Goal: Task Accomplishment & Management: Use online tool/utility

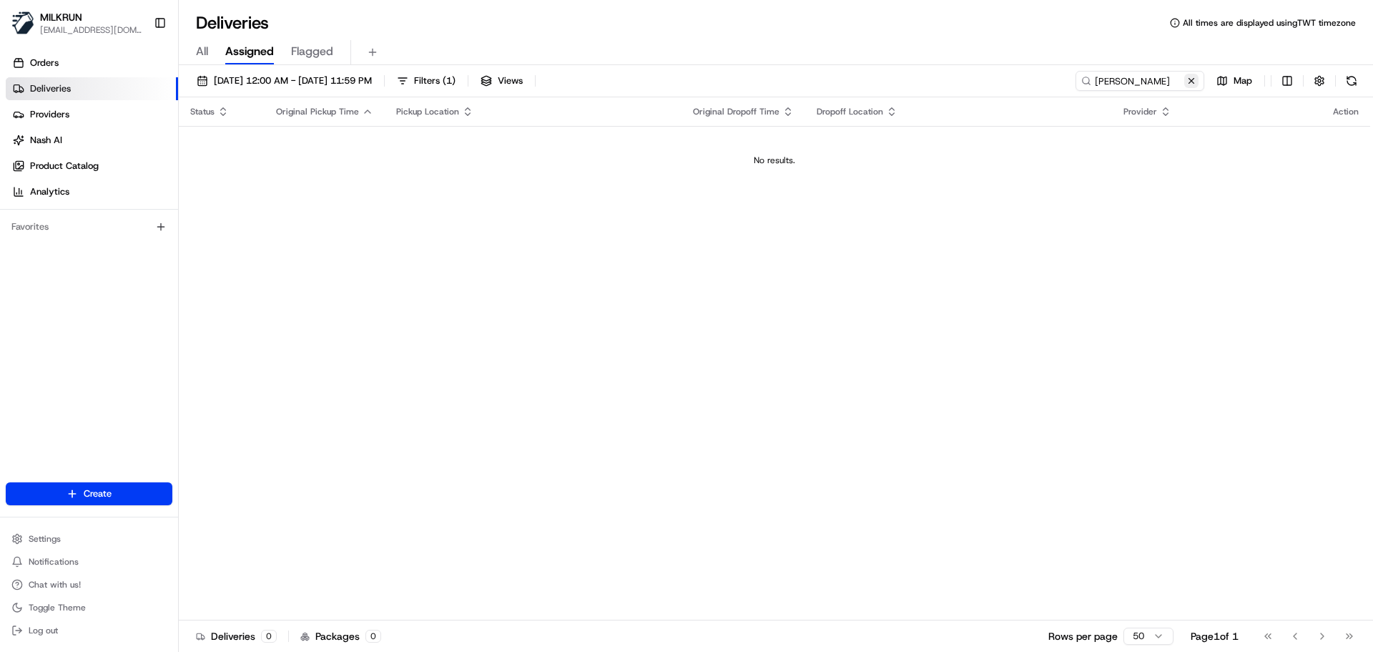
click at [1192, 86] on button at bounding box center [1192, 81] width 14 height 14
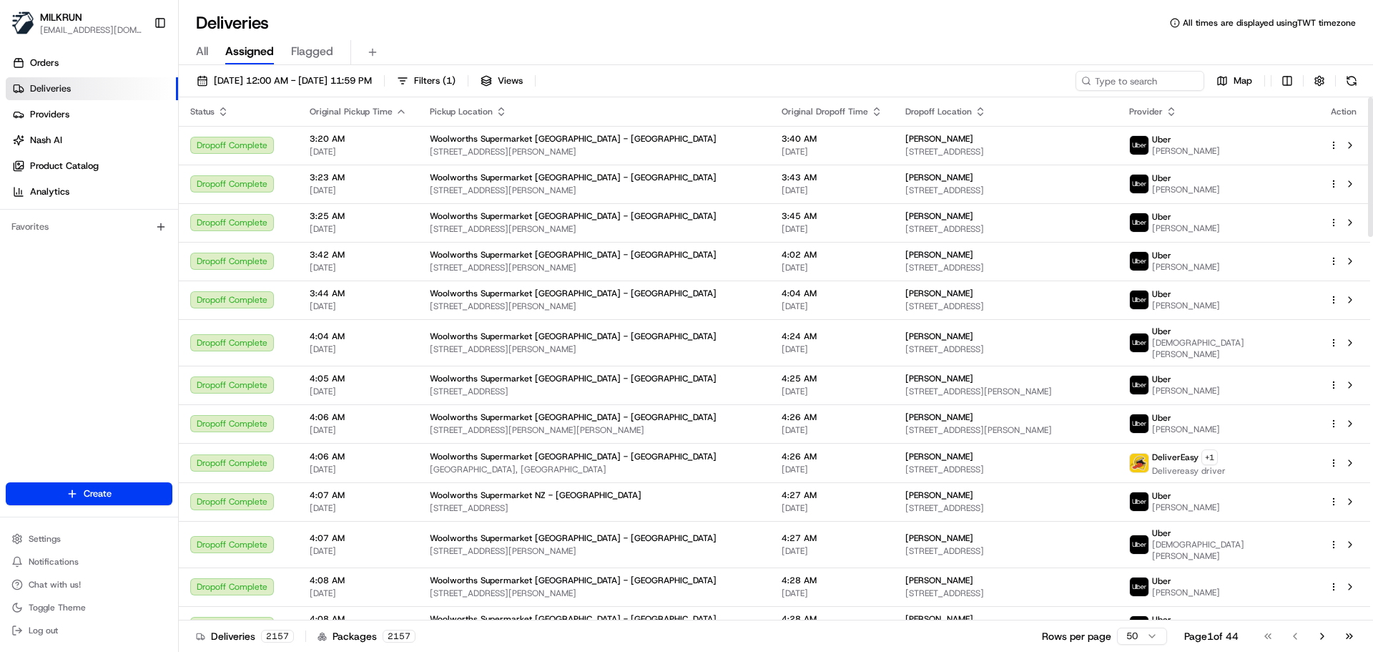
click at [1120, 69] on div "21/08/2025 12:00 AM - 21/08/2025 11:59 PM Filters ( 1 ) Views Map Status Origin…" at bounding box center [776, 359] width 1195 height 589
click at [1133, 79] on input at bounding box center [1119, 81] width 172 height 20
paste input "Andrew Vincent"
type input "Andrew Vincent"
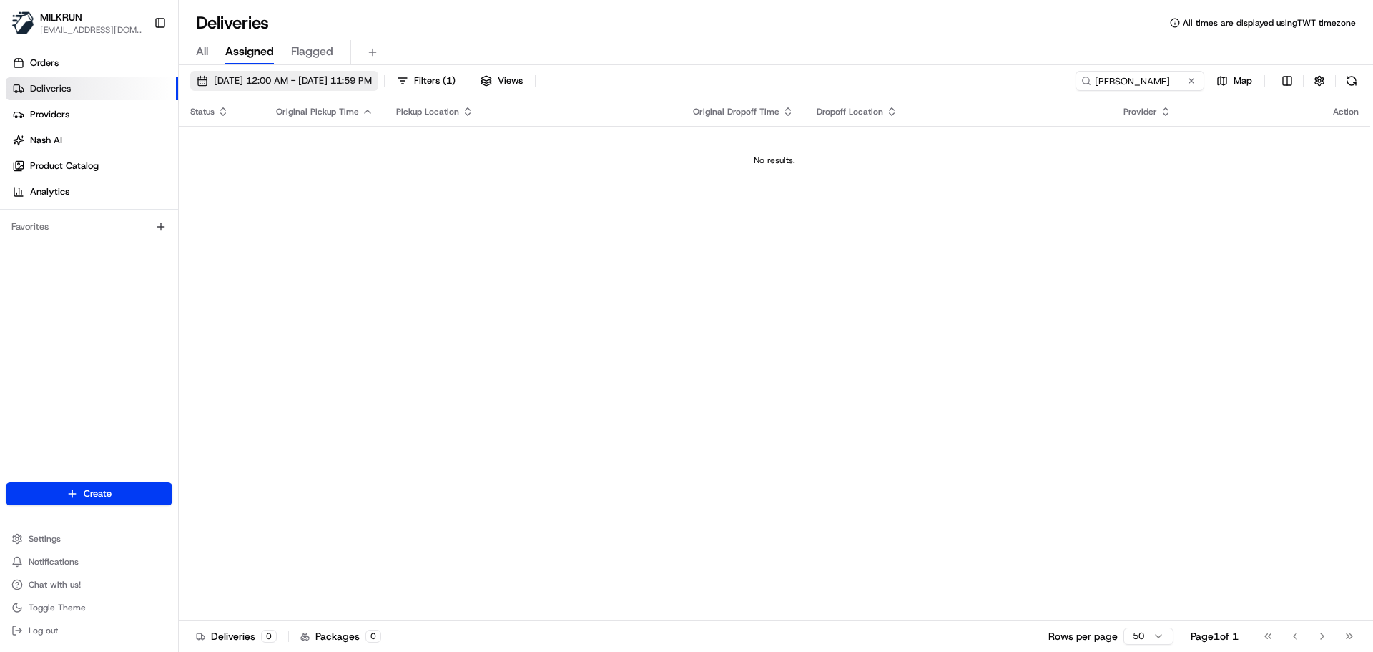
click at [232, 76] on span "21/08/2025 12:00 AM - 21/08/2025 11:59 PM" at bounding box center [293, 80] width 158 height 13
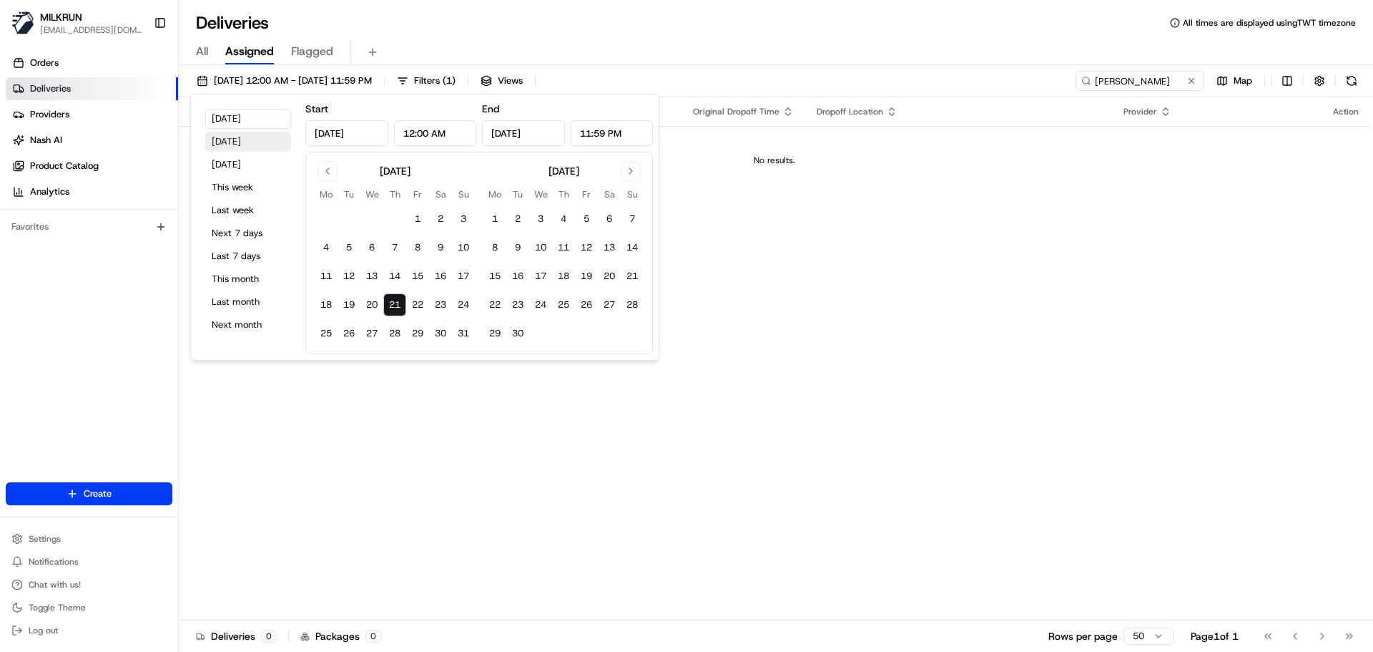
click at [237, 135] on button "Yesterday" at bounding box center [248, 142] width 86 height 20
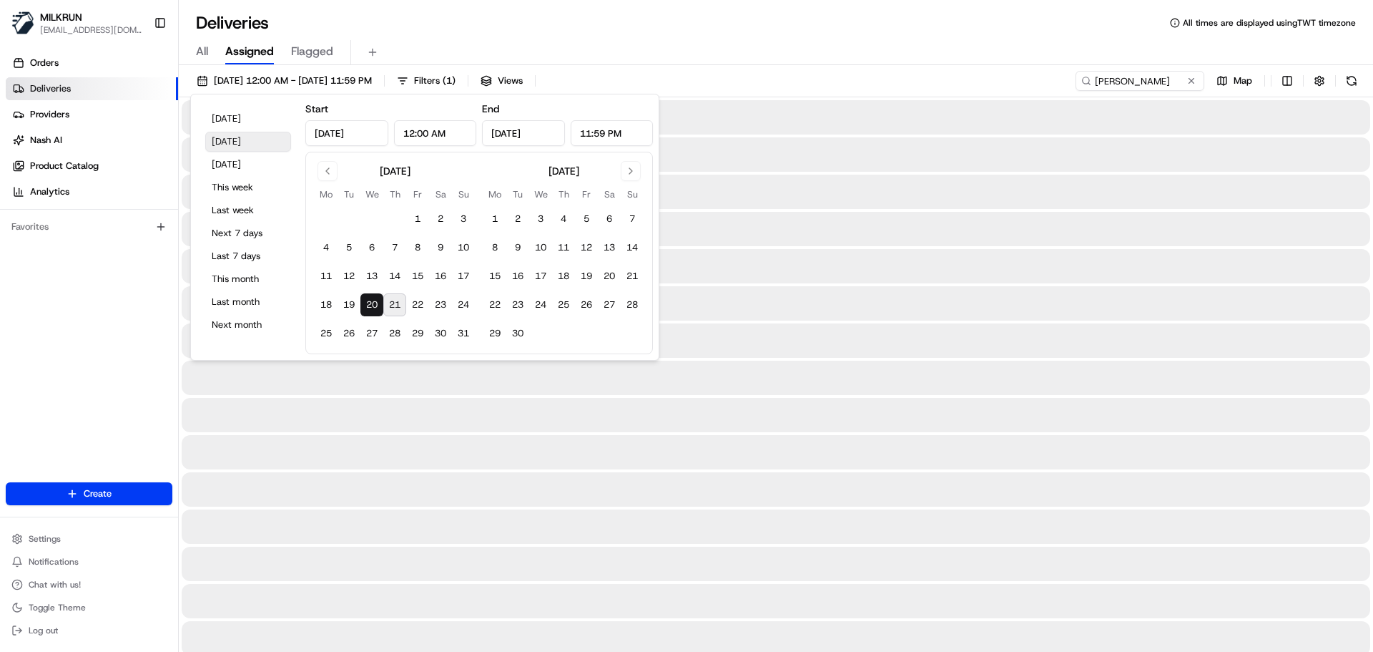
type input "Aug 20, 2025"
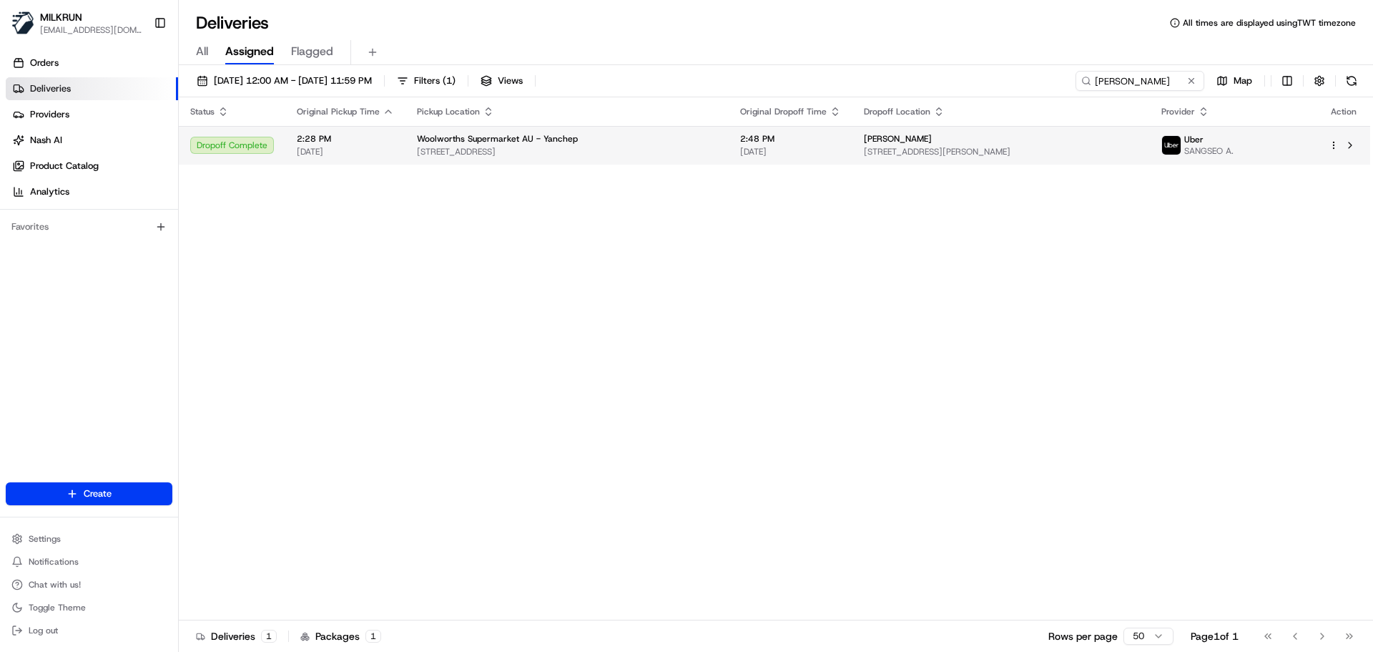
click at [535, 152] on span "1 Peony Boulevard, Yanchep, WA 6035, AU" at bounding box center [567, 151] width 300 height 11
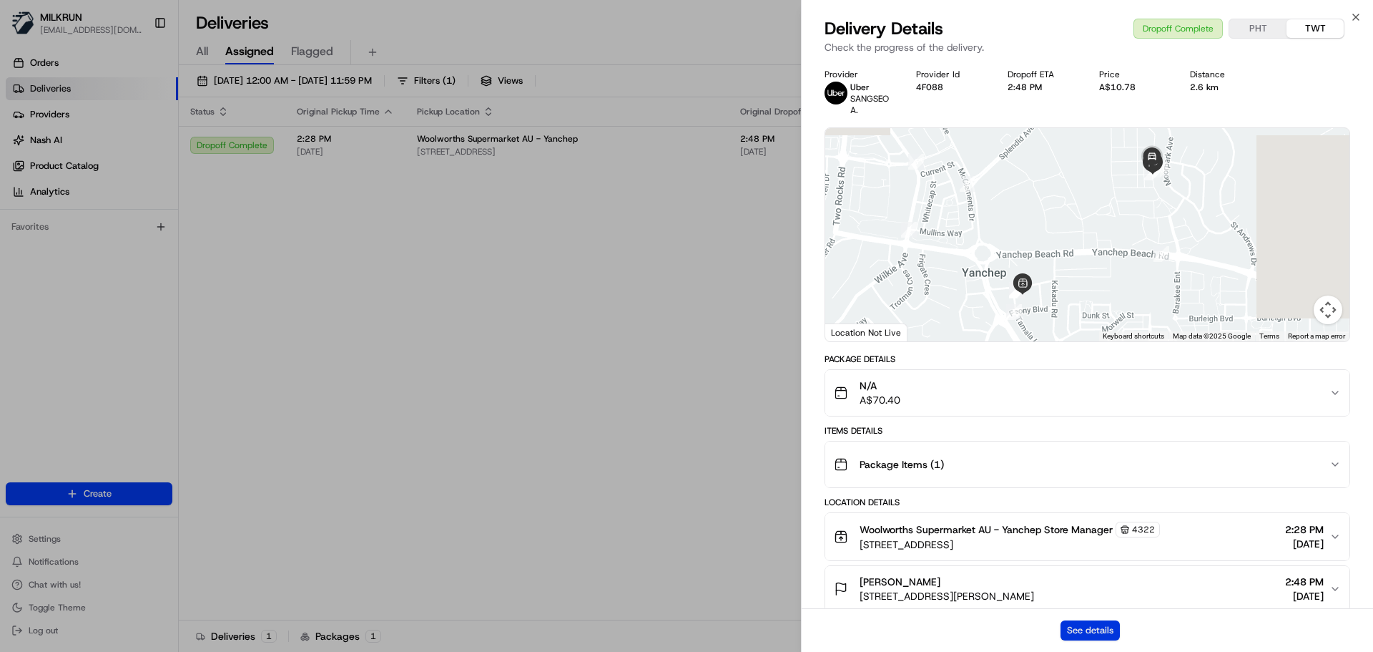
click at [1107, 622] on button "See details" at bounding box center [1090, 630] width 59 height 20
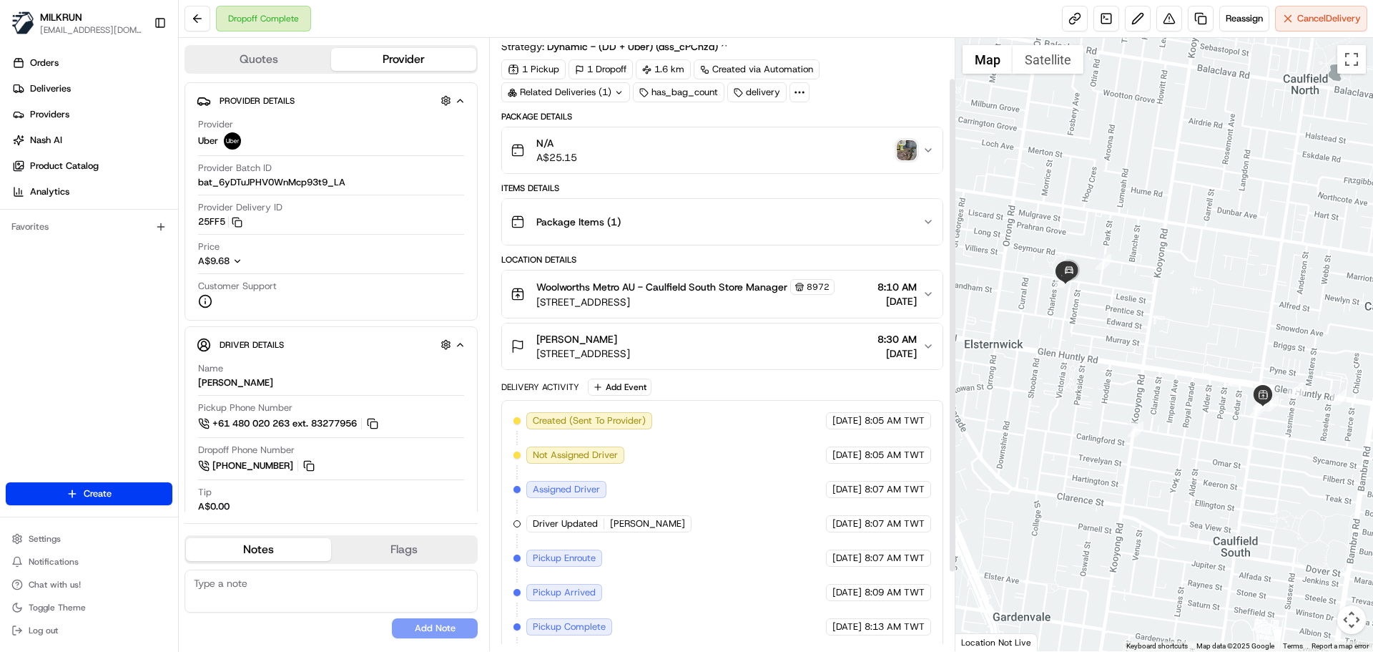
scroll to position [72, 0]
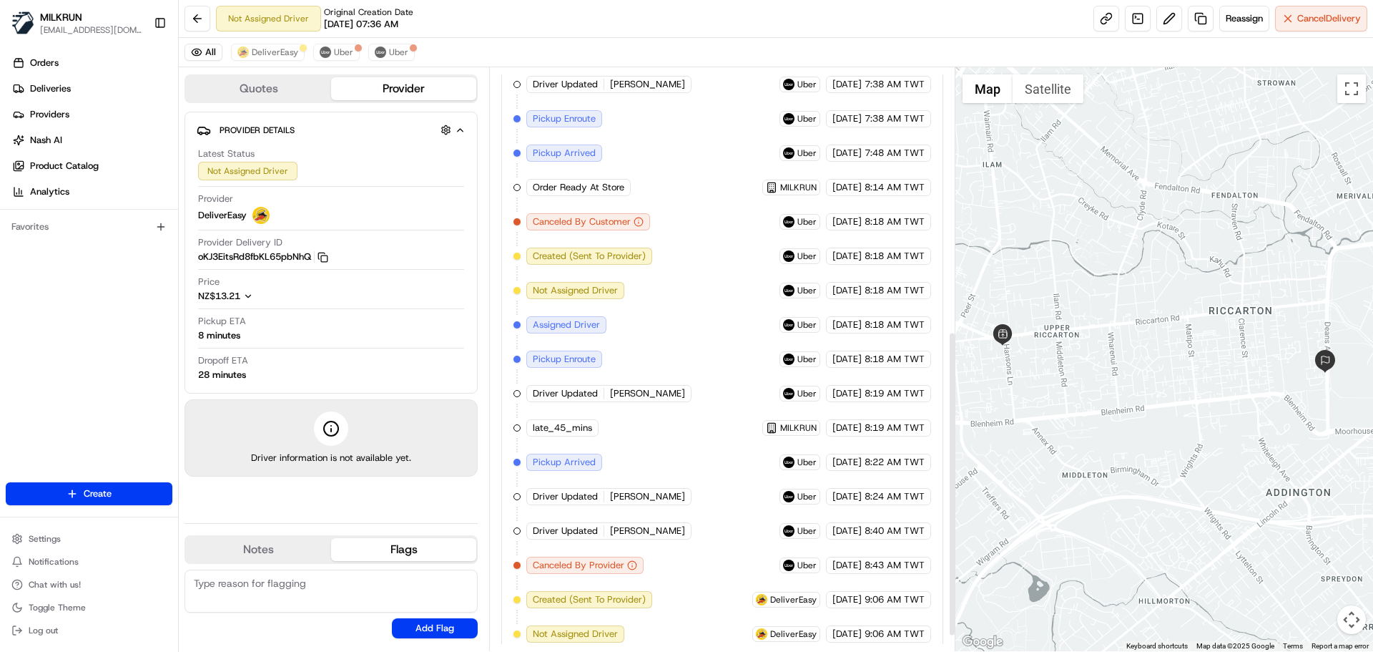
scroll to position [532, 0]
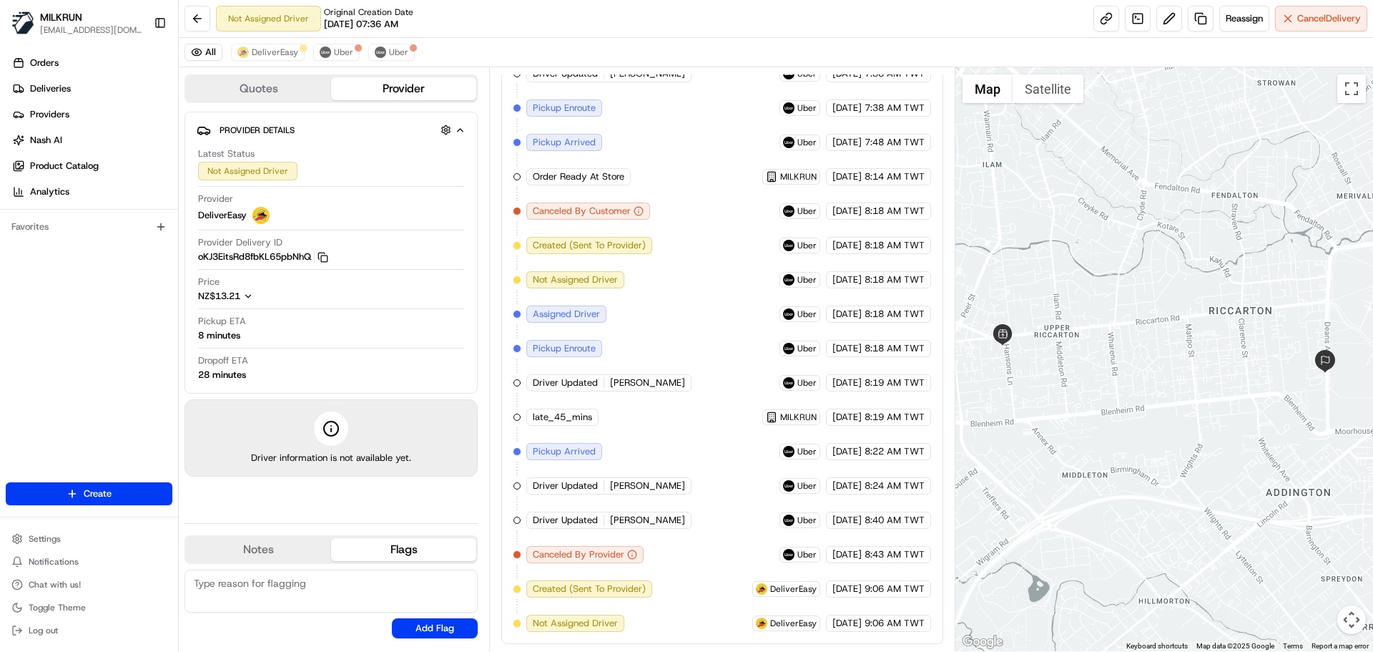
click at [851, 635] on div "Created (Sent To Provider) Uber 21/08/2025 7:36 AM TWT Not Assigned Driver Uber…" at bounding box center [721, 297] width 441 height 694
drag, startPoint x: 851, startPoint y: 635, endPoint x: 854, endPoint y: 562, distance: 72.3
click at [854, 569] on div "Created (Sent To Provider) Uber 21/08/2025 7:36 AM TWT Not Assigned Driver Uber…" at bounding box center [721, 297] width 441 height 694
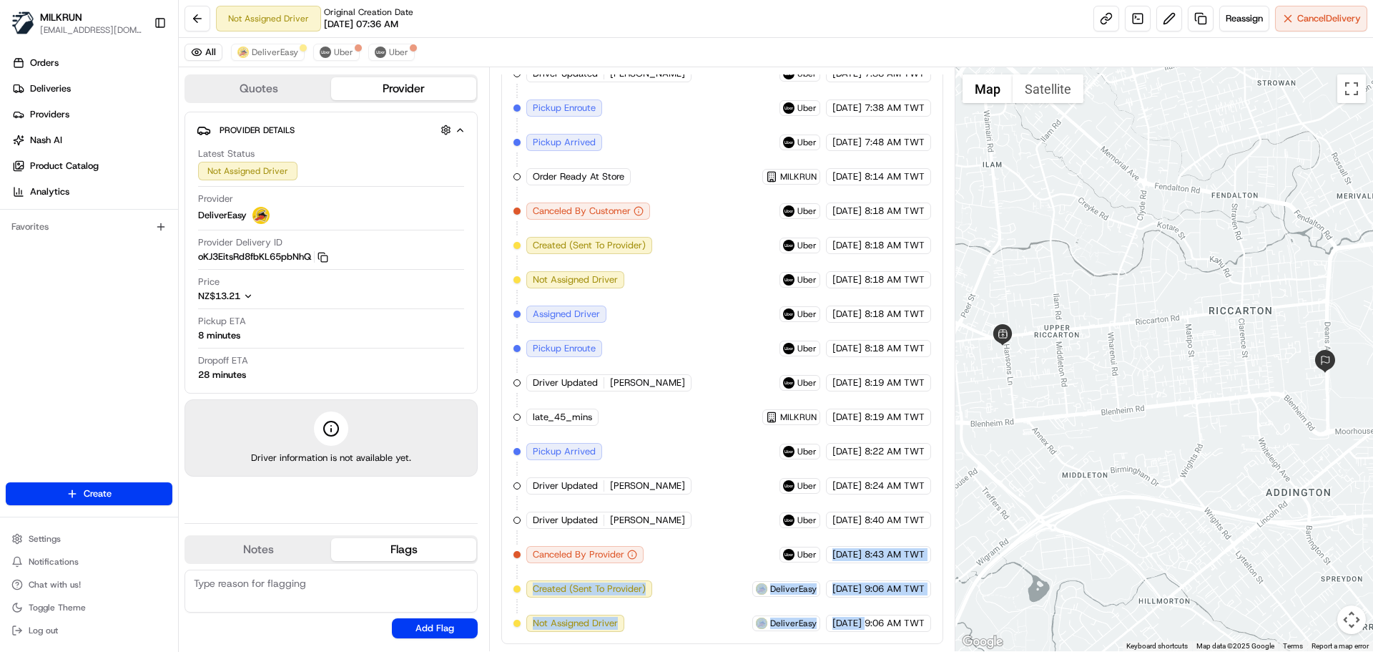
click at [856, 583] on span "[DATE]" at bounding box center [847, 588] width 29 height 13
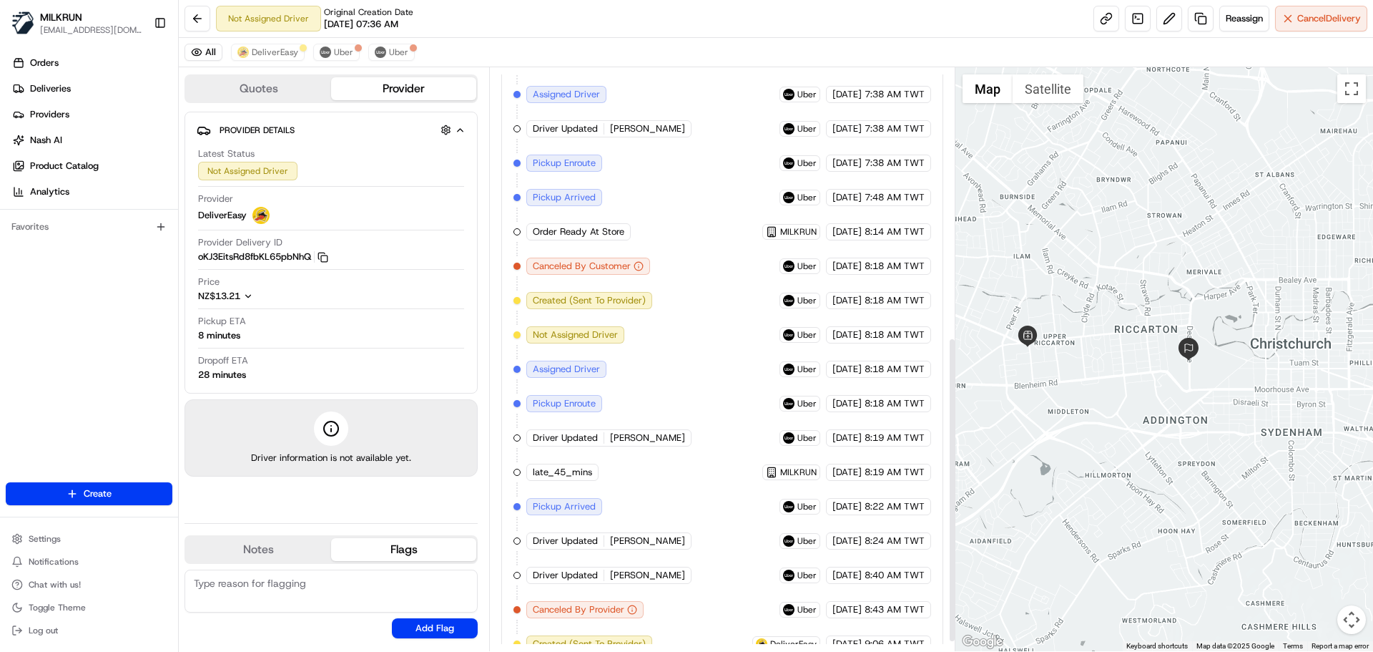
scroll to position [389, 0]
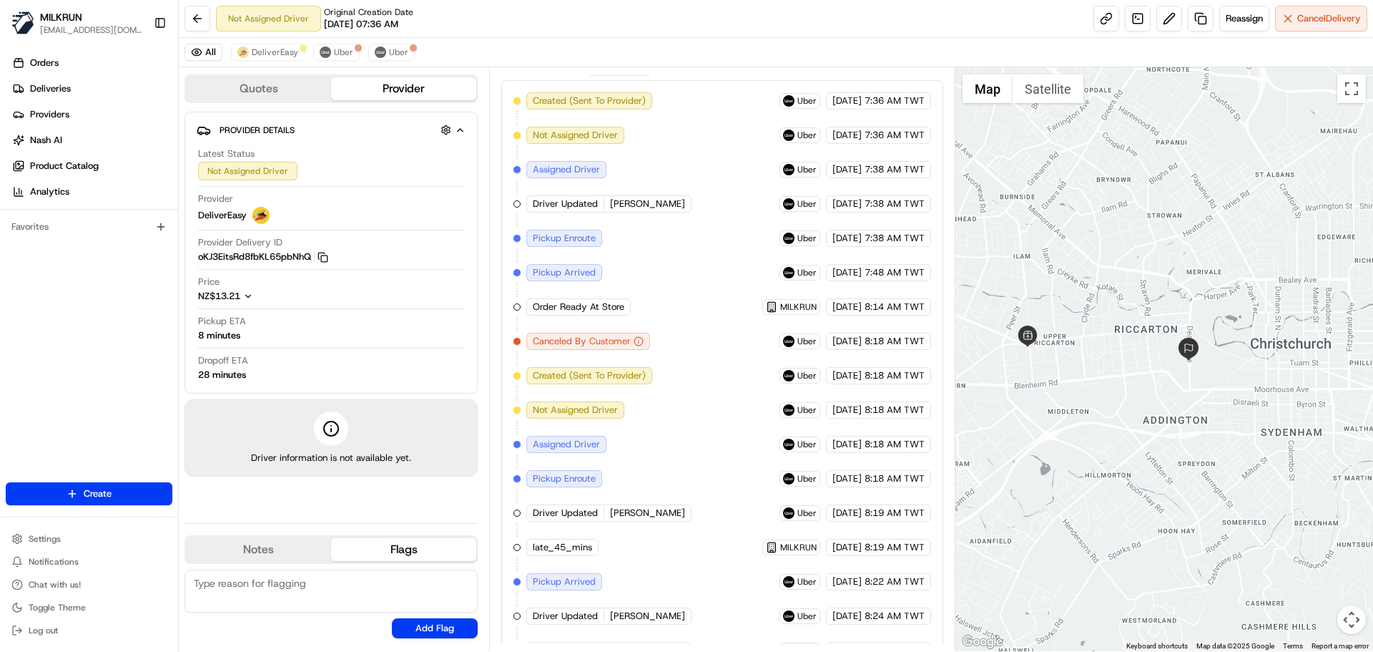
click at [840, 313] on span "[DATE]" at bounding box center [847, 306] width 29 height 13
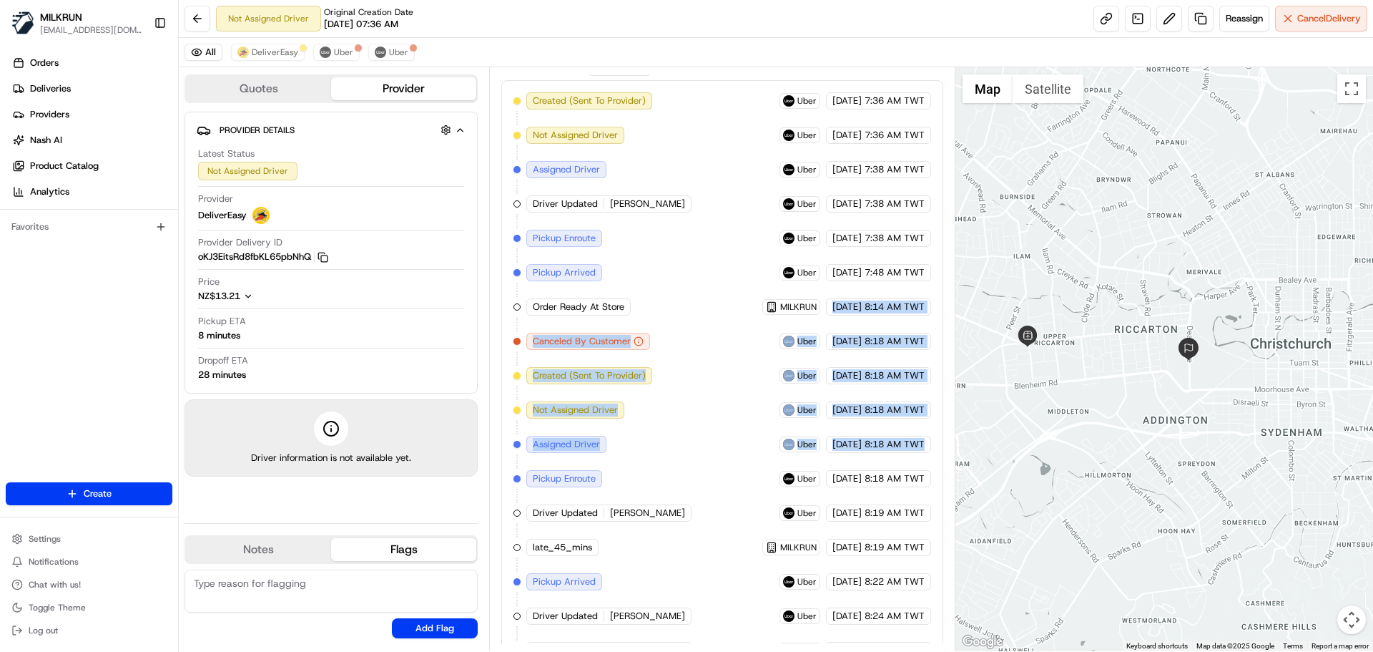
drag, startPoint x: 840, startPoint y: 325, endPoint x: 863, endPoint y: 467, distance: 144.3
click at [863, 464] on div "Created (Sent To Provider) Uber 21/08/2025 7:36 AM TWT Not Assigned Driver Uber…" at bounding box center [722, 427] width 417 height 670
click at [863, 471] on div "Created (Sent To Provider) Uber 21/08/2025 7:36 AM TWT Not Assigned Driver Uber…" at bounding box center [722, 427] width 417 height 670
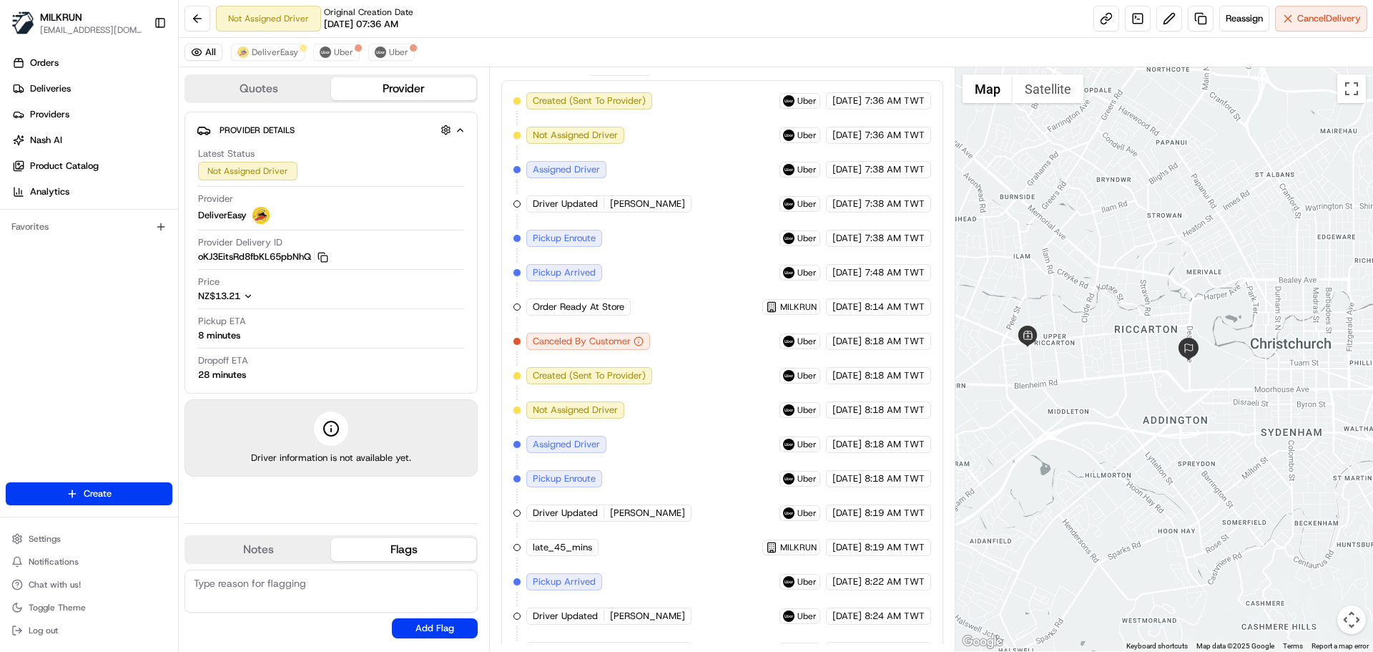
click at [863, 471] on div "Created (Sent To Provider) Uber 21/08/2025 7:36 AM TWT Not Assigned Driver Uber…" at bounding box center [722, 427] width 417 height 670
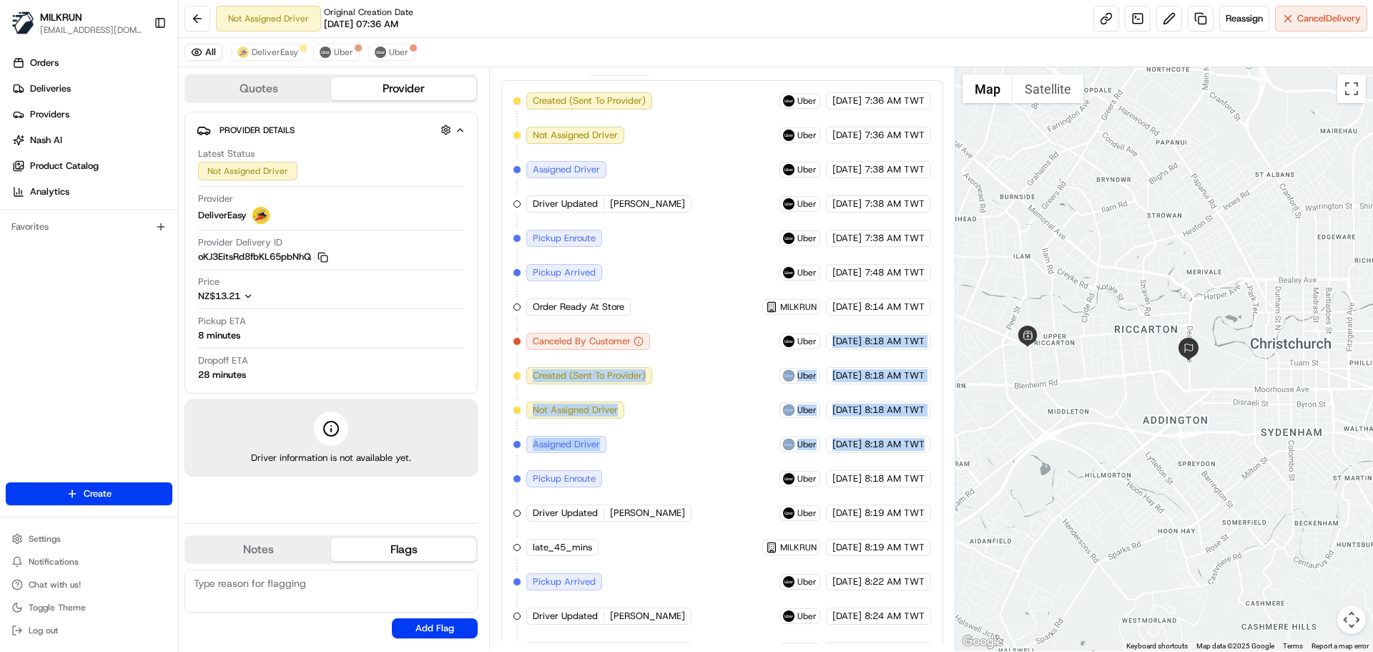
drag, startPoint x: 863, startPoint y: 471, endPoint x: 831, endPoint y: 275, distance: 198.0
click at [831, 273] on div "Created (Sent To Provider) Uber 21/08/2025 7:36 AM TWT Not Assigned Driver Uber…" at bounding box center [722, 427] width 417 height 670
click at [866, 471] on div "Created (Sent To Provider) Uber 21/08/2025 7:36 AM TWT Not Assigned Driver Uber…" at bounding box center [722, 427] width 417 height 670
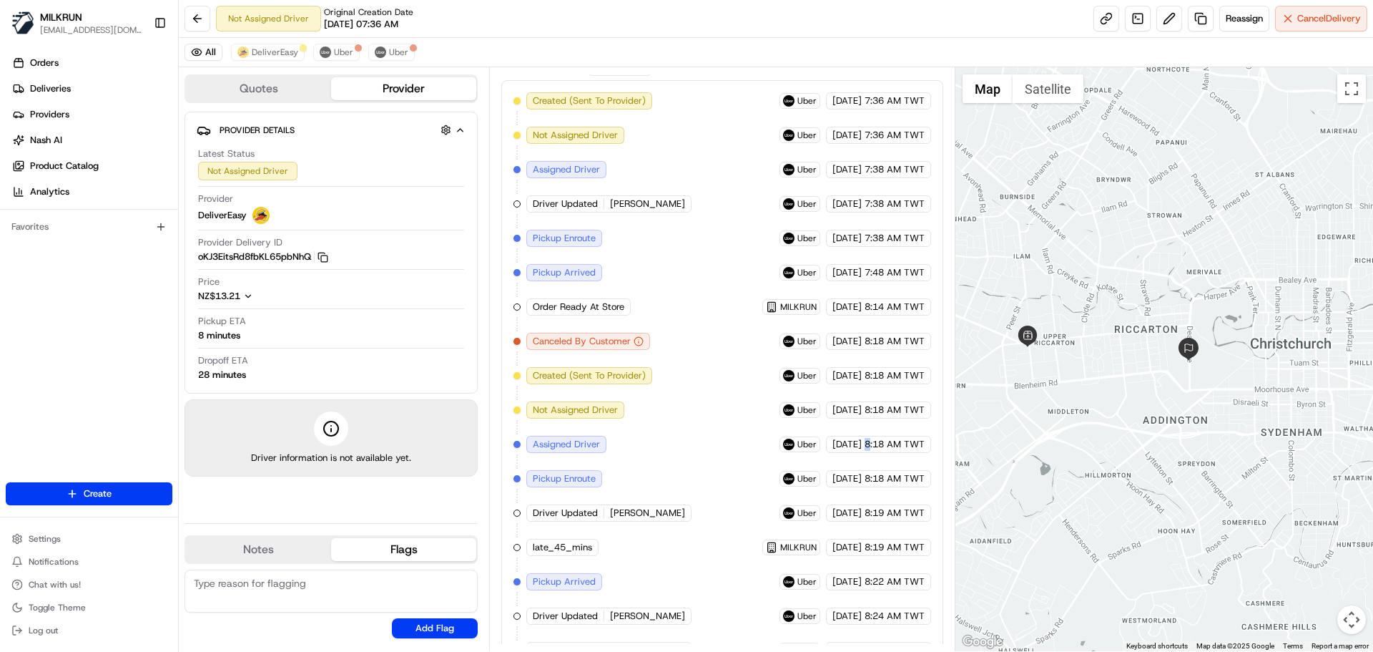
click at [866, 471] on div "Created (Sent To Provider) Uber 21/08/2025 7:36 AM TWT Not Assigned Driver Uber…" at bounding box center [722, 427] width 417 height 670
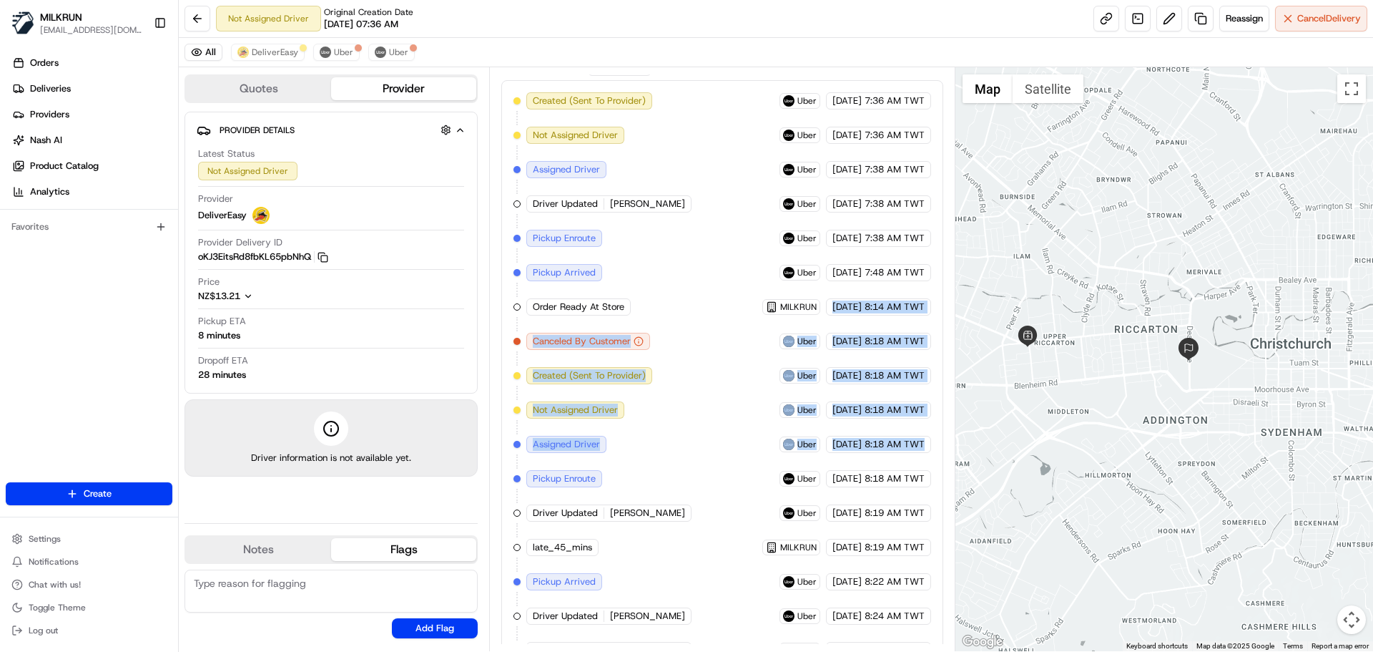
drag, startPoint x: 866, startPoint y: 471, endPoint x: 855, endPoint y: 313, distance: 158.5
click at [855, 314] on div "Created (Sent To Provider) Uber 21/08/2025 7:36 AM TWT Not Assigned Driver Uber…" at bounding box center [722, 427] width 417 height 670
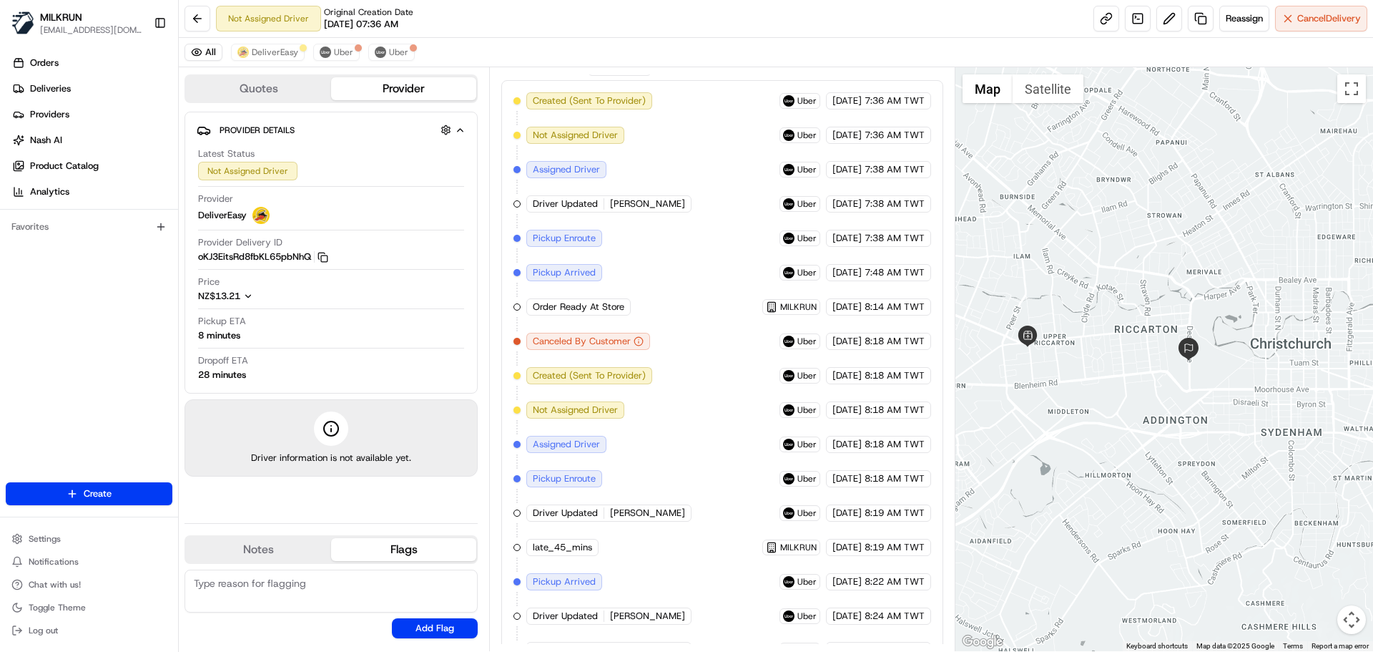
click at [858, 481] on div "Created (Sent To Provider) Uber 21/08/2025 7:36 AM TWT Not Assigned Driver Uber…" at bounding box center [722, 427] width 417 height 670
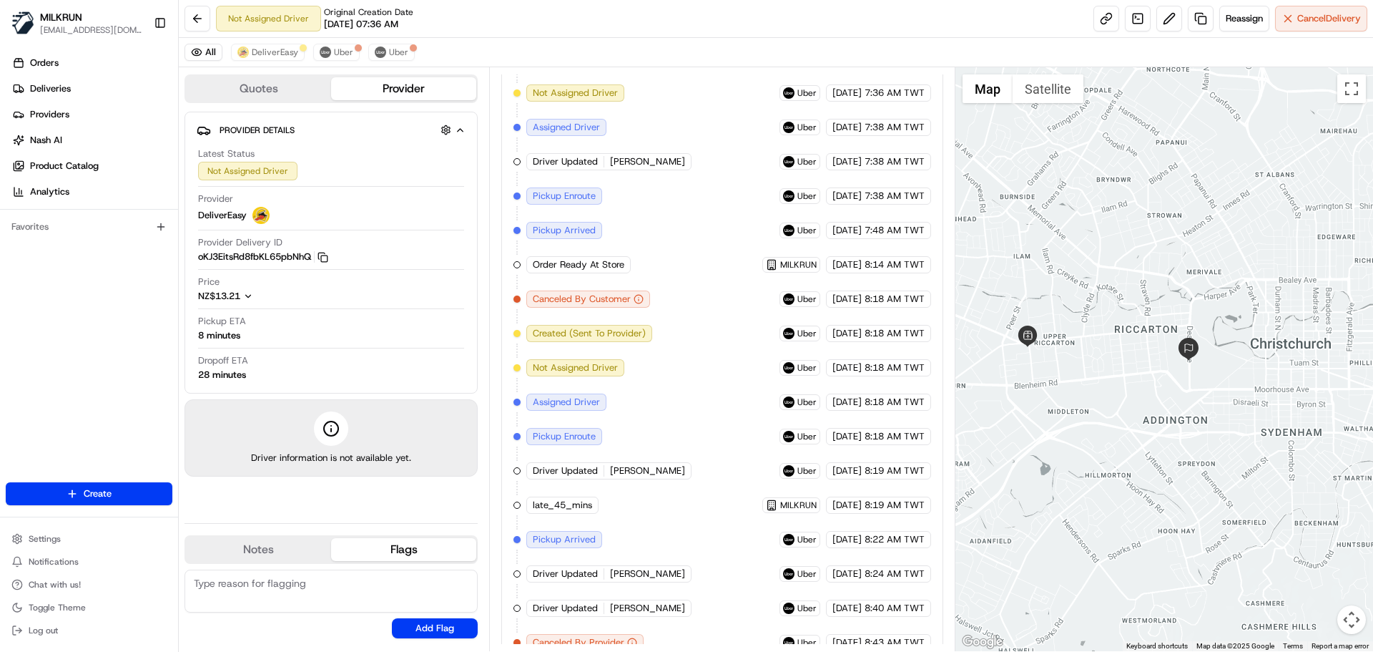
scroll to position [532, 0]
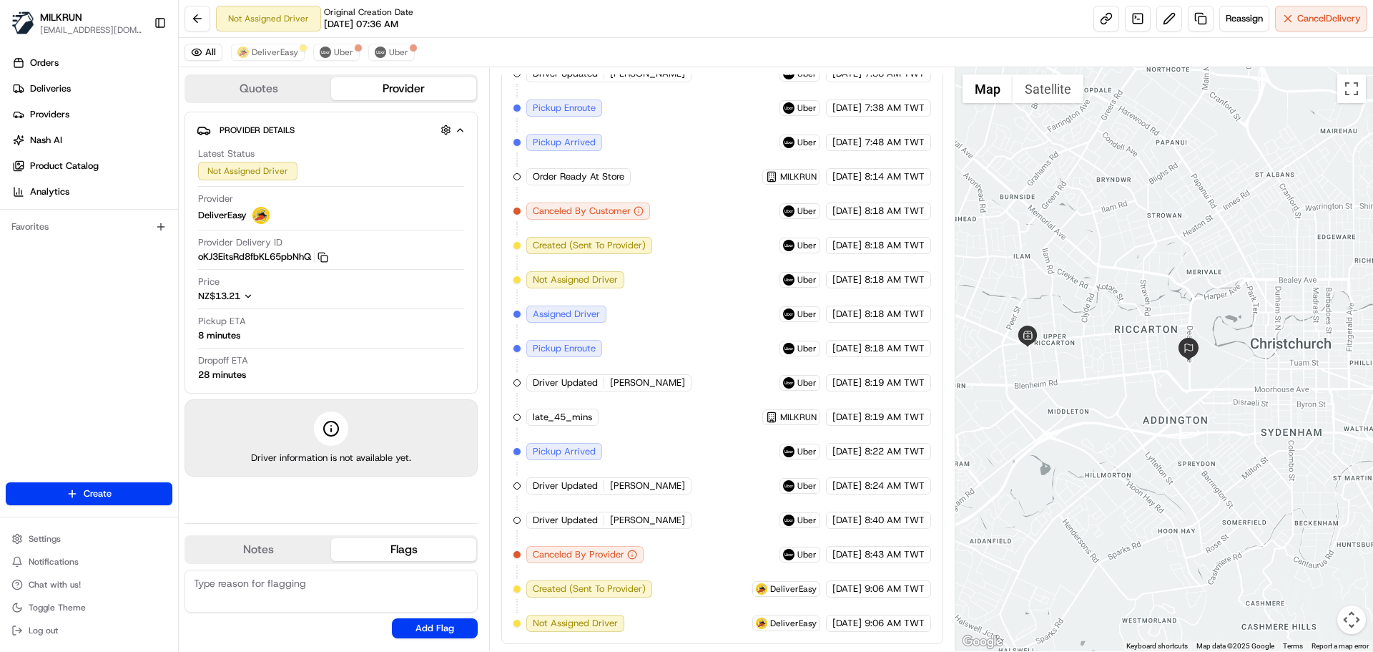
click at [873, 617] on span "9:06 AM TWT" at bounding box center [895, 623] width 60 height 13
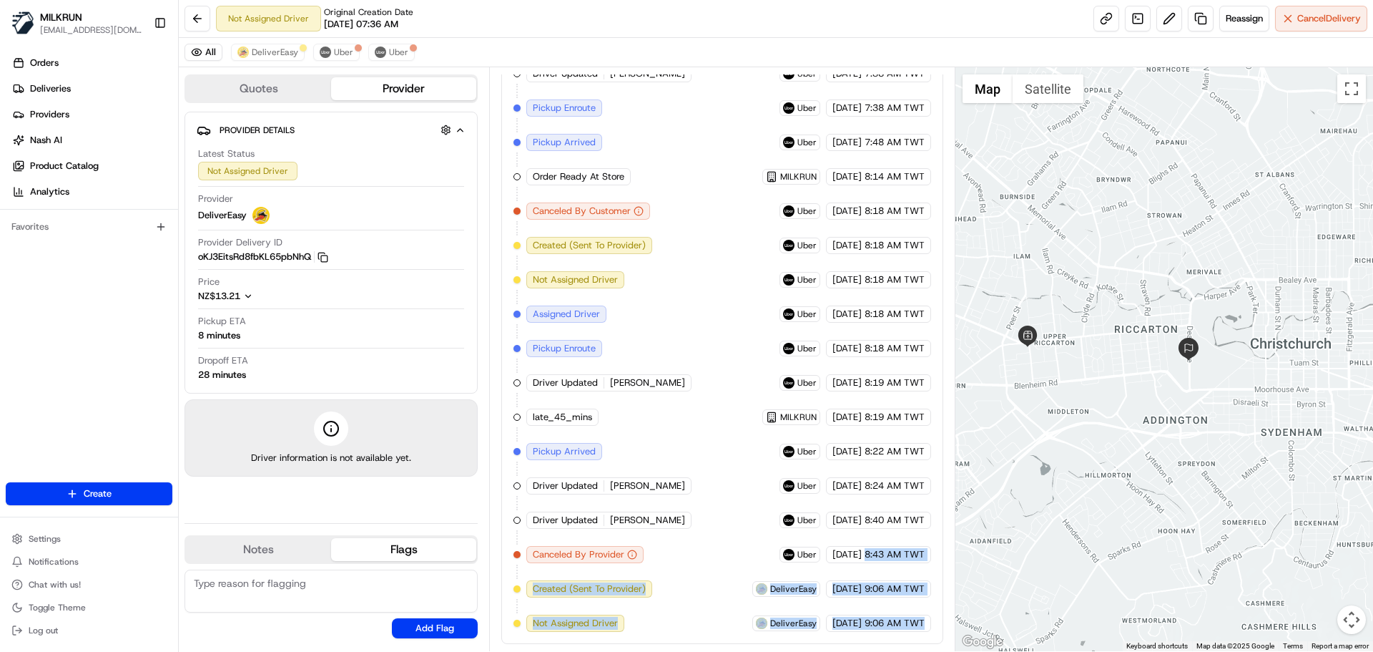
drag, startPoint x: 873, startPoint y: 617, endPoint x: 861, endPoint y: 516, distance: 102.3
click at [864, 534] on div "Created (Sent To Provider) Uber 21/08/2025 7:36 AM TWT Not Assigned Driver Uber…" at bounding box center [722, 297] width 417 height 670
click at [874, 619] on span "9:06 AM TWT" at bounding box center [895, 623] width 60 height 13
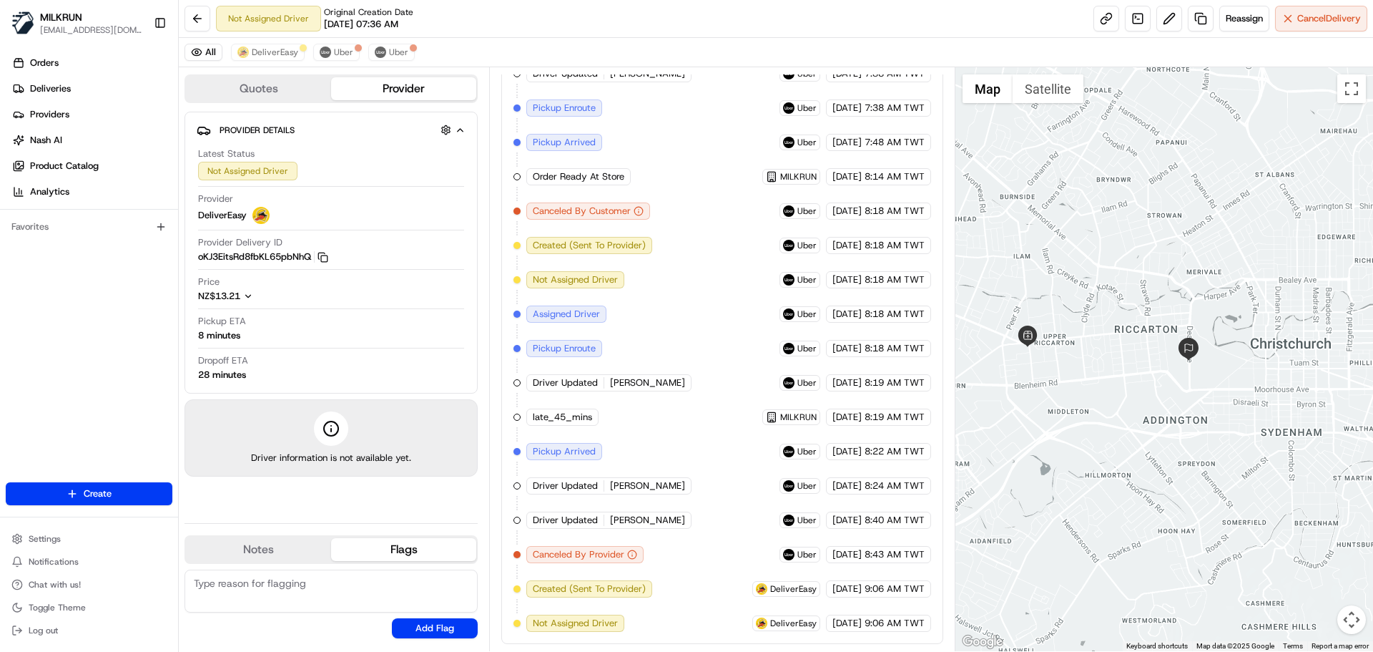
click at [640, 386] on span "QINGZHU M." at bounding box center [647, 382] width 75 height 13
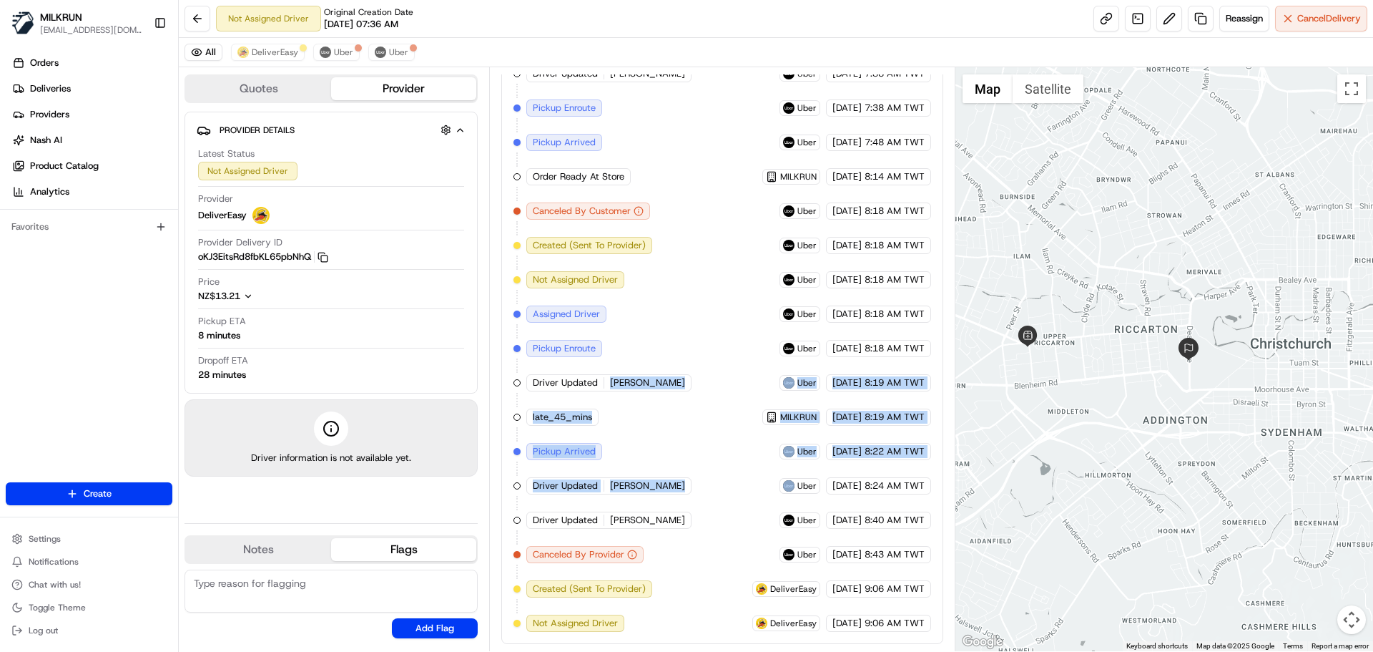
drag, startPoint x: 640, startPoint y: 386, endPoint x: 775, endPoint y: 539, distance: 204.2
click at [767, 525] on div "Created (Sent To Provider) Uber 21/08/2025 7:36 AM TWT Not Assigned Driver Uber…" at bounding box center [722, 297] width 417 height 670
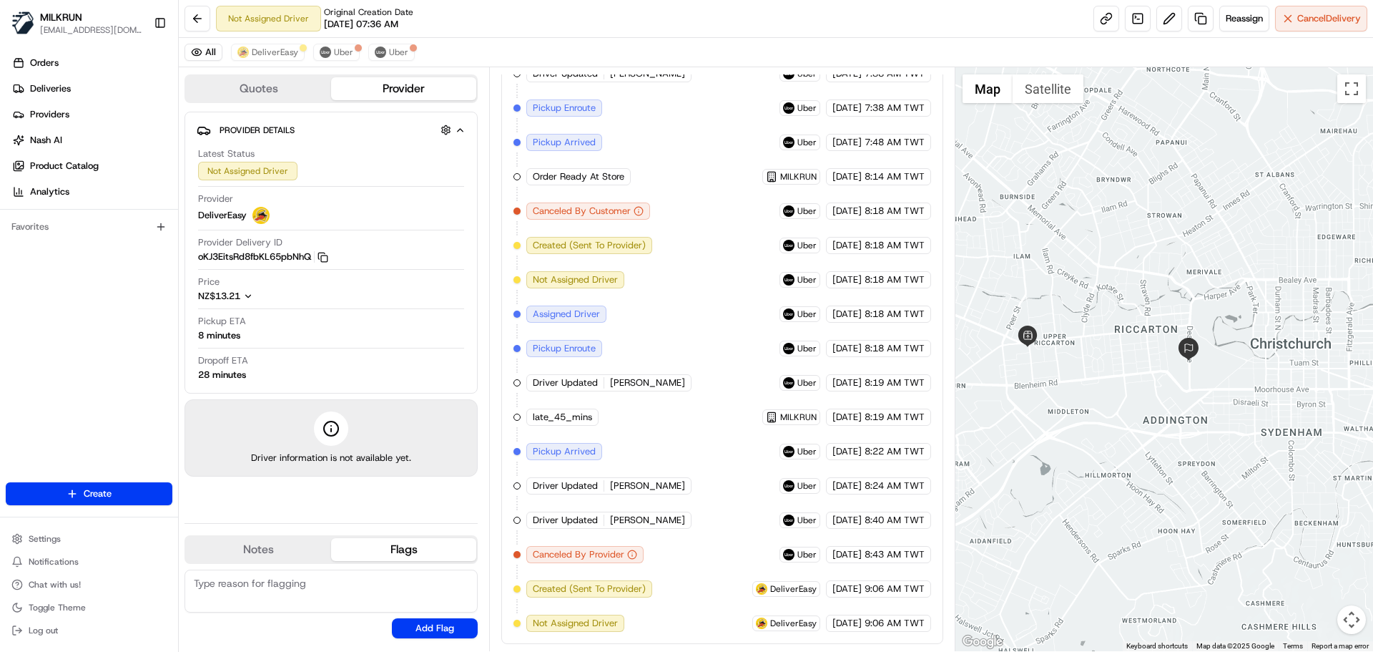
click at [821, 566] on div "Created (Sent To Provider) Uber 21/08/2025 7:36 AM TWT Not Assigned Driver Uber…" at bounding box center [722, 297] width 417 height 670
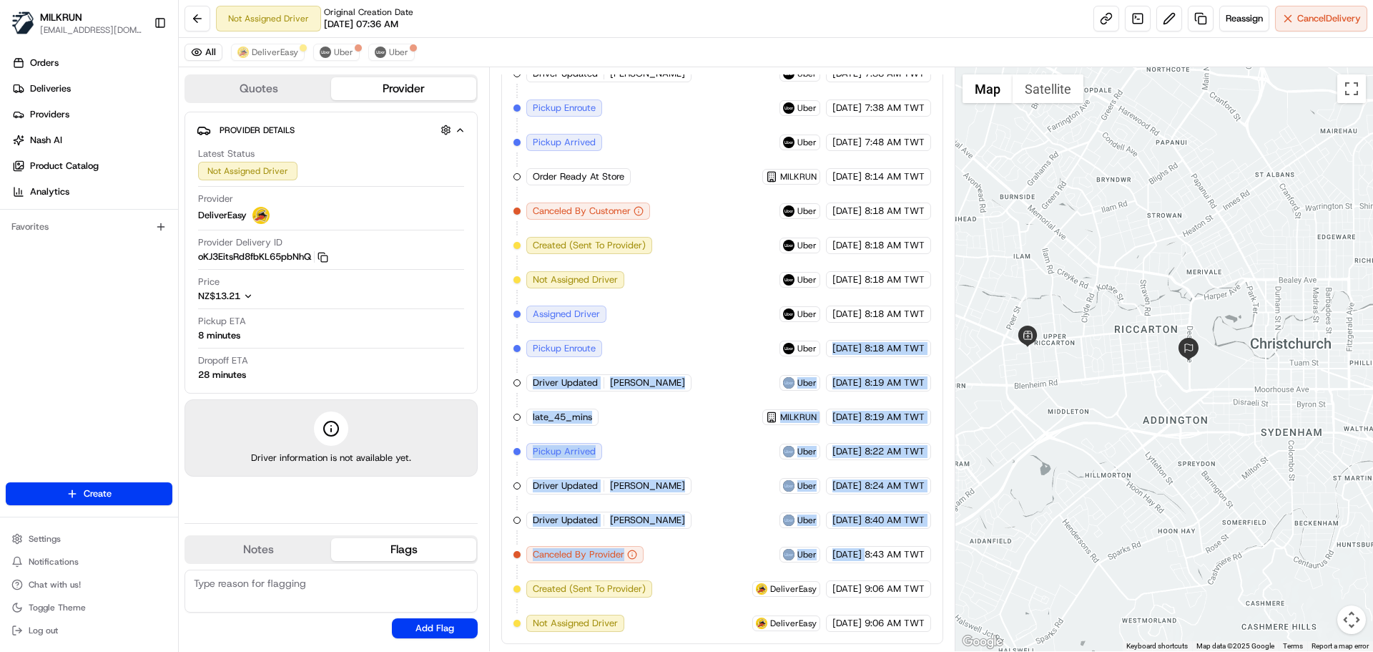
drag, startPoint x: 821, startPoint y: 566, endPoint x: 824, endPoint y: 278, distance: 288.3
click at [824, 289] on div "Created (Sent To Provider) Uber 21/08/2025 7:36 AM TWT Not Assigned Driver Uber…" at bounding box center [722, 297] width 417 height 670
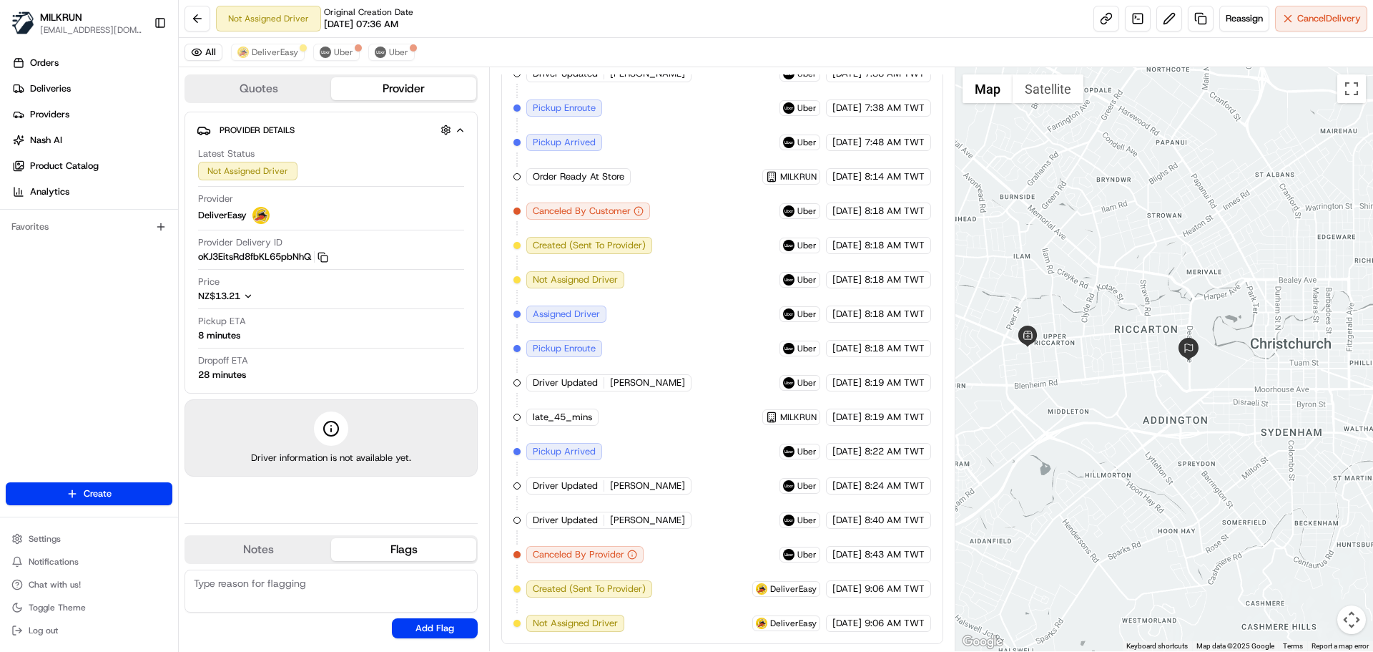
click at [898, 567] on div "Created (Sent To Provider) Uber 21/08/2025 7:36 AM TWT Not Assigned Driver Uber…" at bounding box center [722, 297] width 417 height 670
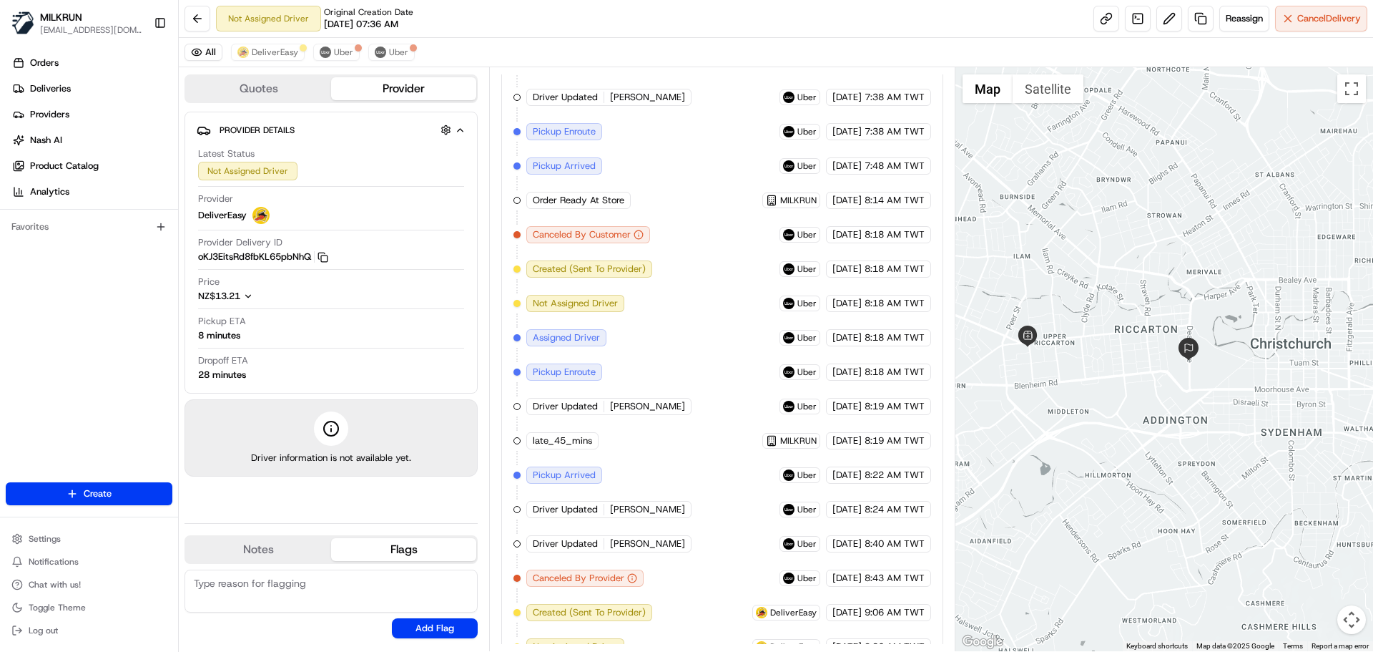
scroll to position [461, 0]
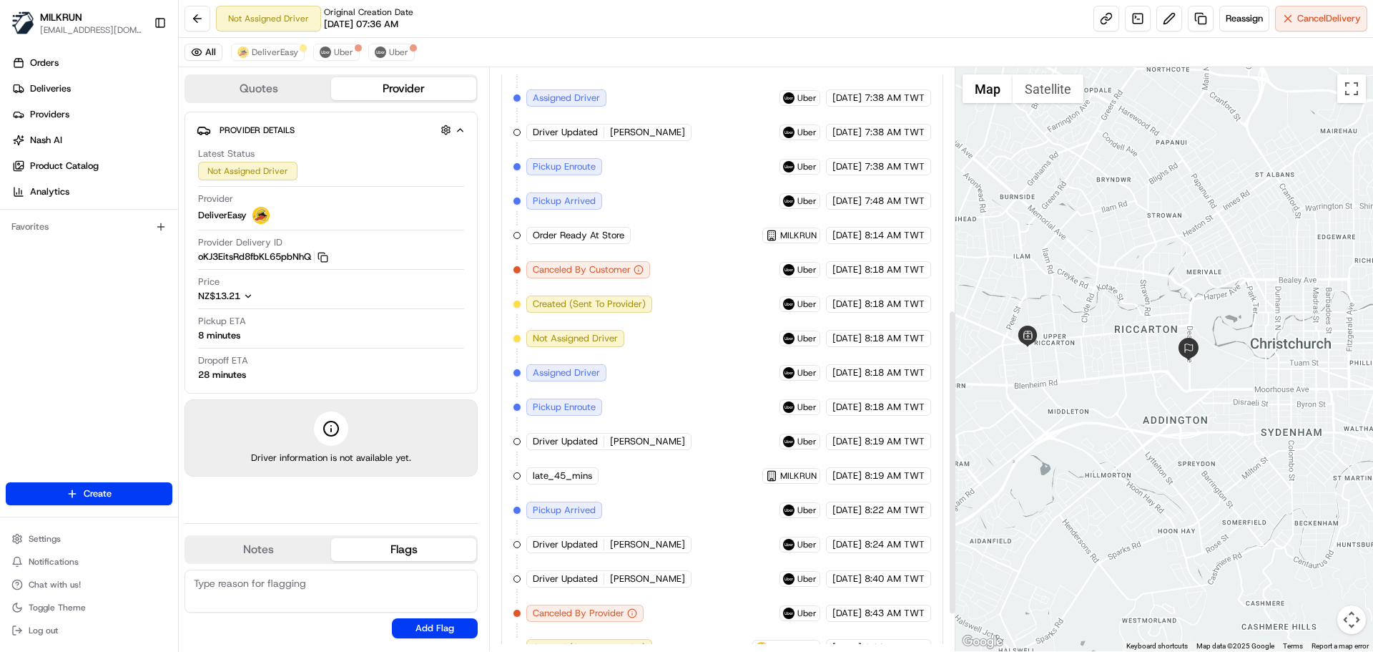
click at [853, 611] on div "Created (Sent To Provider) Uber 21/08/2025 7:36 AM TWT Not Assigned Driver Uber…" at bounding box center [722, 356] width 417 height 670
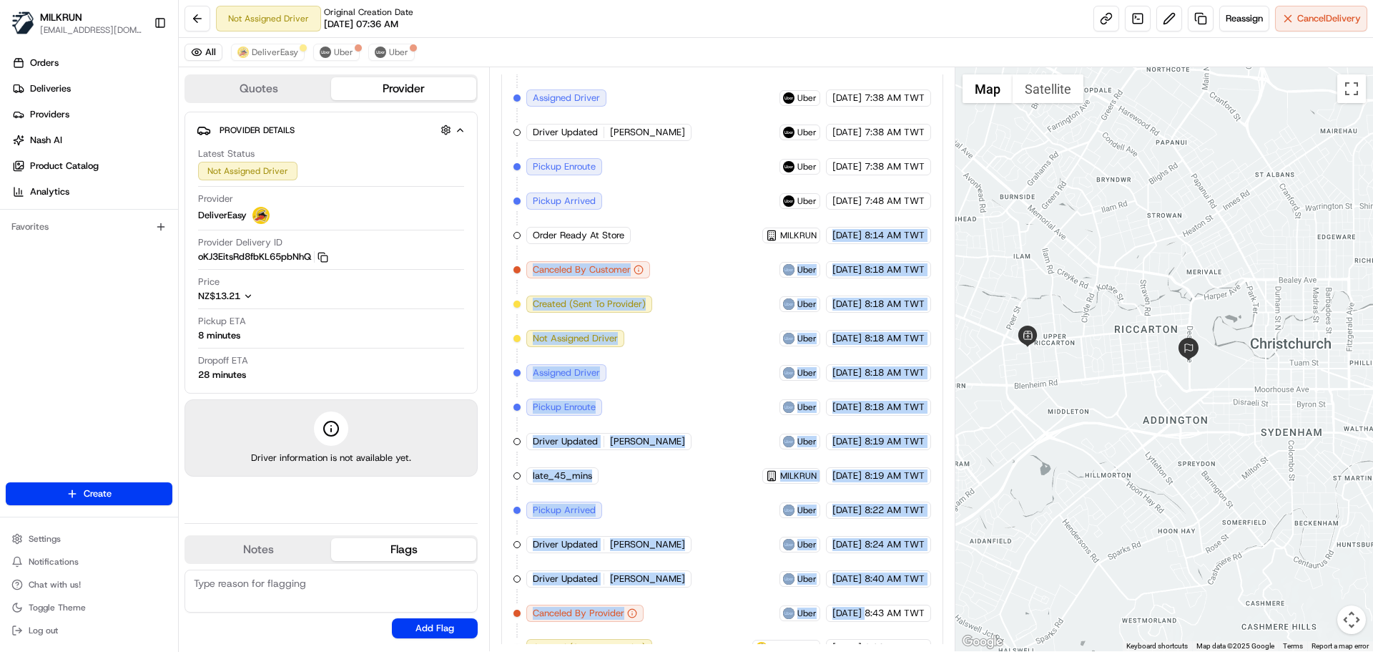
drag, startPoint x: 853, startPoint y: 611, endPoint x: 839, endPoint y: 222, distance: 389.4
click at [836, 228] on div "Created (Sent To Provider) Uber 21/08/2025 7:36 AM TWT Not Assigned Driver Uber…" at bounding box center [722, 356] width 417 height 670
click at [856, 465] on div "Created (Sent To Provider) Uber 21/08/2025 7:36 AM TWT Not Assigned Driver Uber…" at bounding box center [722, 356] width 417 height 670
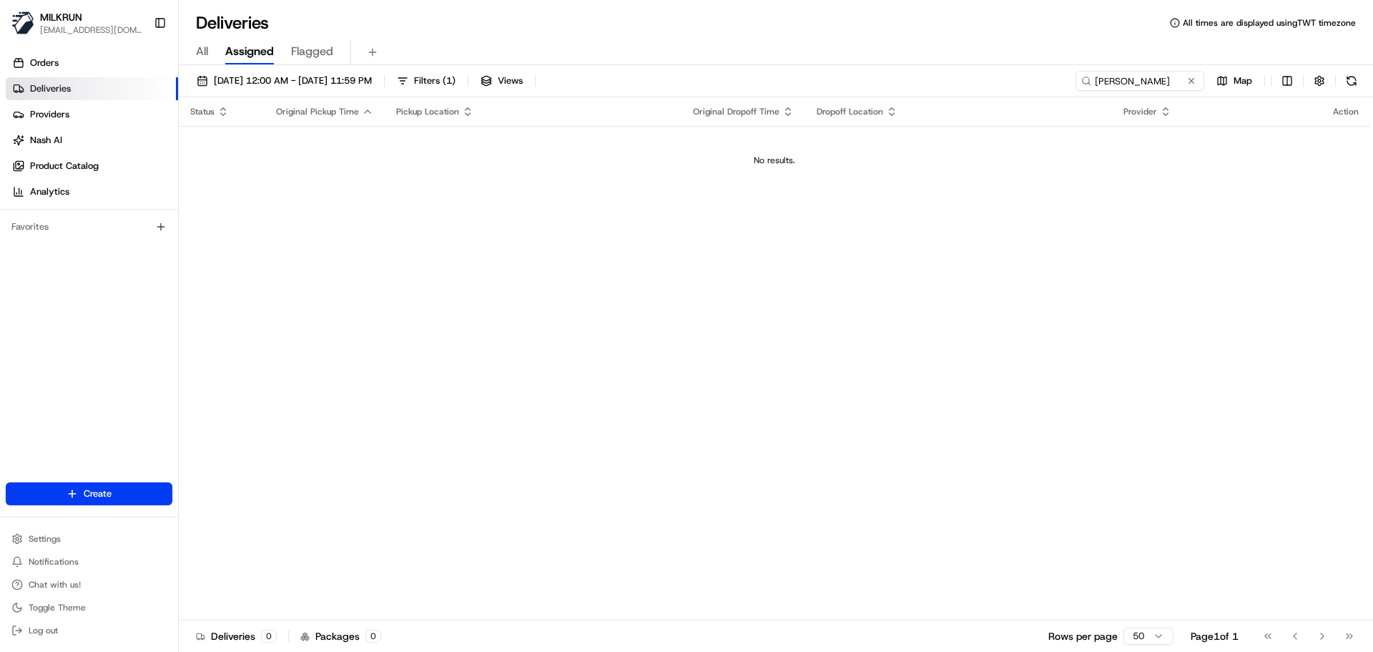
click at [286, 75] on span "[DATE] 12:00 AM - [DATE] 11:59 PM" at bounding box center [293, 80] width 158 height 13
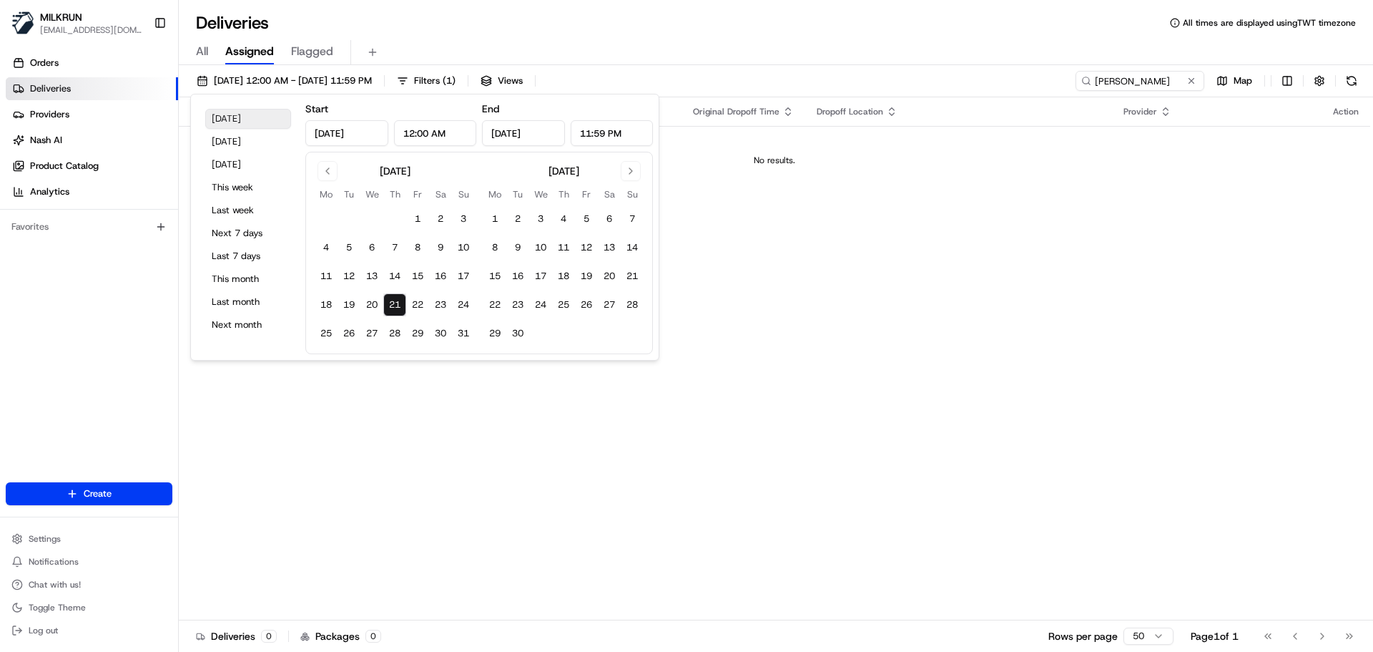
click at [256, 117] on button "[DATE]" at bounding box center [248, 119] width 86 height 20
click at [1170, 76] on input "olivia schalkwyk" at bounding box center [1119, 81] width 172 height 20
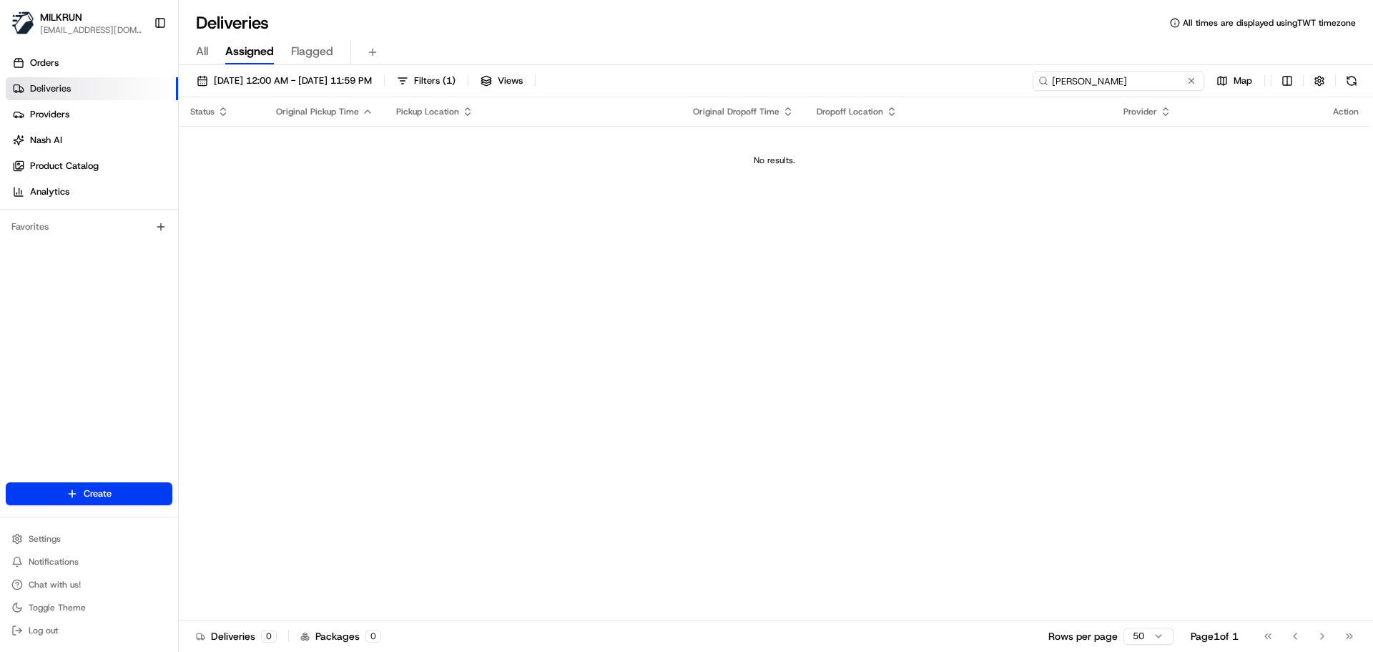
click at [1170, 76] on input "olivia schalkwyk" at bounding box center [1119, 81] width 172 height 20
paste input "Emma Glynn"
type input "Emma Glynn"
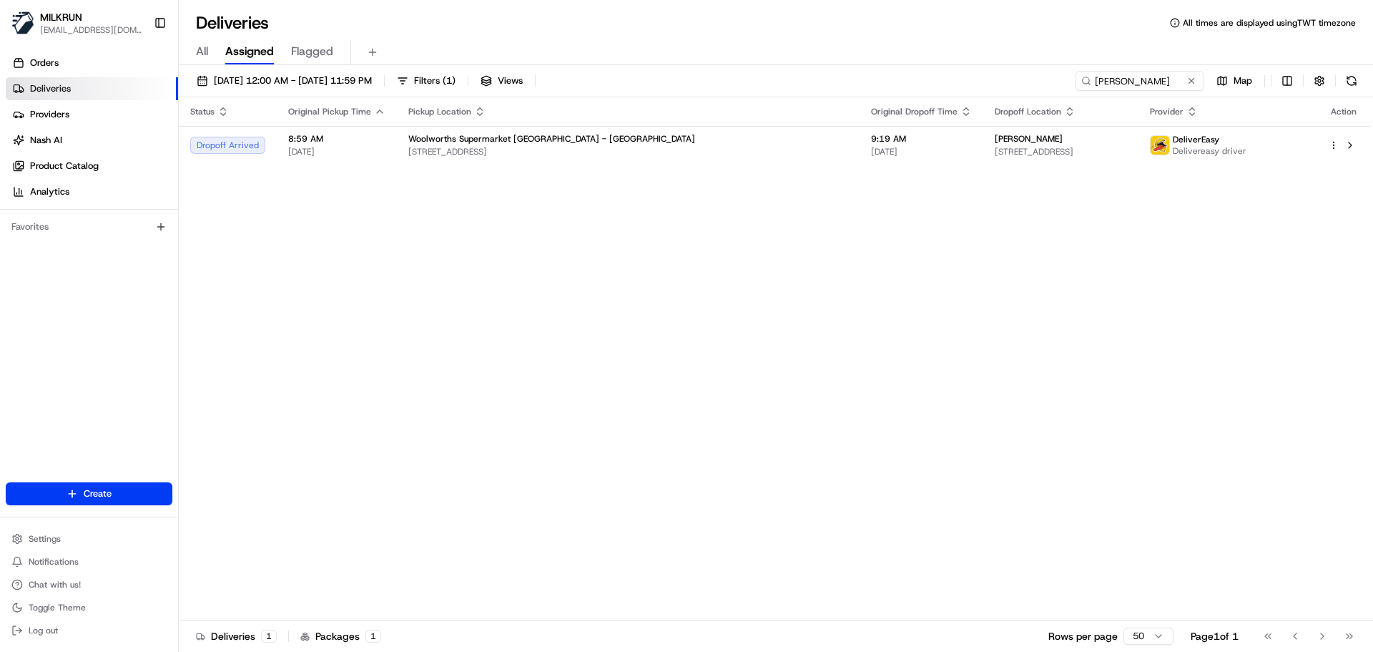
click at [559, 169] on div "Status Original Pickup Time Pickup Location Original Dropoff Time Dropoff Locat…" at bounding box center [775, 358] width 1192 height 523
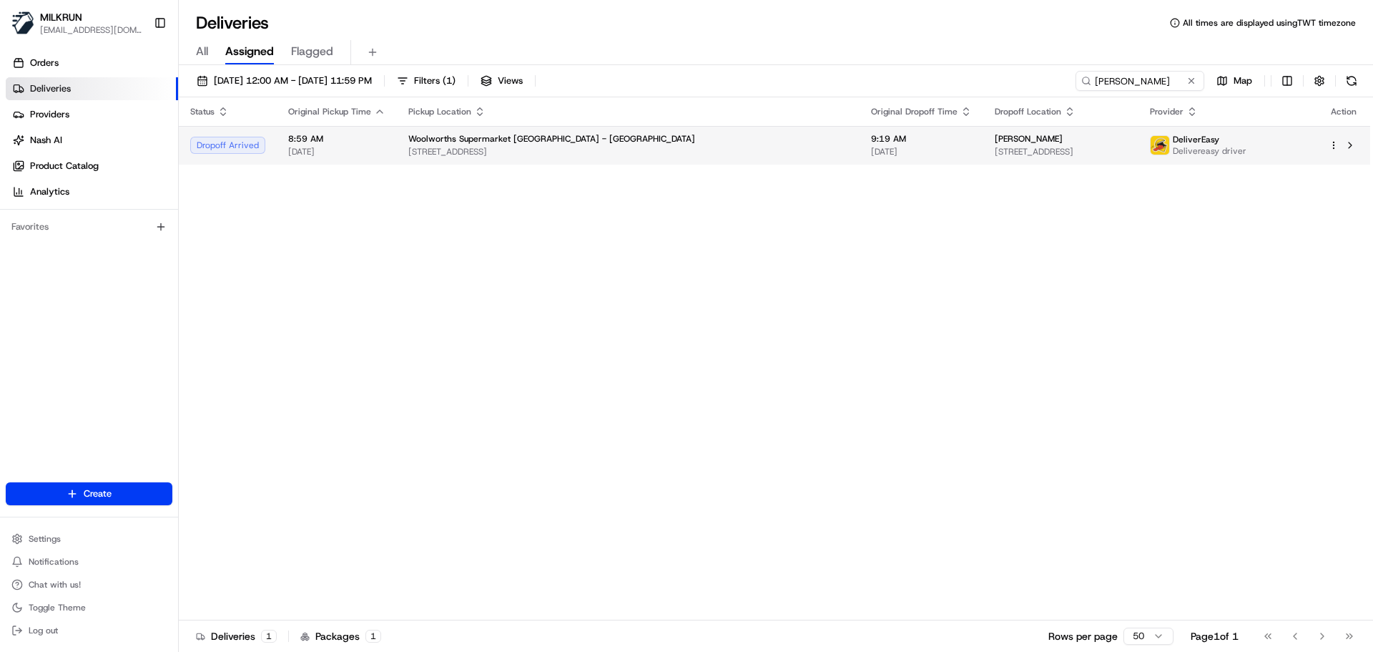
click at [559, 155] on span "[STREET_ADDRESS]" at bounding box center [628, 151] width 440 height 11
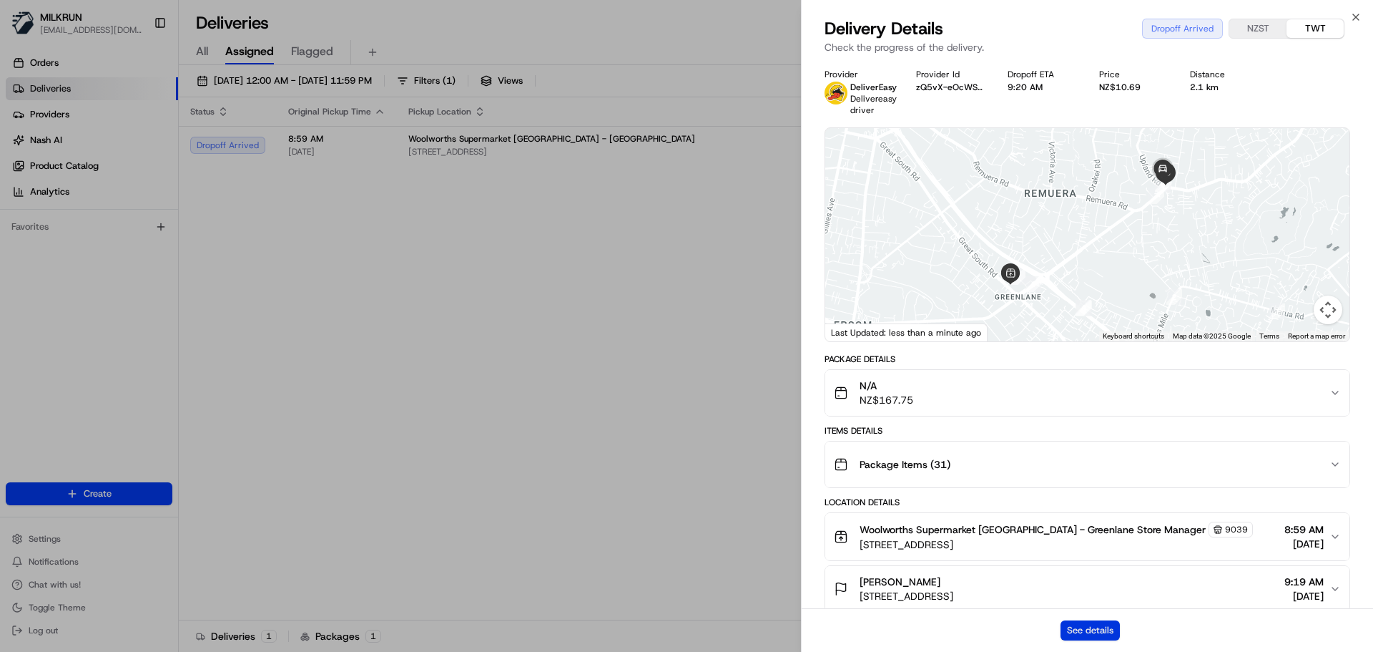
click at [1084, 626] on button "See details" at bounding box center [1090, 630] width 59 height 20
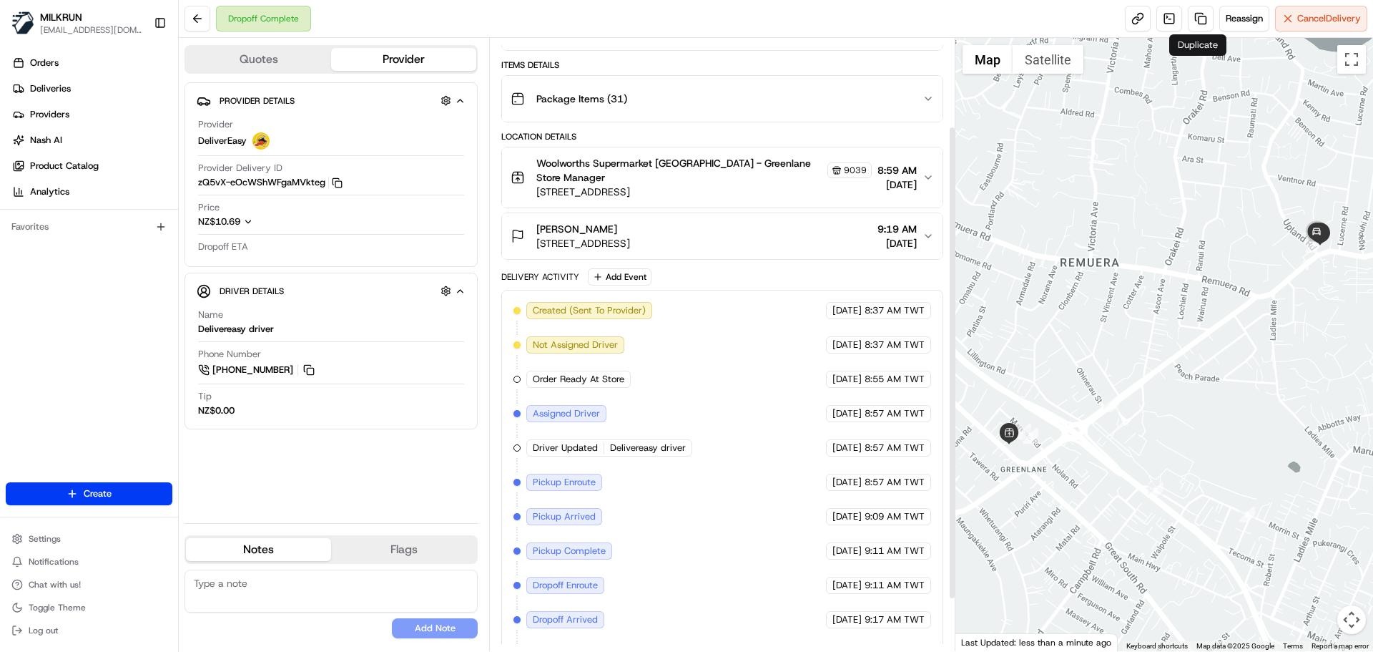
scroll to position [181, 0]
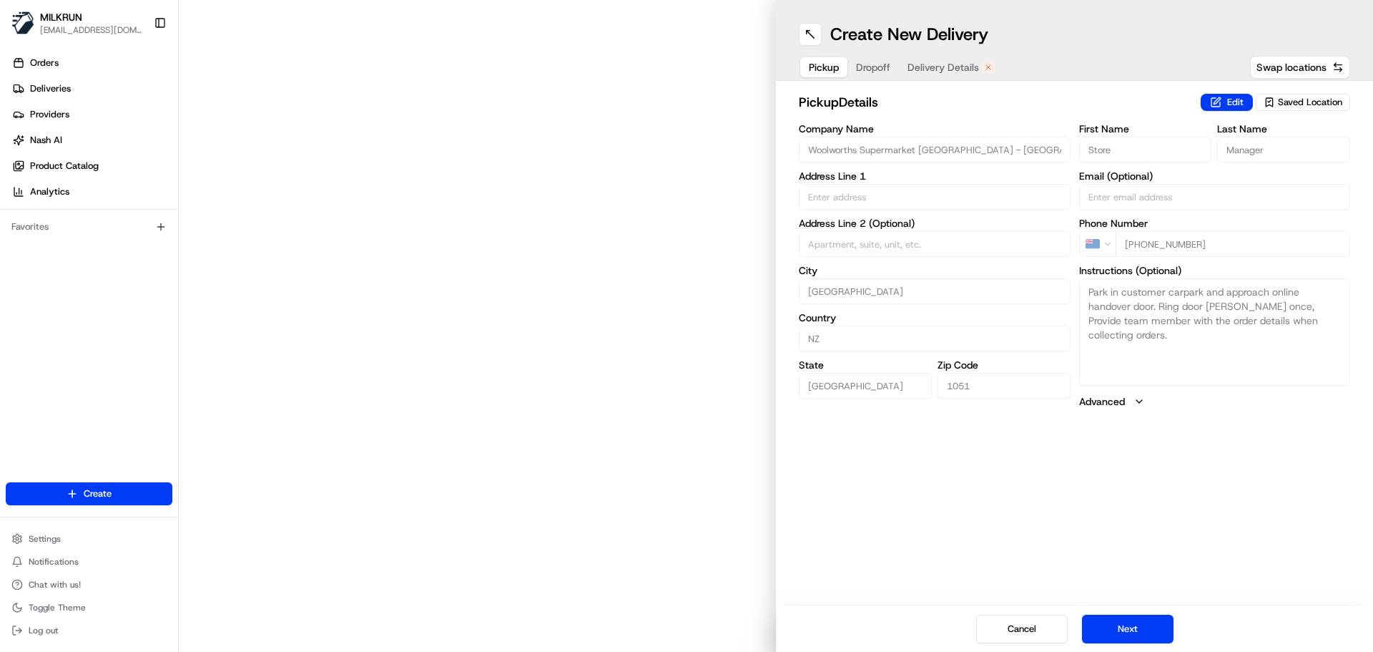
type input "[STREET_ADDRESS]"
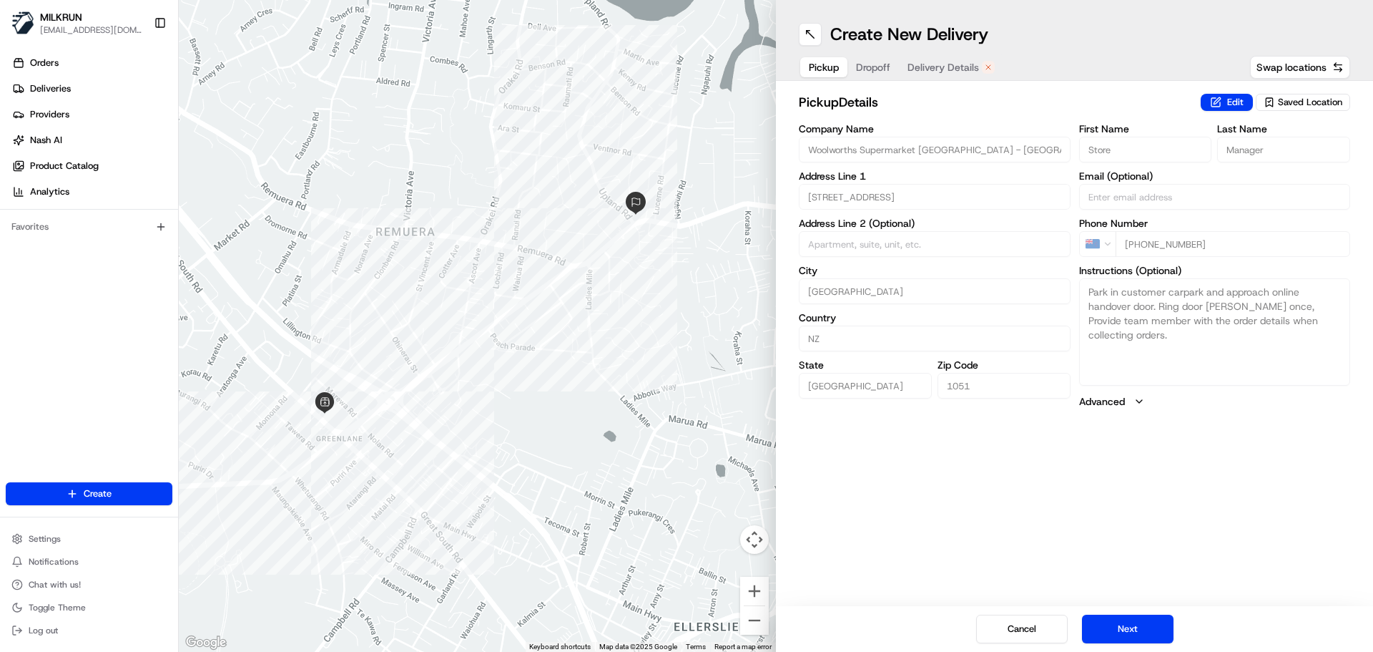
click at [959, 60] on span "Delivery Details" at bounding box center [944, 67] width 72 height 14
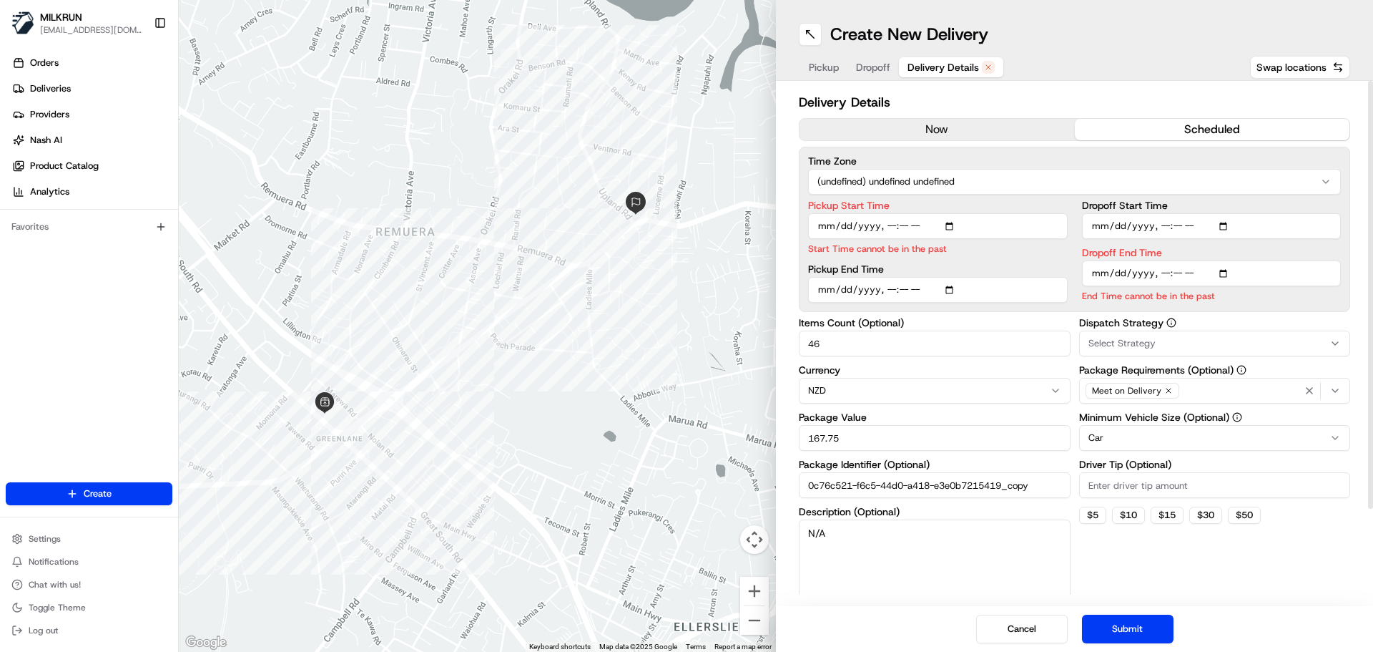
click at [929, 114] on div "Delivery Details now scheduled Time Zone (undefined) undefined undefined Pickup…" at bounding box center [1075, 400] width 552 height 616
click at [939, 125] on button "now" at bounding box center [937, 129] width 275 height 21
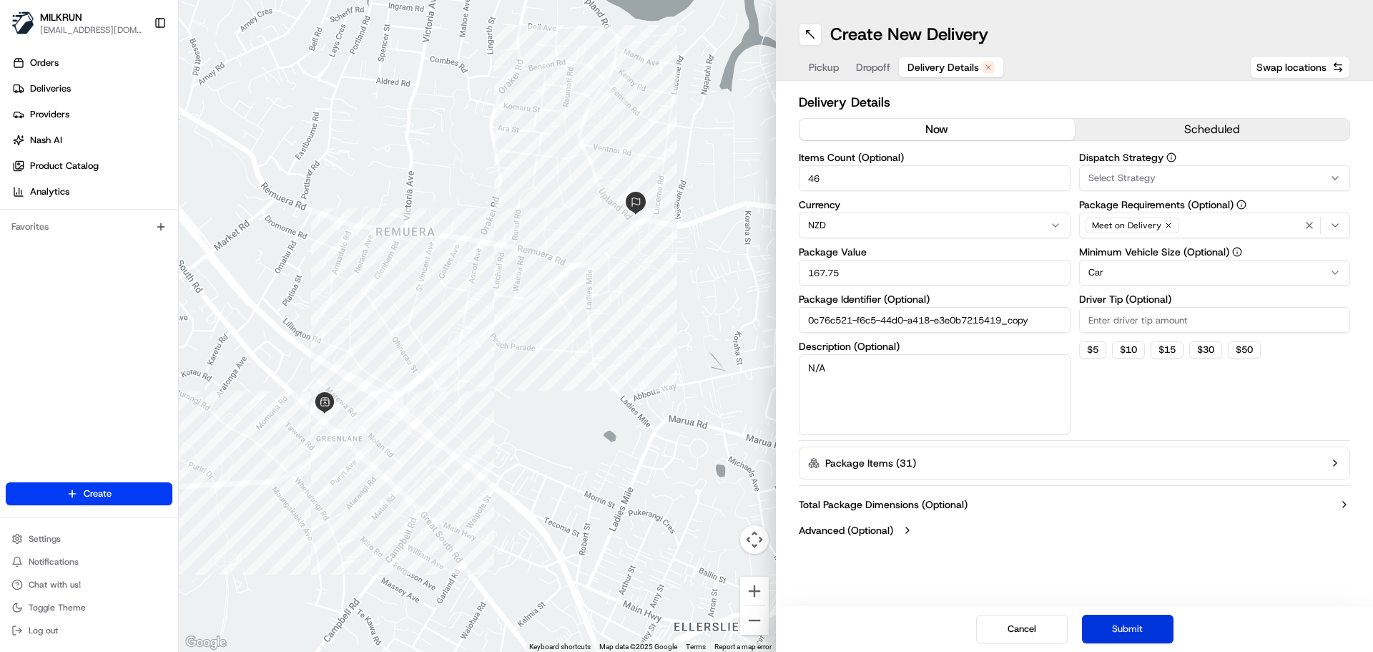
click at [1119, 638] on button "Submit" at bounding box center [1128, 628] width 92 height 29
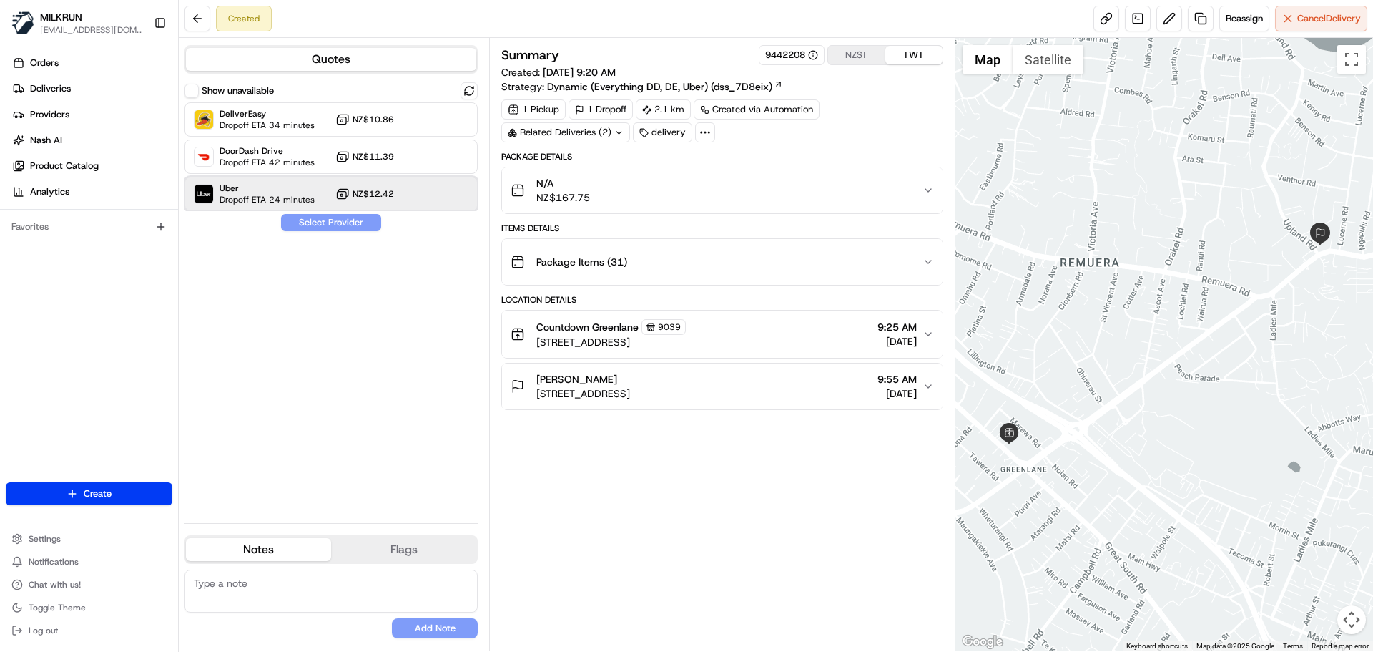
click at [268, 202] on span "Dropoff ETA 24 minutes" at bounding box center [267, 199] width 95 height 11
click at [326, 221] on button "Assign Provider" at bounding box center [331, 222] width 102 height 17
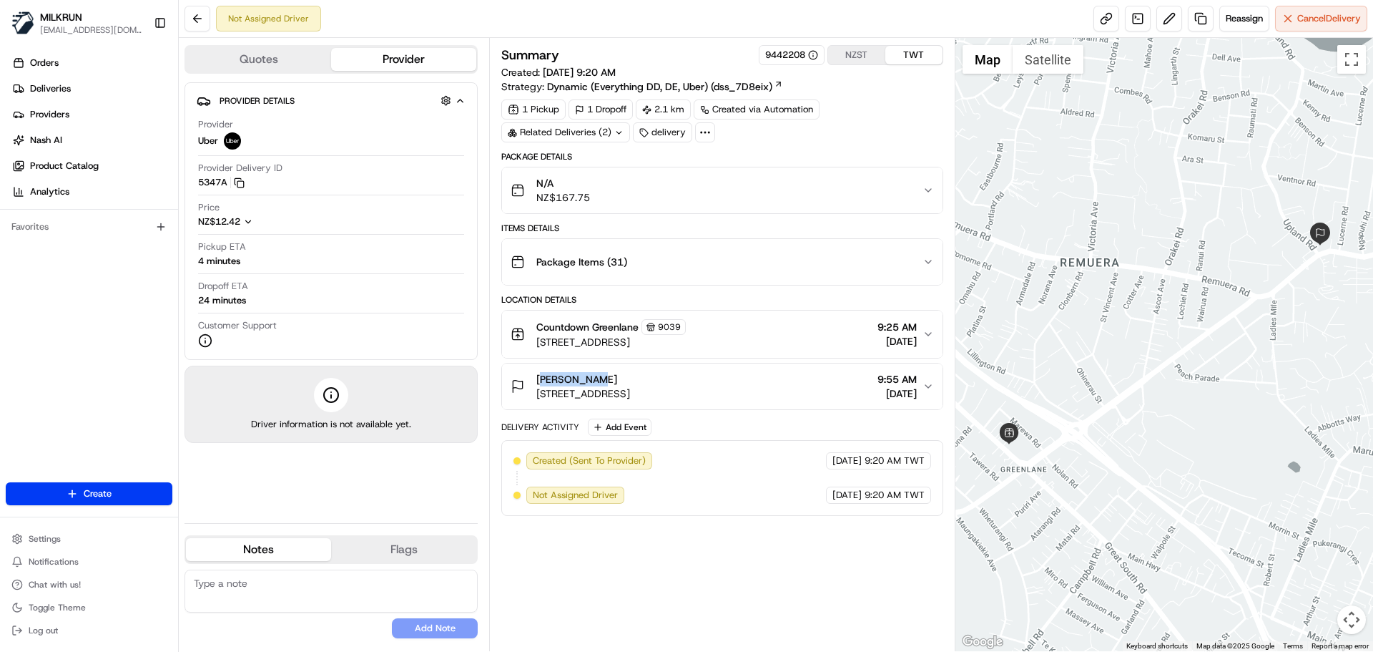
copy span "Emma Glynn"
drag, startPoint x: 535, startPoint y: 378, endPoint x: 597, endPoint y: 379, distance: 62.2
click at [597, 379] on div "Emma Glynn 3 Upland Road, Remuera, Auckland 1050, New Zealand" at bounding box center [570, 386] width 119 height 29
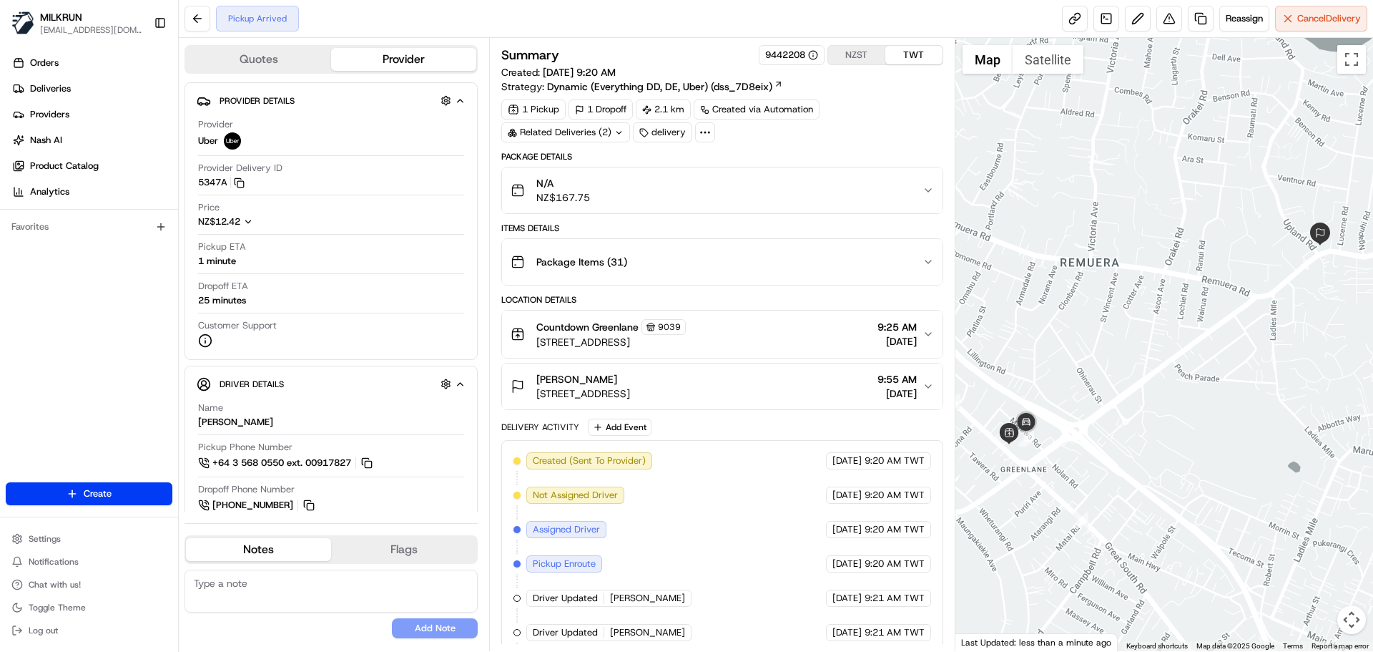
click at [706, 537] on div "Created (Sent To Provider) Uber 21/08/2025 9:20 AM TWT Not Assigned Driver Uber…" at bounding box center [722, 563] width 417 height 223
click at [707, 537] on div "Created (Sent To Provider) Uber 21/08/2025 9:20 AM TWT Not Assigned Driver Uber…" at bounding box center [722, 563] width 417 height 223
drag, startPoint x: 707, startPoint y: 537, endPoint x: 838, endPoint y: 623, distance: 156.5
click at [838, 623] on div "Created (Sent To Provider) Uber 21/08/2025 9:20 AM TWT Not Assigned Driver Uber…" at bounding box center [722, 563] width 417 height 223
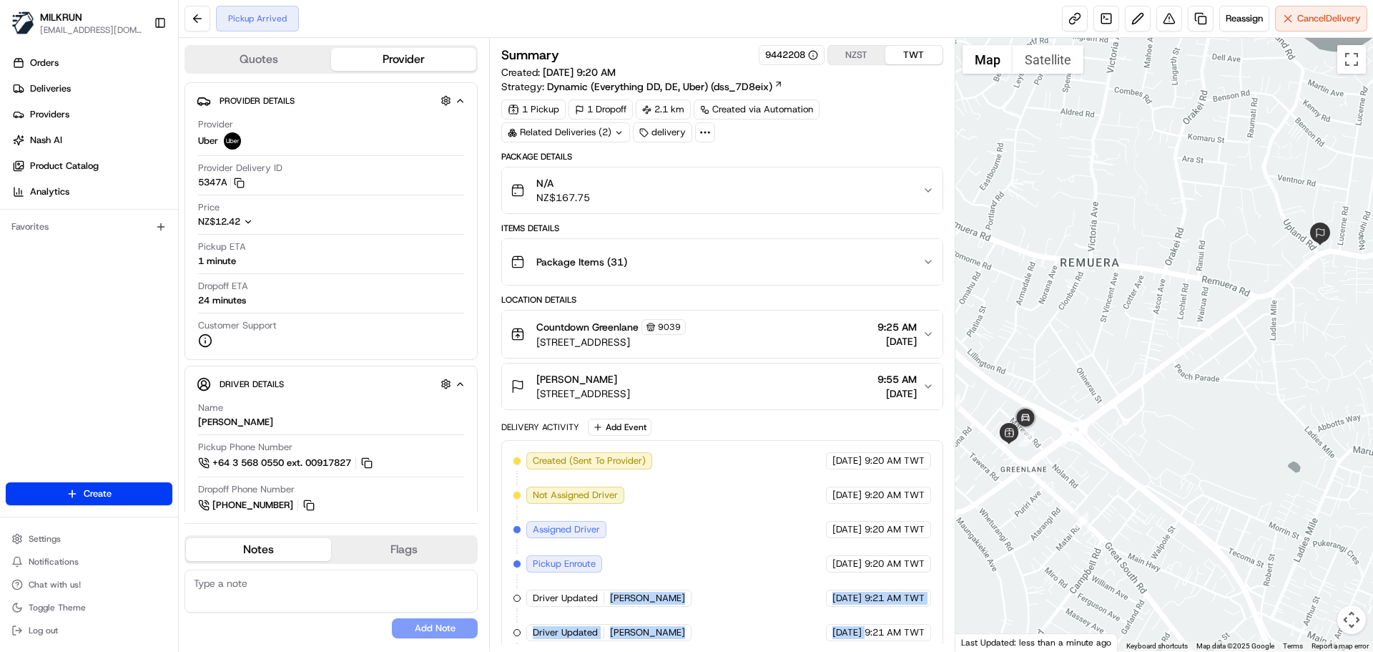
click at [841, 625] on div "21/08/2025 9:21 AM TWT" at bounding box center [878, 632] width 105 height 17
drag, startPoint x: 841, startPoint y: 625, endPoint x: 735, endPoint y: 479, distance: 180.9
click at [737, 456] on div "Created (Sent To Provider) Uber 21/08/2025 9:20 AM TWT Not Assigned Driver Uber…" at bounding box center [722, 563] width 417 height 223
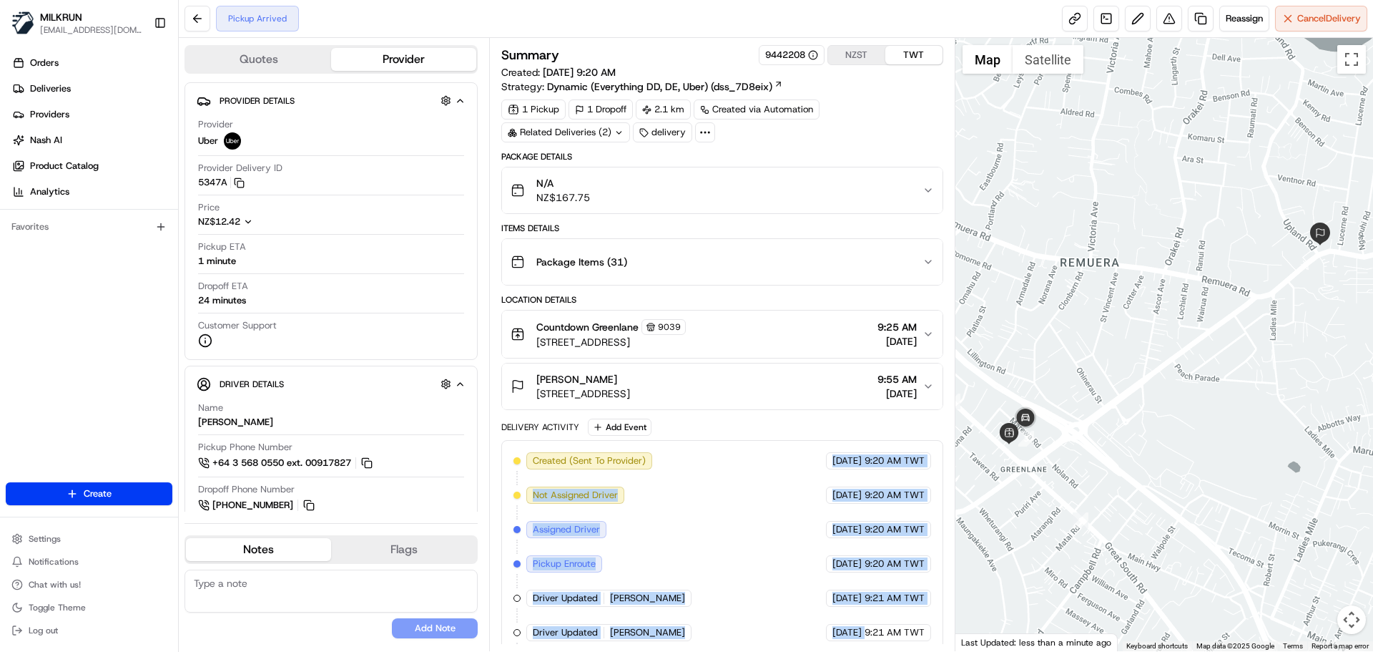
click at [740, 511] on div "Created (Sent To Provider) Uber 21/08/2025 9:20 AM TWT Not Assigned Driver Uber…" at bounding box center [722, 563] width 417 height 223
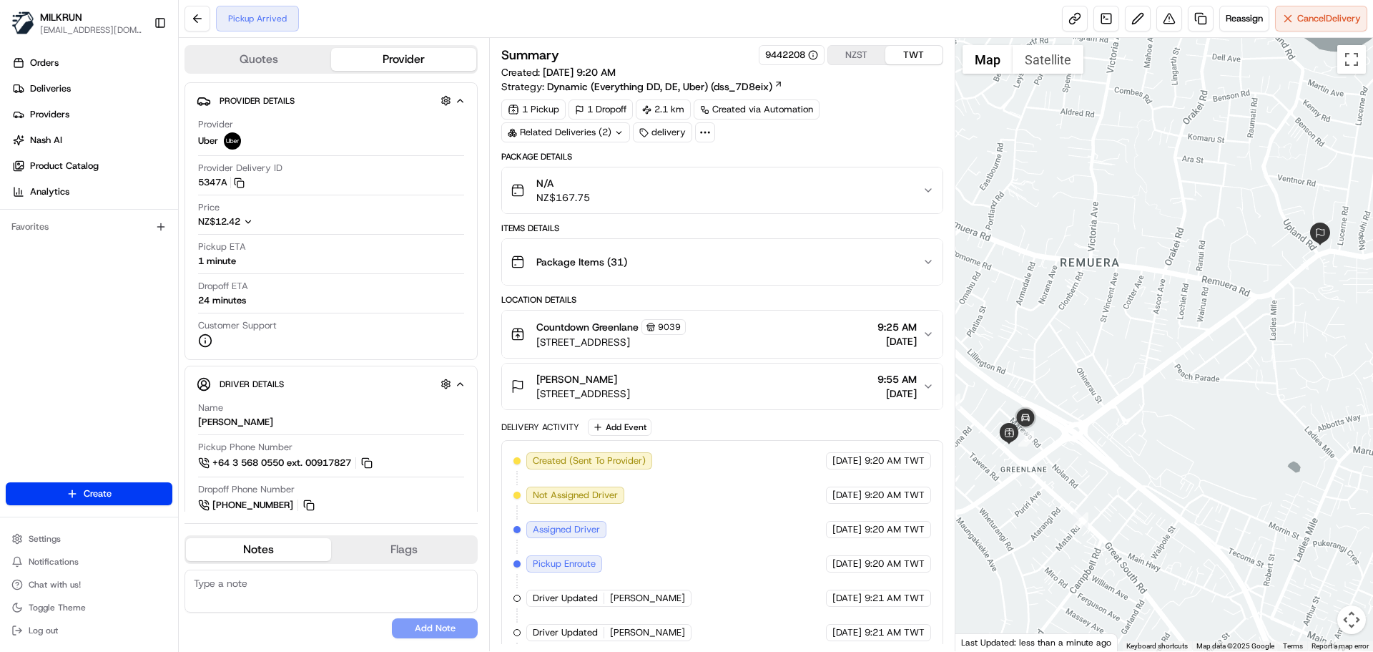
click at [701, 533] on div "Created (Sent To Provider) Uber 21/08/2025 9:20 AM TWT Not Assigned Driver Uber…" at bounding box center [722, 563] width 417 height 223
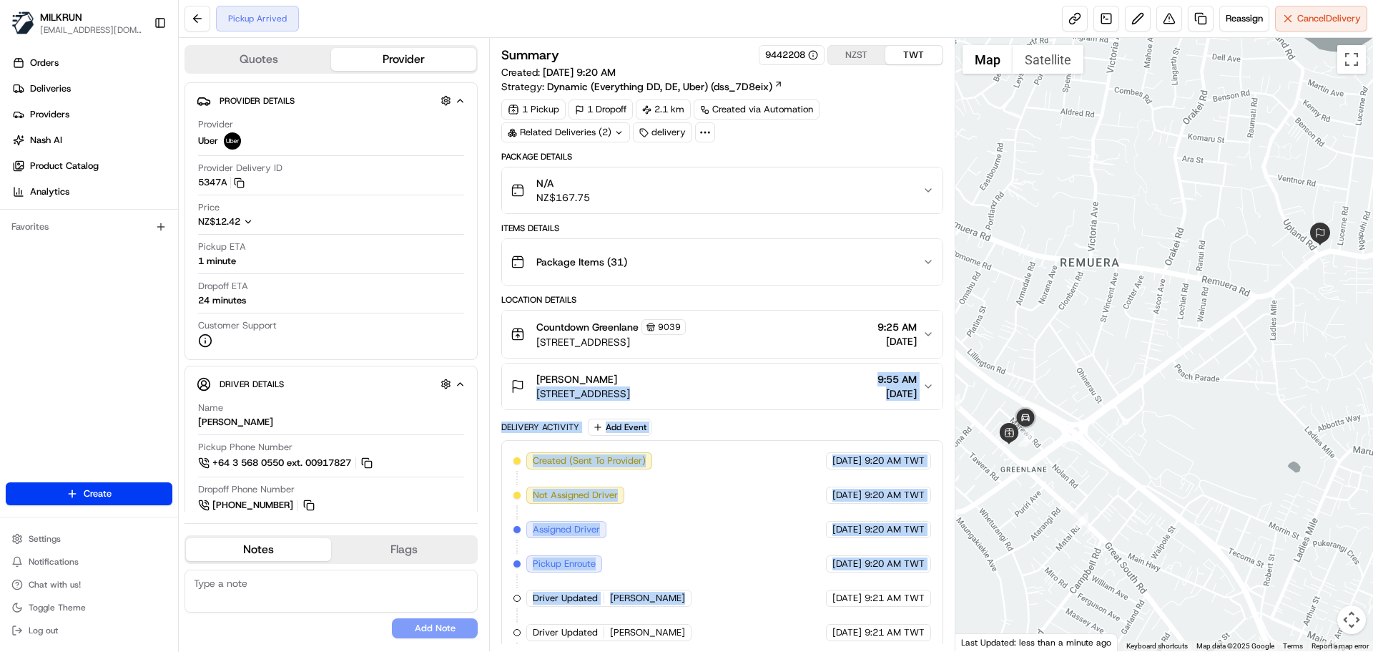
drag, startPoint x: 701, startPoint y: 533, endPoint x: 709, endPoint y: 390, distance: 143.3
click at [709, 373] on div "Package Details N/A NZ$167.75 Items Details Package Items ( 31 ) Location Detai…" at bounding box center [721, 419] width 441 height 537
click at [710, 529] on div "Created (Sent To Provider) Uber 21/08/2025 9:20 AM TWT Not Assigned Driver Uber…" at bounding box center [722, 563] width 417 height 223
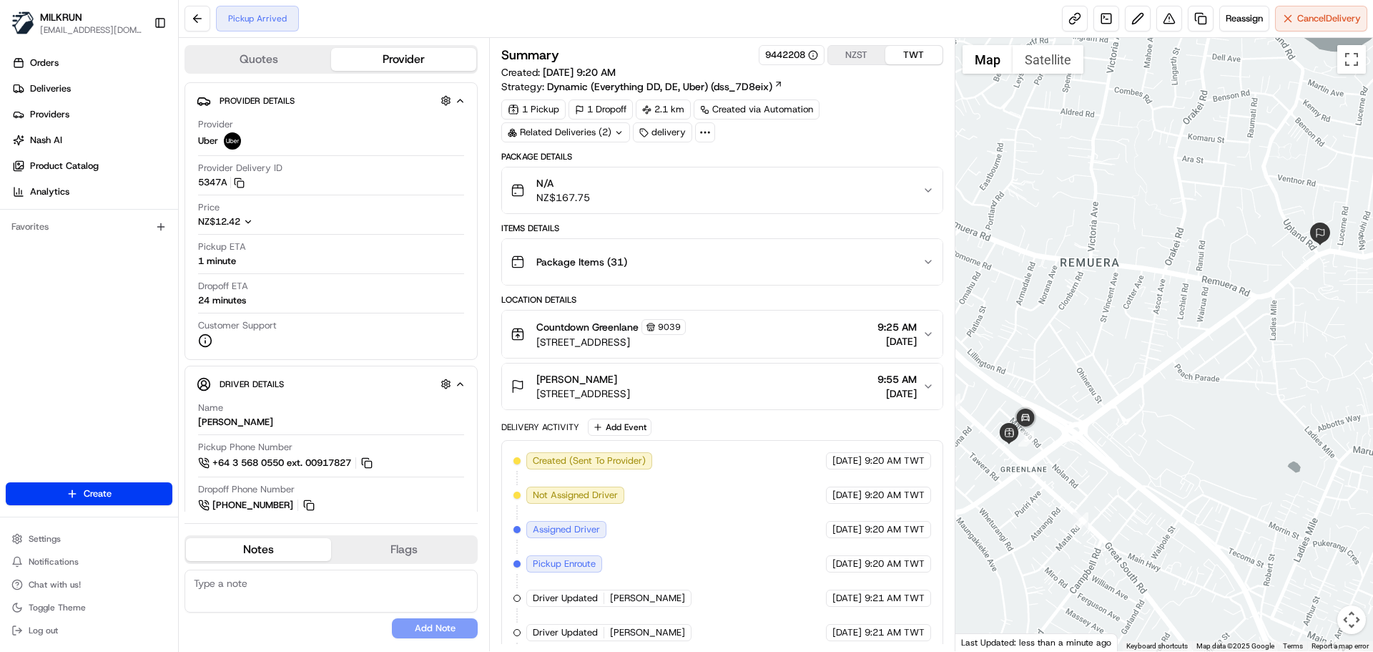
click at [824, 614] on div "Created (Sent To Provider) Uber 21/08/2025 9:20 AM TWT Not Assigned Driver Uber…" at bounding box center [722, 563] width 417 height 223
drag, startPoint x: 824, startPoint y: 614, endPoint x: 877, endPoint y: 625, distance: 54.2
click at [864, 621] on div "Created (Sent To Provider) Uber 21/08/2025 9:20 AM TWT Not Assigned Driver Uber…" at bounding box center [722, 563] width 417 height 223
click at [892, 632] on span "9:21 AM TWT" at bounding box center [895, 632] width 60 height 13
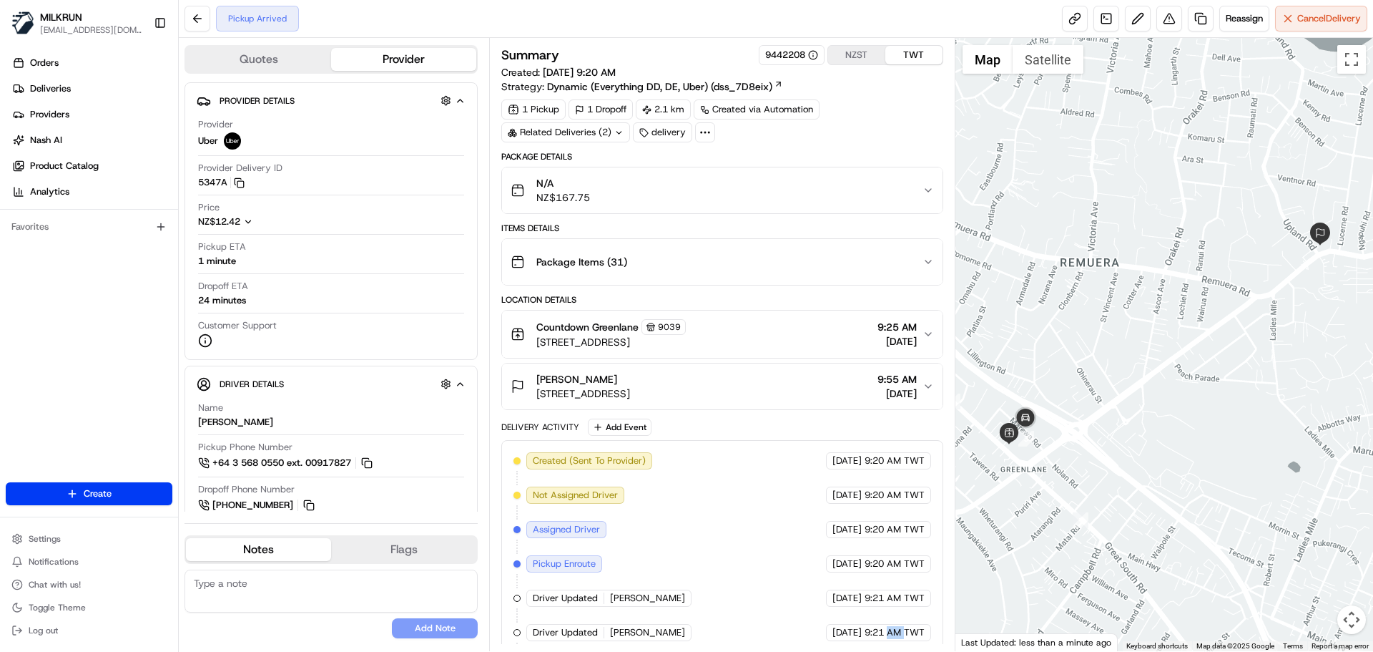
click at [892, 632] on span "9:21 AM TWT" at bounding box center [895, 632] width 60 height 13
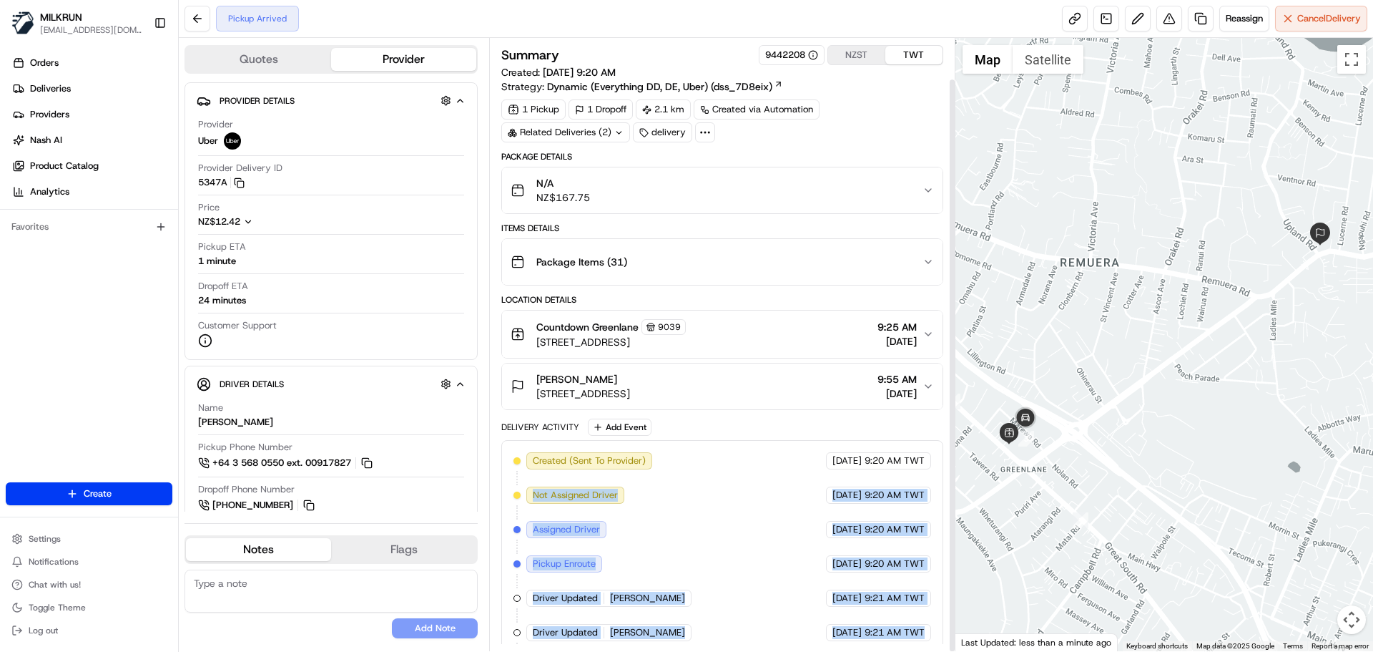
scroll to position [44, 0]
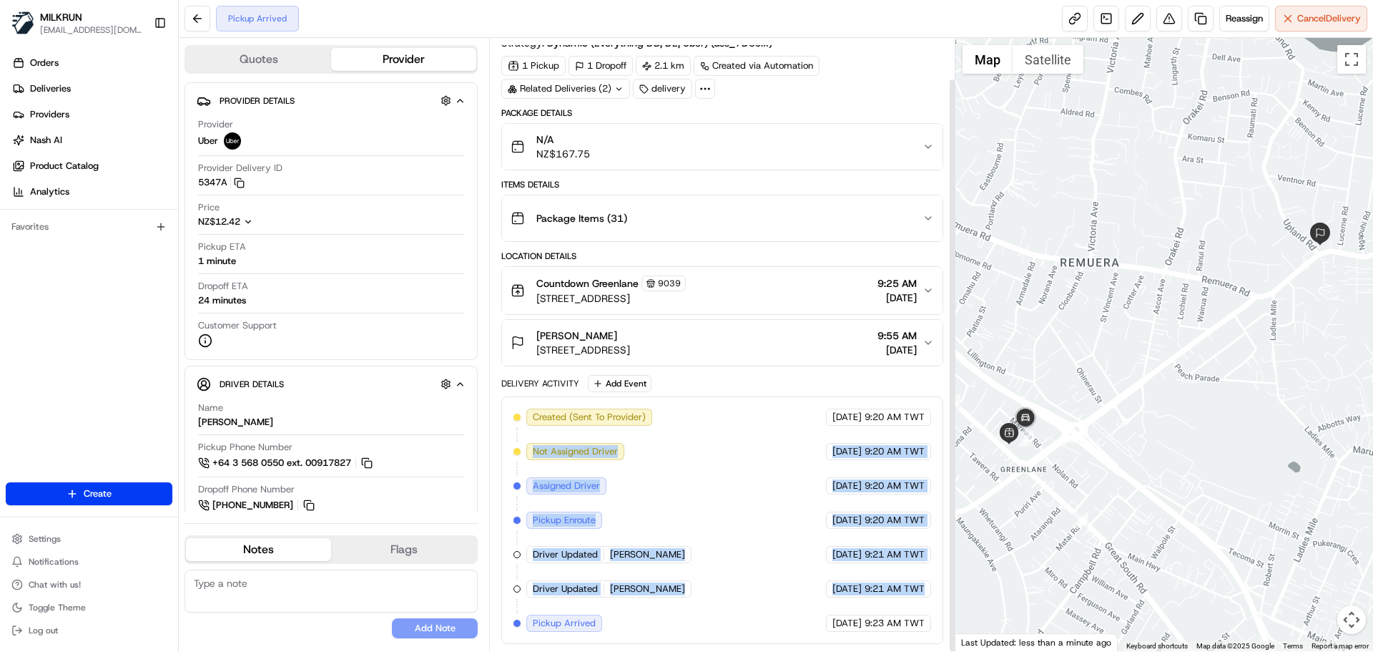
drag, startPoint x: 892, startPoint y: 632, endPoint x: 589, endPoint y: 459, distance: 349.0
click at [584, 453] on div "Created (Sent To Provider) Uber 21/08/2025 9:20 AM TWT Not Assigned Driver Uber…" at bounding box center [722, 519] width 417 height 223
click at [633, 513] on div "Created (Sent To Provider) Uber 21/08/2025 9:20 AM TWT Not Assigned Driver Uber…" at bounding box center [722, 519] width 417 height 223
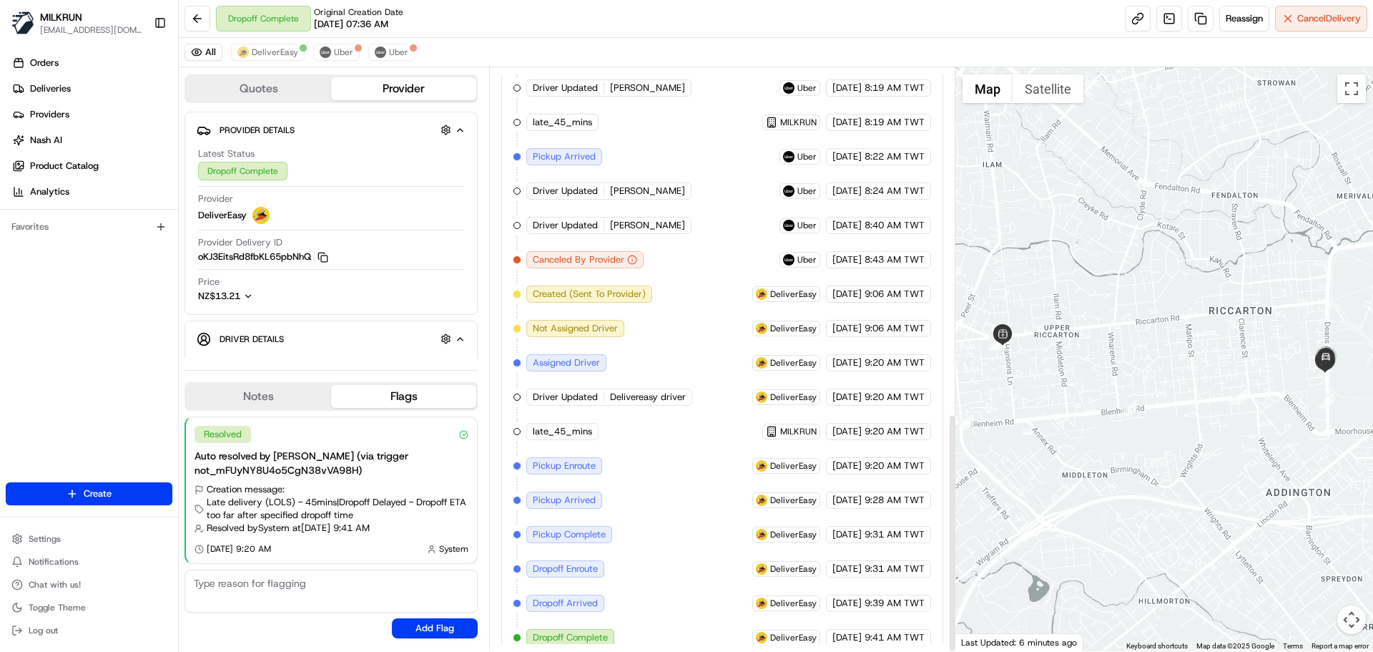
scroll to position [841, 0]
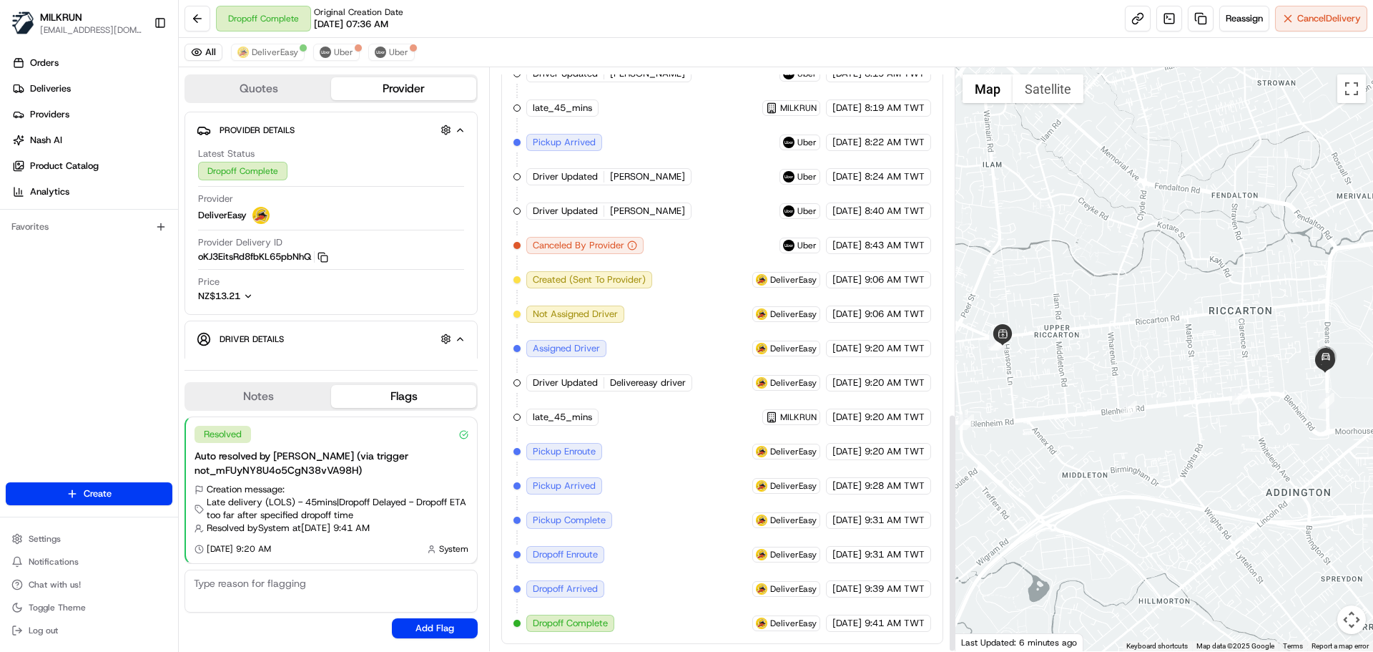
click at [631, 453] on div "Created (Sent To Provider) Uber 21/08/2025 7:36 AM TWT Not Assigned Driver Uber…" at bounding box center [722, 142] width 417 height 979
drag, startPoint x: 631, startPoint y: 453, endPoint x: 641, endPoint y: 285, distance: 168.4
click at [640, 290] on div "Created (Sent To Provider) Uber 21/08/2025 7:36 AM TWT Not Assigned Driver Uber…" at bounding box center [722, 142] width 417 height 979
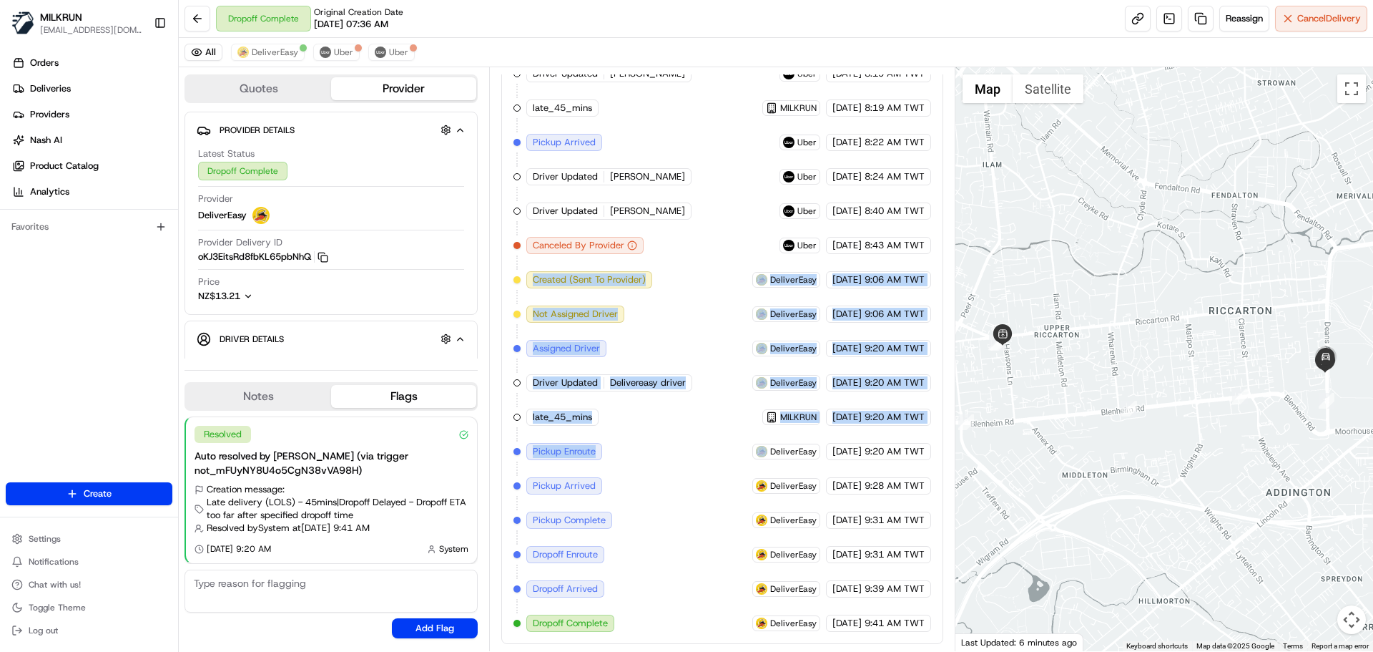
click at [677, 453] on div "Created (Sent To Provider) Uber 21/08/2025 7:36 AM TWT Not Assigned Driver Uber…" at bounding box center [722, 142] width 417 height 979
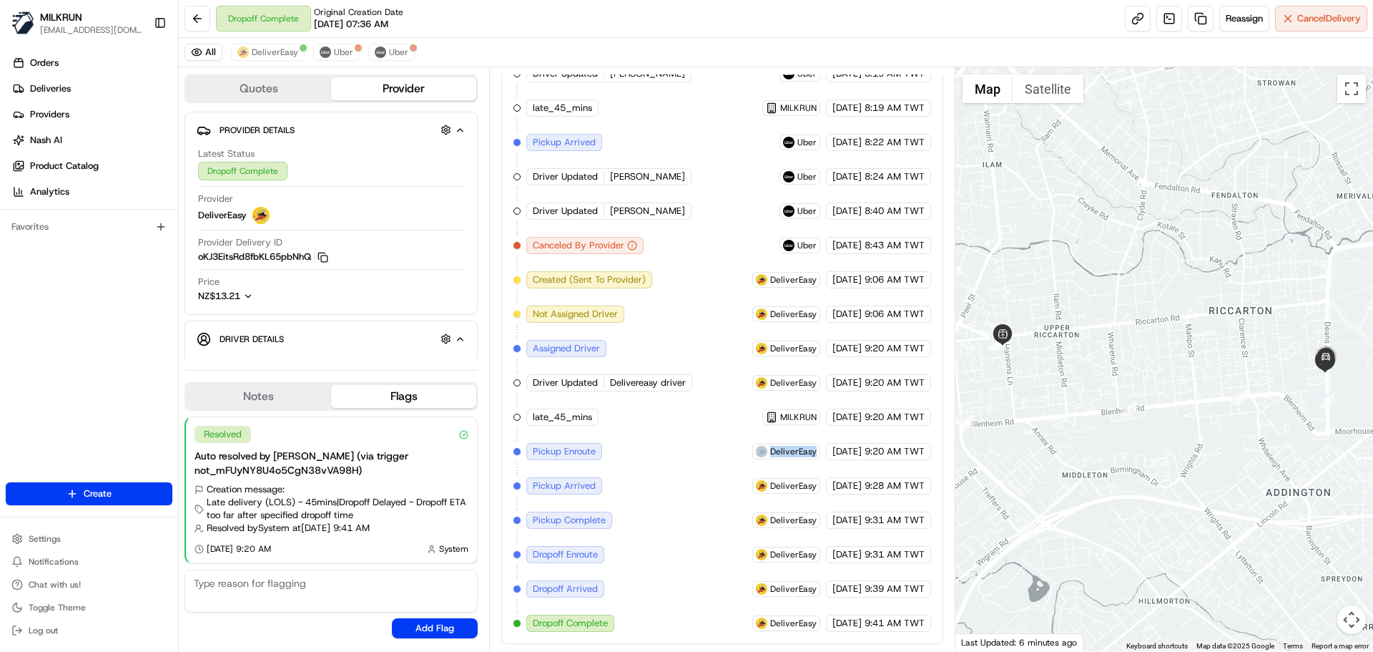
click at [677, 453] on div "Created (Sent To Provider) Uber 21/08/2025 7:36 AM TWT Not Assigned Driver Uber…" at bounding box center [722, 142] width 417 height 979
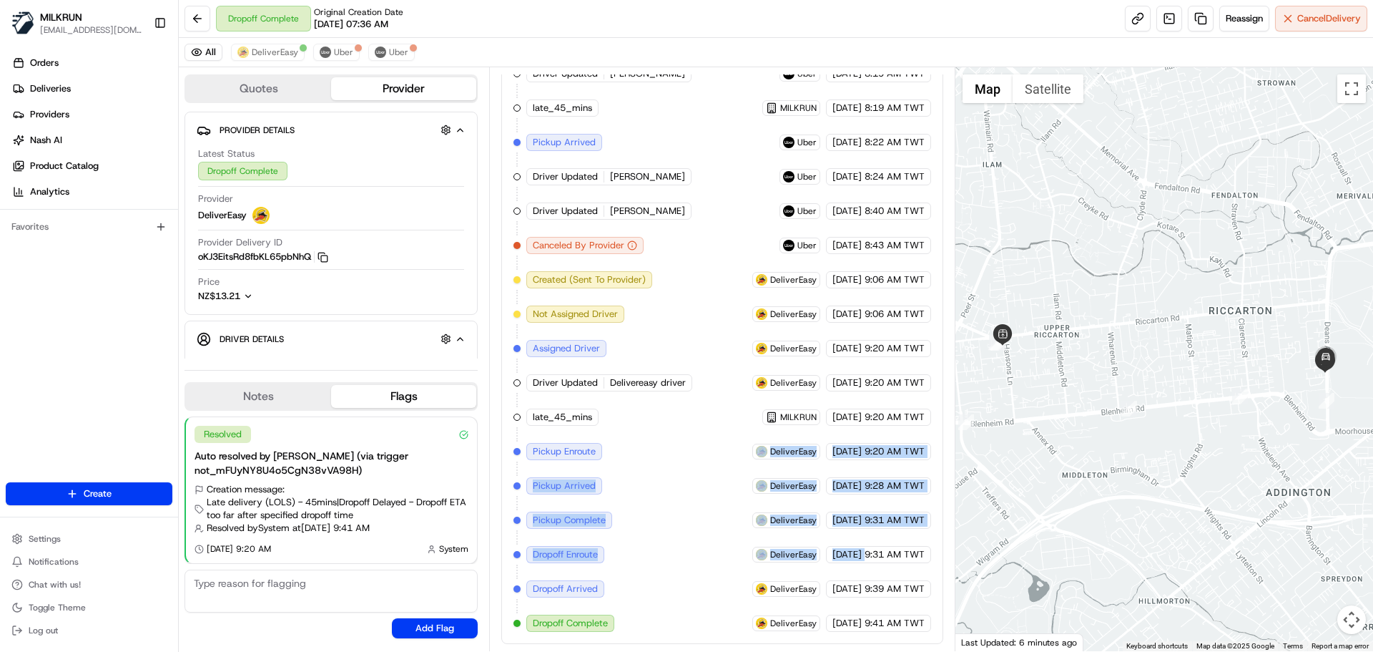
drag, startPoint x: 677, startPoint y: 453, endPoint x: 901, endPoint y: 604, distance: 271.0
click at [853, 570] on div "Created (Sent To Provider) Uber 21/08/2025 7:36 AM TWT Not Assigned Driver Uber…" at bounding box center [722, 142] width 417 height 979
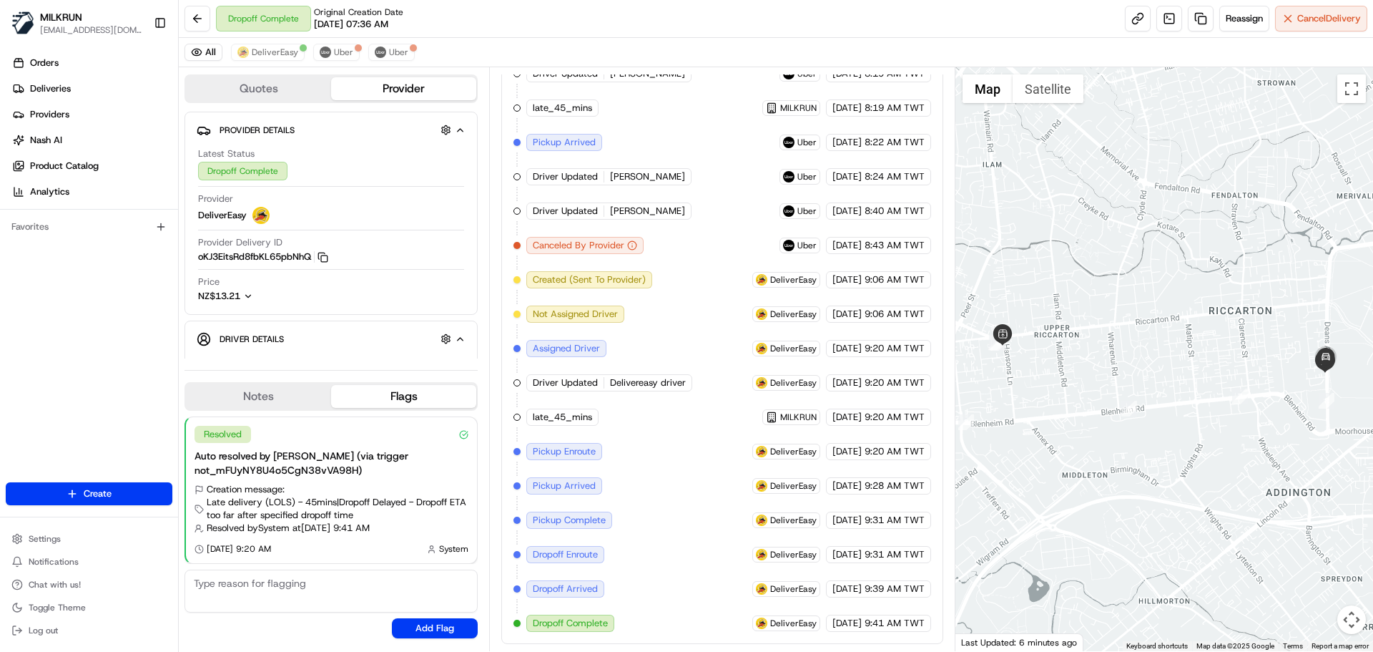
click at [921, 624] on span "9:41 AM TWT" at bounding box center [895, 623] width 60 height 13
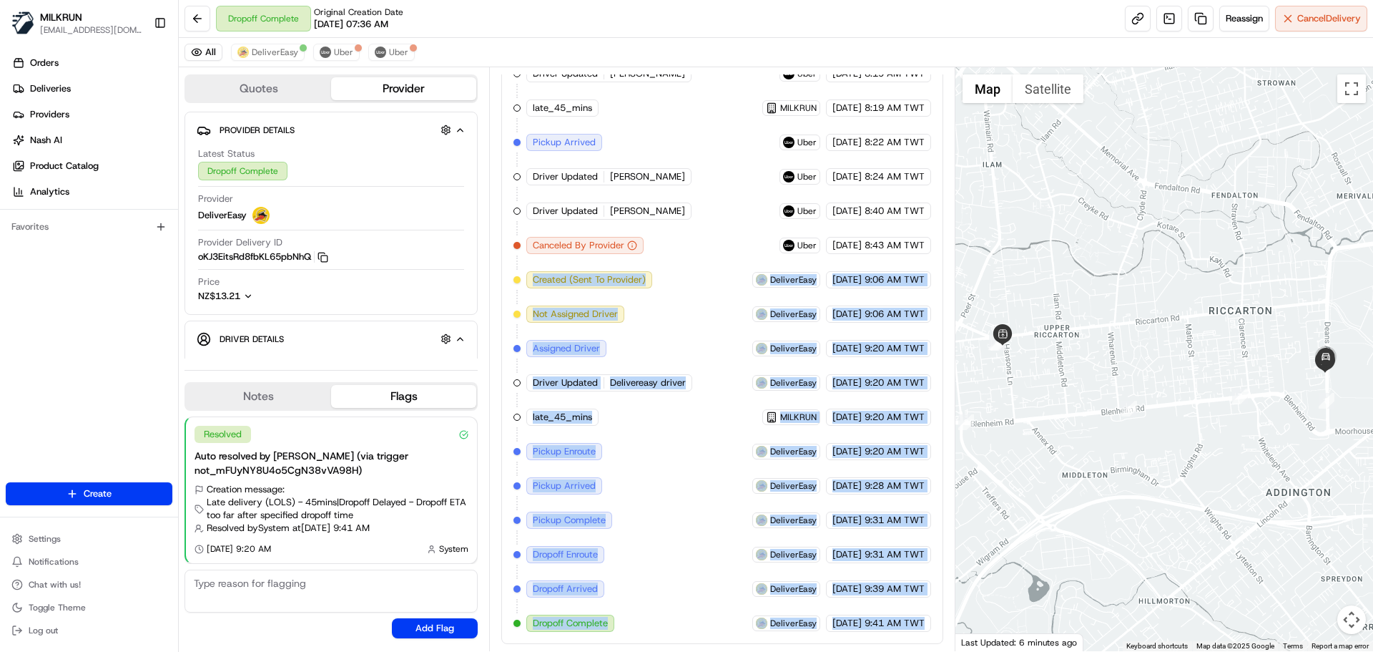
drag, startPoint x: 921, startPoint y: 624, endPoint x: 636, endPoint y: 297, distance: 434.5
click at [636, 297] on div "Created (Sent To Provider) Uber 21/08/2025 7:36 AM TWT Not Assigned Driver Uber…" at bounding box center [722, 142] width 417 height 979
click at [660, 351] on div "Created (Sent To Provider) Uber 21/08/2025 7:36 AM TWT Not Assigned Driver Uber…" at bounding box center [722, 142] width 417 height 979
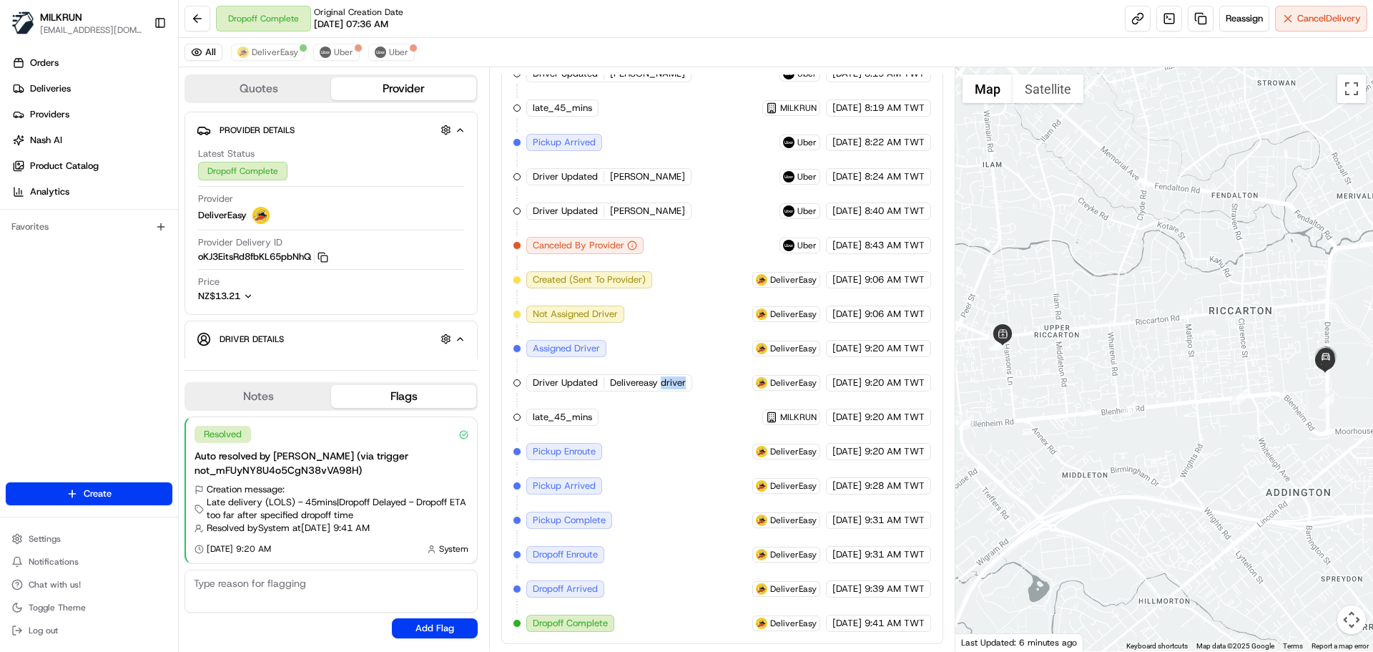
click at [662, 353] on div "Created (Sent To Provider) Uber 21/08/2025 7:36 AM TWT Not Assigned Driver Uber…" at bounding box center [722, 142] width 417 height 979
click at [953, 624] on div "Summary 6206543 NZST TWT Created: 21/08/2025 7:36 AM Manual Reassignment 1 Pick…" at bounding box center [722, 359] width 466 height 584
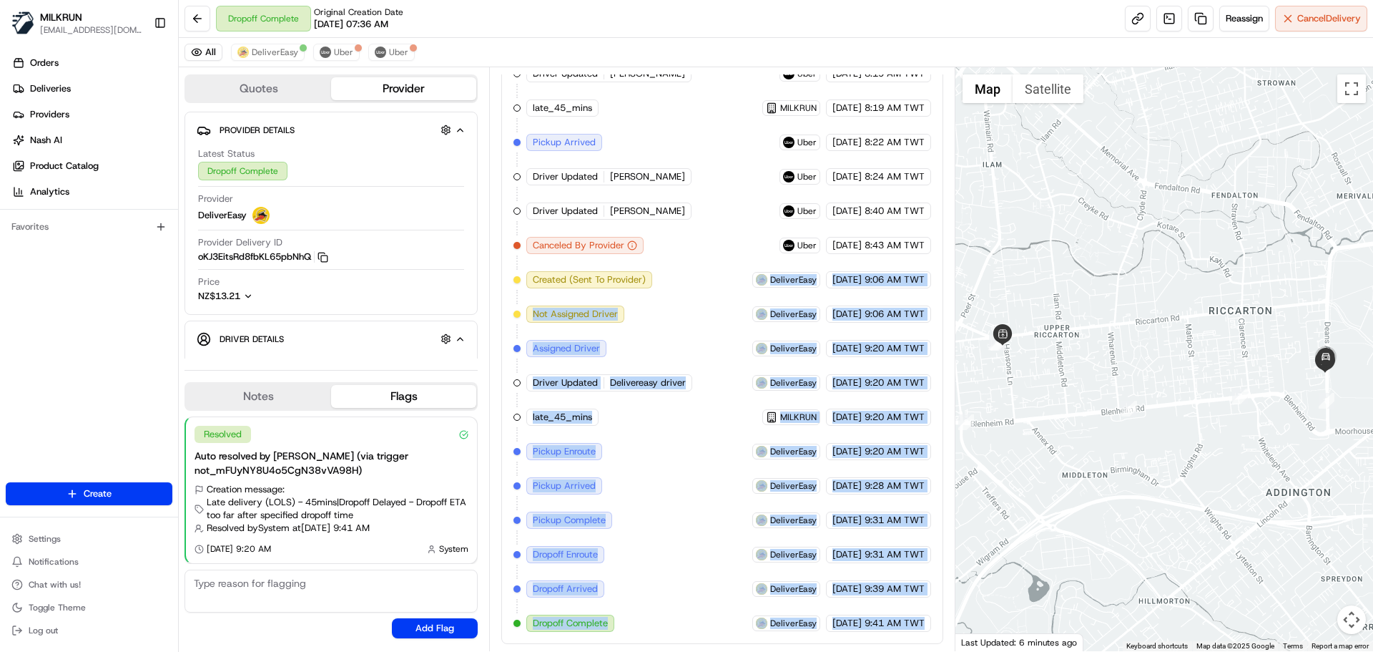
drag, startPoint x: 953, startPoint y: 624, endPoint x: 645, endPoint y: 264, distance: 473.4
click at [649, 269] on div "Summary 6206543 NZST TWT Created: 21/08/2025 7:36 AM Manual Reassignment 1 Pick…" at bounding box center [722, 359] width 466 height 584
click at [740, 432] on div "Created (Sent To Provider) Uber 21/08/2025 7:36 AM TWT Not Assigned Driver Uber…" at bounding box center [722, 142] width 417 height 979
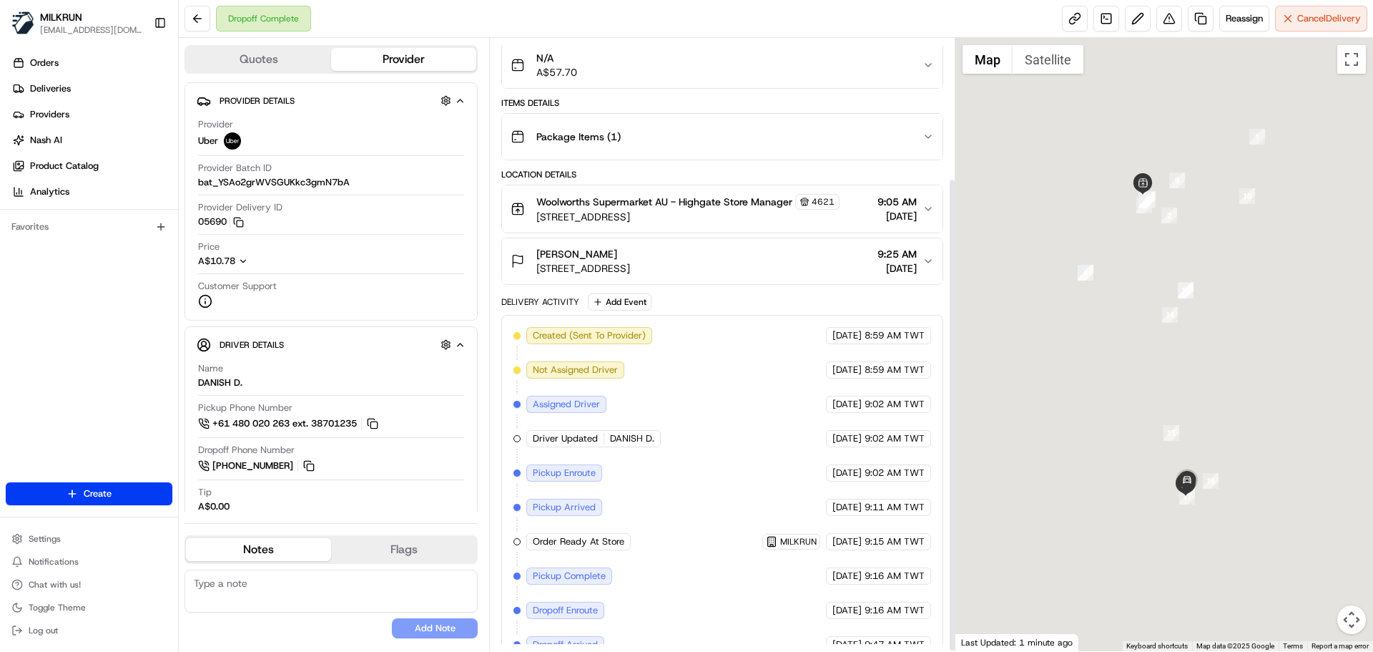
scroll to position [181, 0]
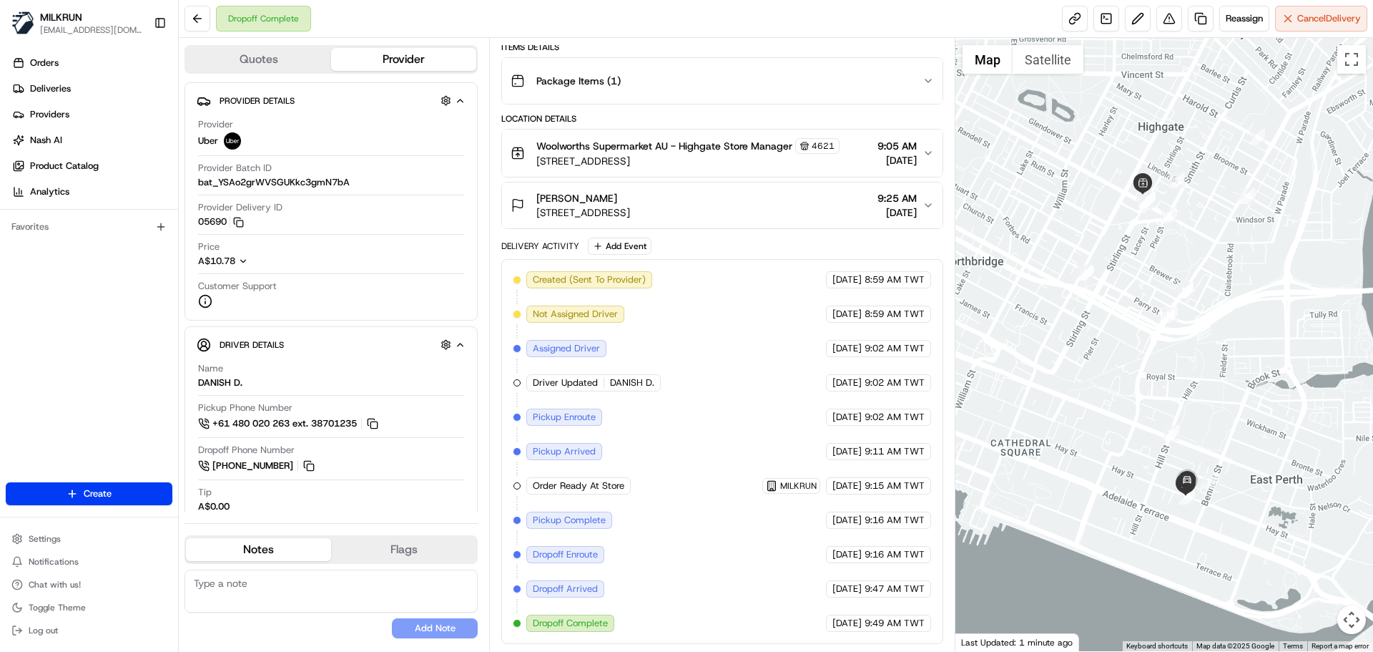
click at [609, 490] on span "Order Ready At Store" at bounding box center [579, 485] width 92 height 13
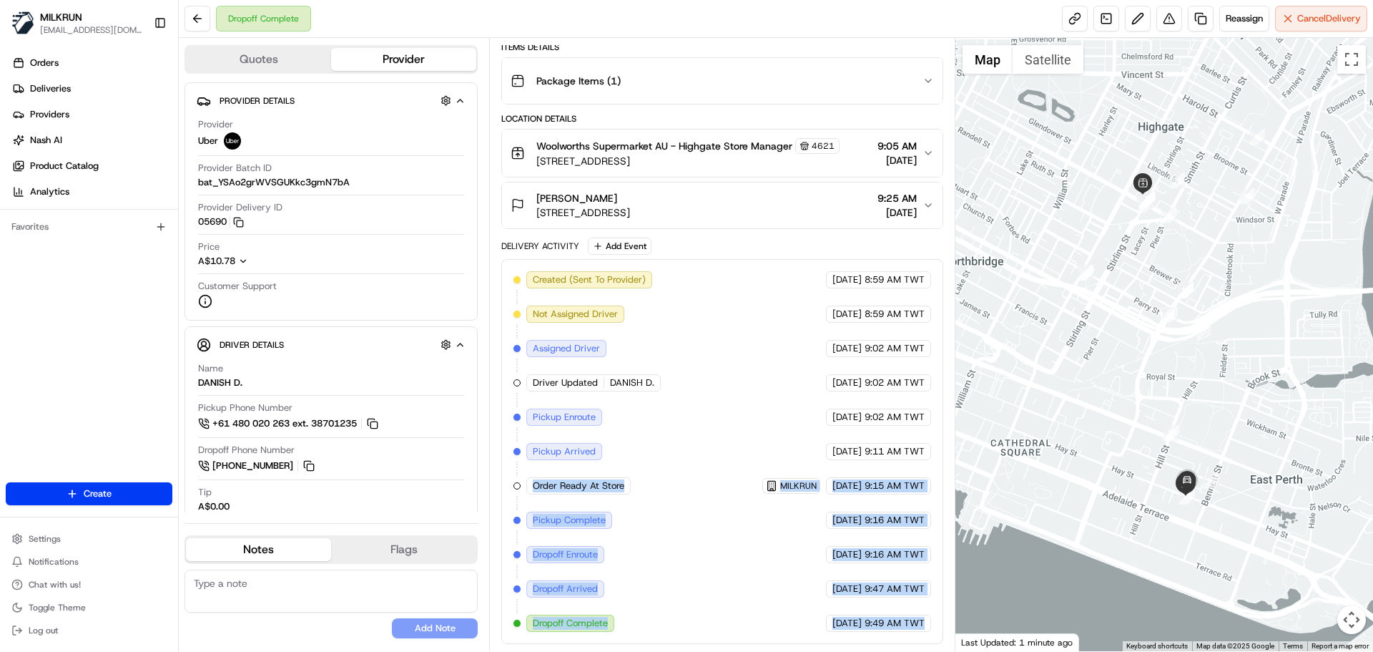
drag, startPoint x: 609, startPoint y: 490, endPoint x: 909, endPoint y: 615, distance: 325.5
click at [909, 615] on div "Created (Sent To Provider) Uber [DATE] 8:59 AM TWT Not Assigned Driver Uber [DA…" at bounding box center [722, 451] width 417 height 361
click at [909, 615] on div "[DATE] 9:49 AM TWT" at bounding box center [878, 622] width 105 height 17
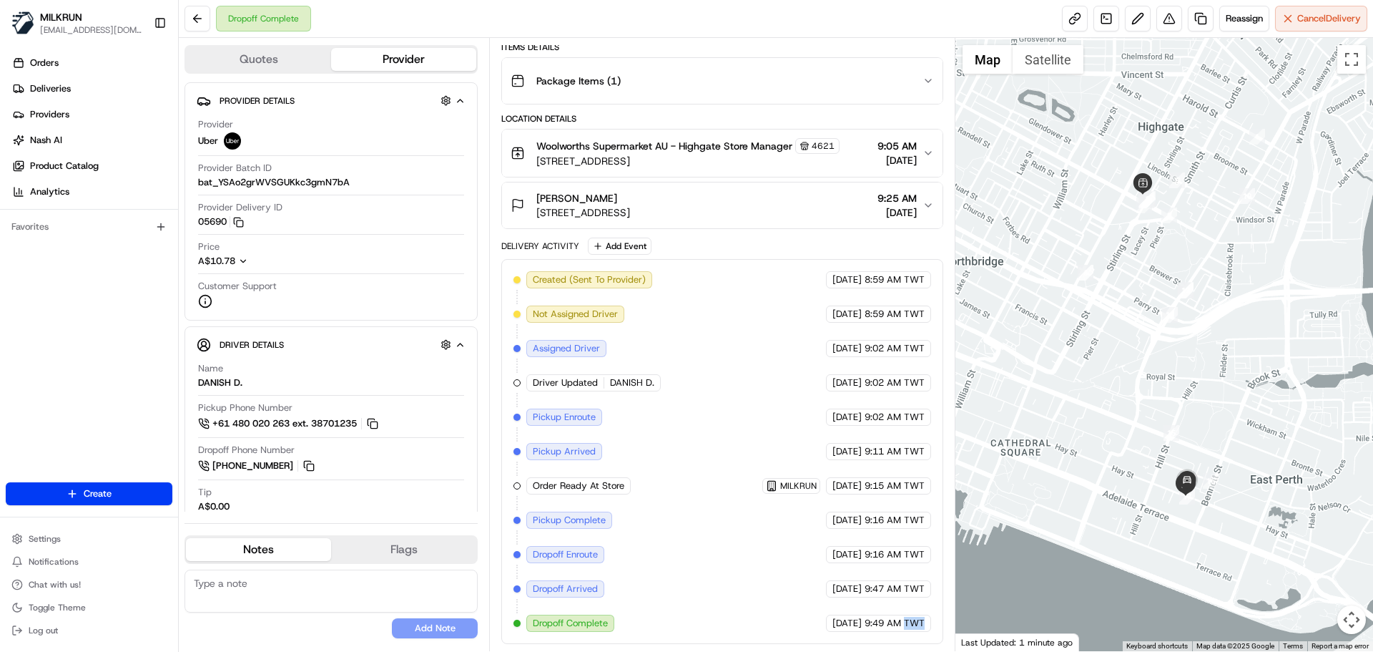
click at [909, 615] on div "[DATE] 9:49 AM TWT" at bounding box center [878, 622] width 105 height 17
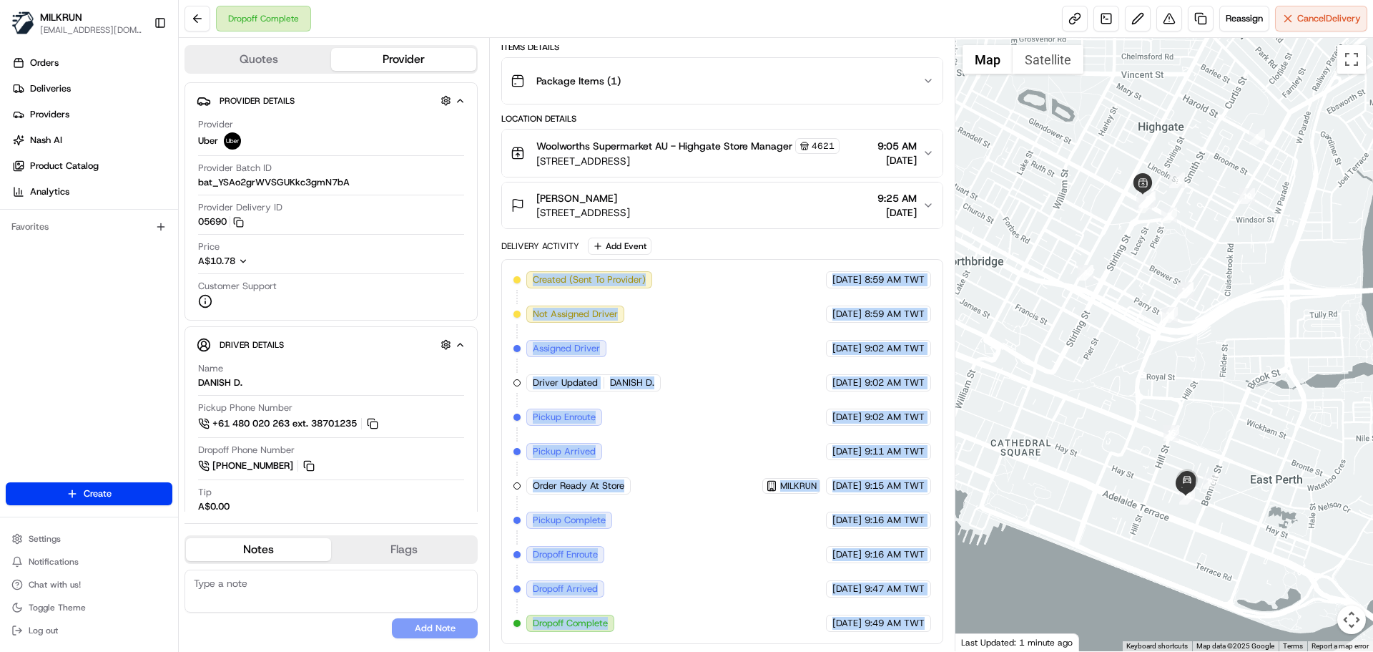
drag, startPoint x: 909, startPoint y: 615, endPoint x: 529, endPoint y: 270, distance: 513.5
click at [529, 270] on div "Created (Sent To Provider) Uber [DATE] 8:59 AM TWT Not Assigned Driver Uber [DA…" at bounding box center [721, 451] width 441 height 385
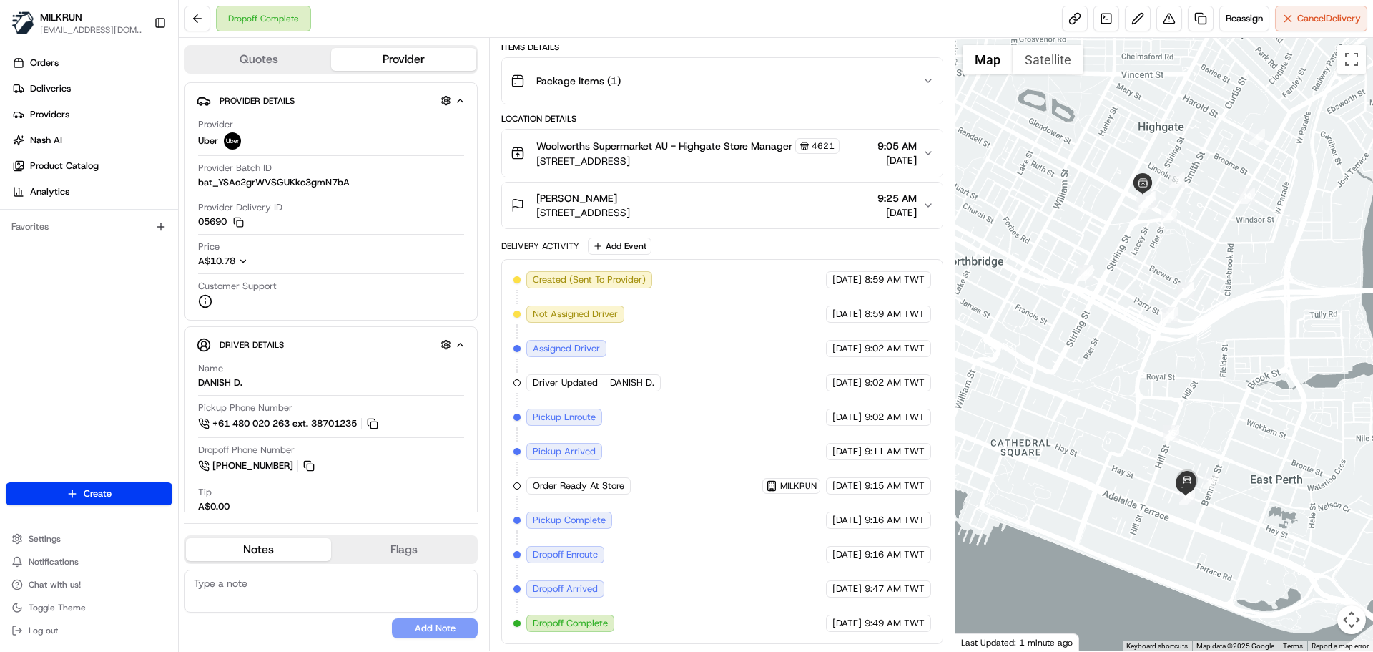
click at [527, 253] on div "Delivery Activity Add Event" at bounding box center [721, 245] width 441 height 17
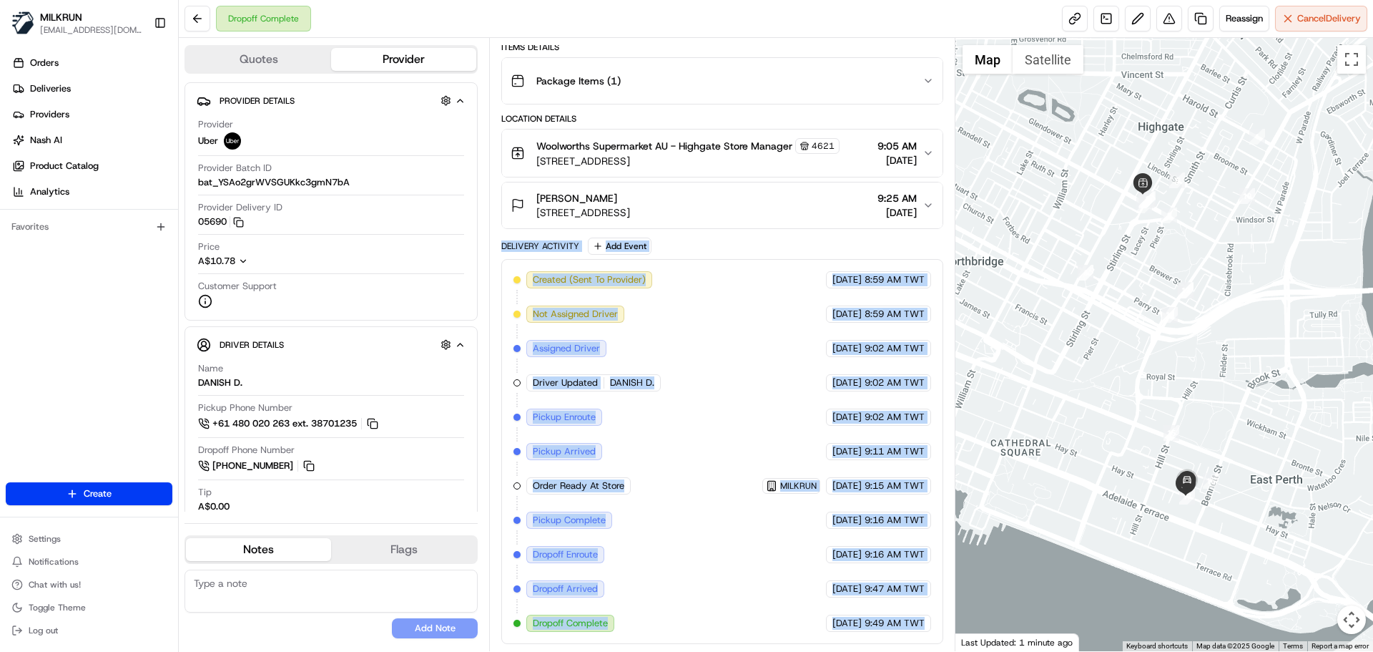
drag, startPoint x: 527, startPoint y: 253, endPoint x: 930, endPoint y: 667, distance: 577.2
click at [930, 651] on html "MILKRUN [EMAIL_ADDRESS][DOMAIN_NAME] Toggle Sidebar Orders Deliveries Providers…" at bounding box center [686, 326] width 1373 height 652
click at [922, 636] on div "Created (Sent To Provider) Uber [DATE] 8:59 AM TWT Not Assigned Driver Uber [DA…" at bounding box center [721, 451] width 441 height 385
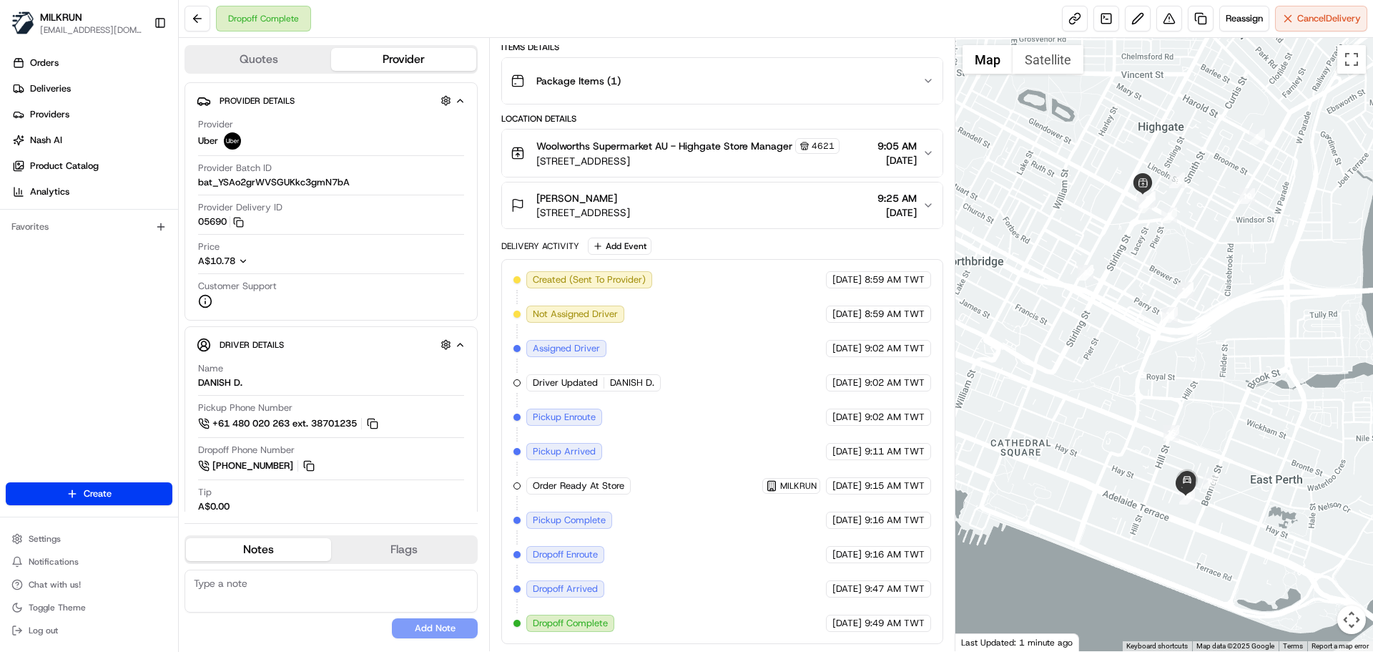
click at [922, 636] on div "Created (Sent To Provider) Uber [DATE] 8:59 AM TWT Not Assigned Driver Uber [DA…" at bounding box center [721, 451] width 441 height 385
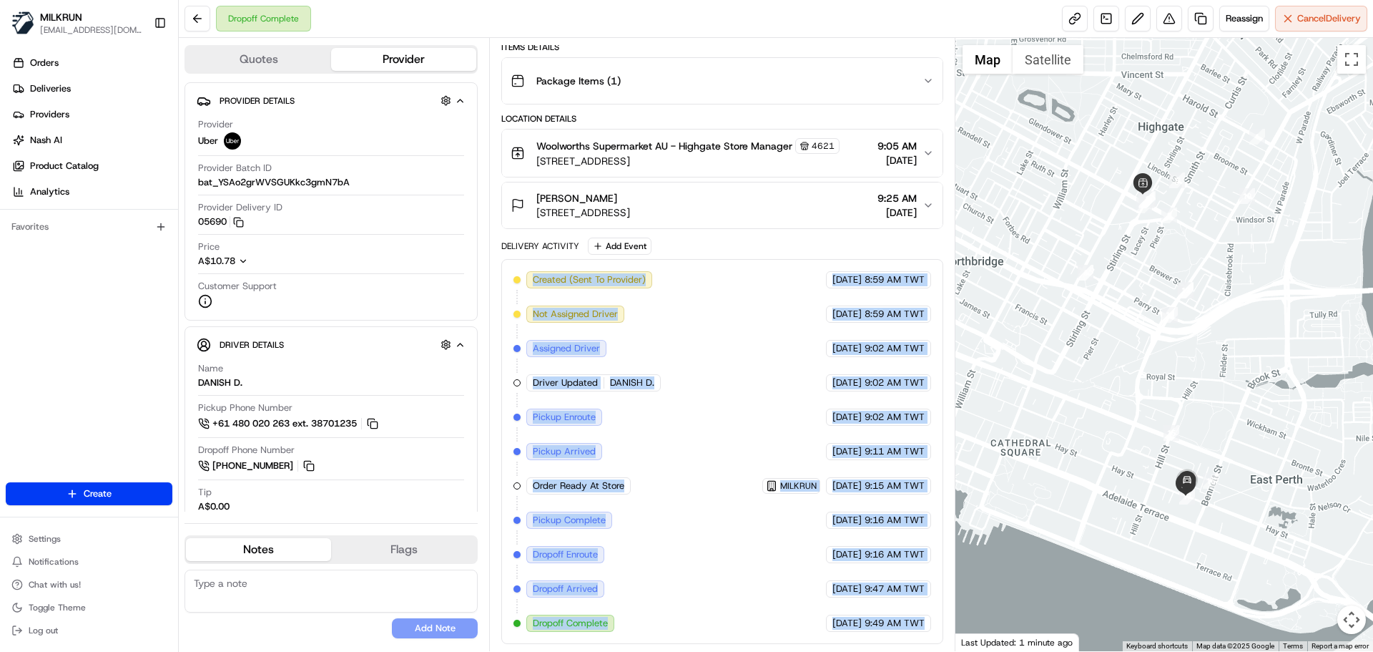
drag, startPoint x: 922, startPoint y: 636, endPoint x: 623, endPoint y: 315, distance: 438.8
click at [577, 268] on div "Created (Sent To Provider) Uber [DATE] 8:59 AM TWT Not Assigned Driver Uber [DA…" at bounding box center [721, 451] width 441 height 385
click at [680, 493] on div "Created (Sent To Provider) Uber [DATE] 8:59 AM TWT Not Assigned Driver Uber [DA…" at bounding box center [722, 451] width 417 height 361
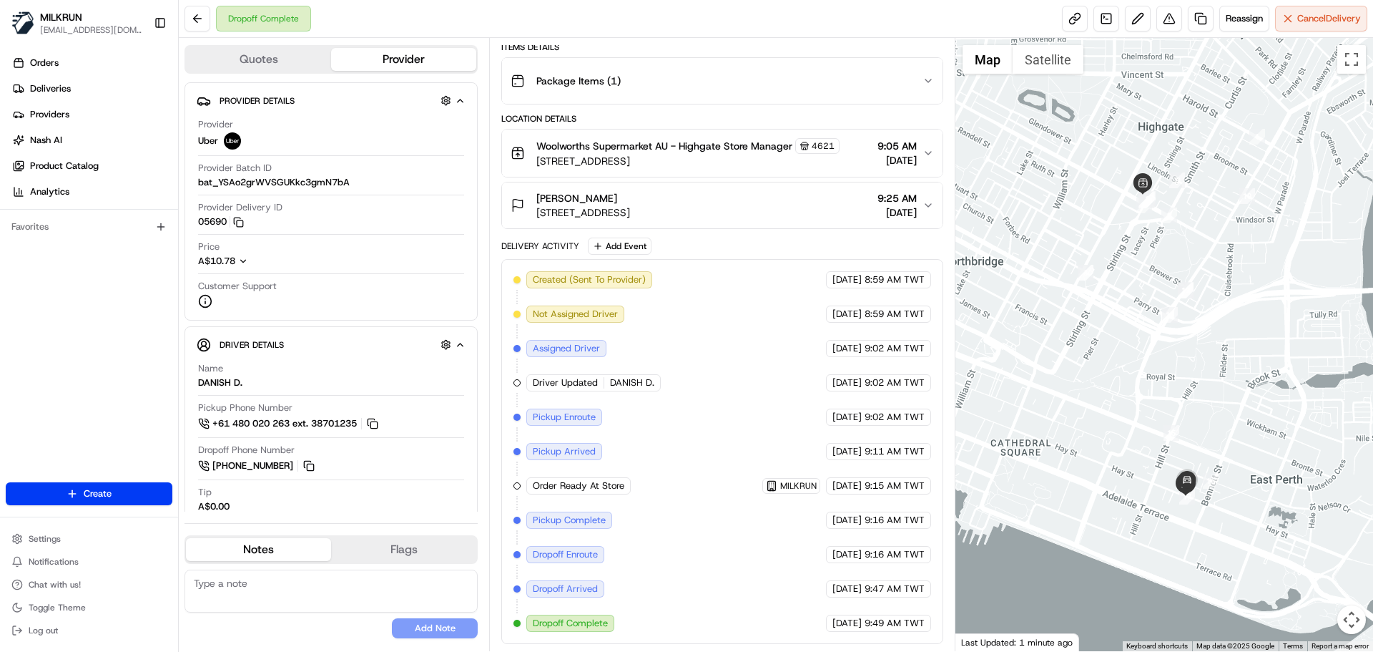
click at [893, 632] on div "Created (Sent To Provider) Uber [DATE] 8:59 AM TWT Not Assigned Driver Uber [DA…" at bounding box center [721, 451] width 441 height 385
drag, startPoint x: 893, startPoint y: 632, endPoint x: 875, endPoint y: 547, distance: 87.1
click at [881, 549] on div "Created (Sent To Provider) Uber [DATE] 8:59 AM TWT Not Assigned Driver Uber [DA…" at bounding box center [721, 451] width 441 height 385
click at [875, 555] on span "9:16 AM TWT" at bounding box center [895, 554] width 60 height 13
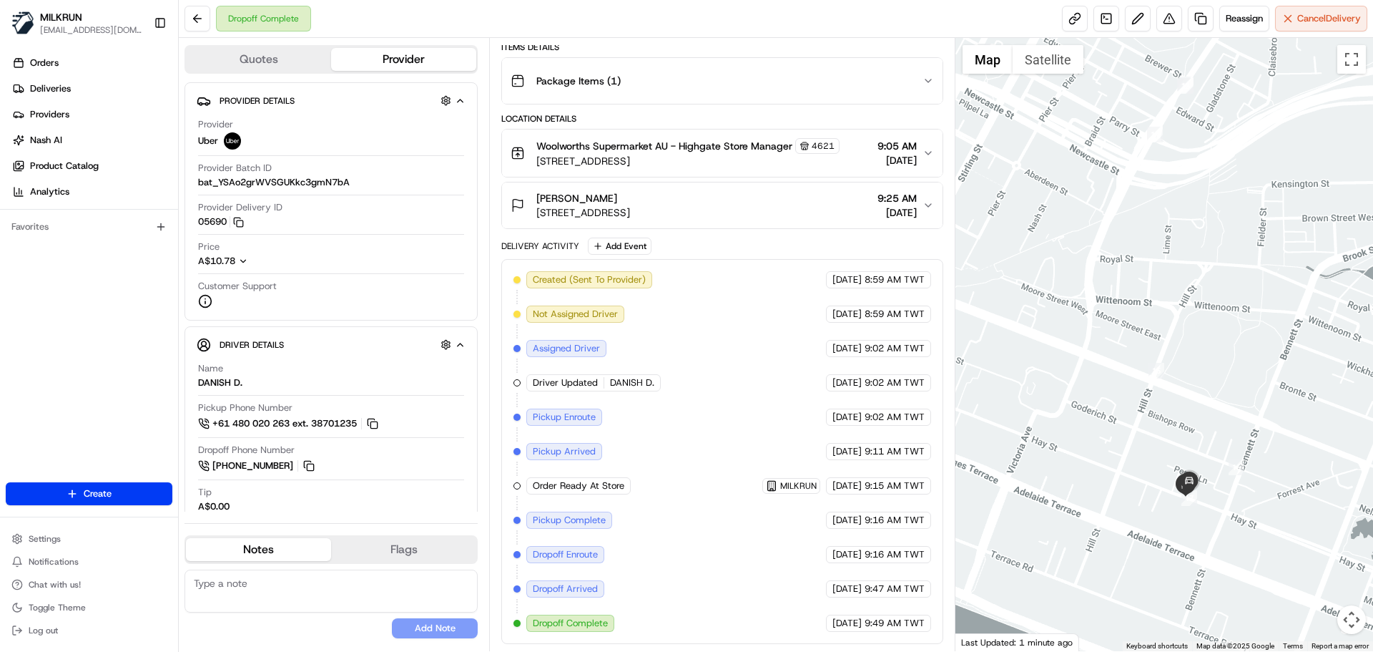
click at [565, 242] on div "Delivery Activity" at bounding box center [540, 245] width 78 height 11
click at [563, 245] on div "Delivery Activity" at bounding box center [540, 245] width 78 height 11
click at [664, 449] on div "Created (Sent To Provider) Uber [DATE] 8:59 AM TWT Not Assigned Driver Uber [DA…" at bounding box center [722, 451] width 417 height 361
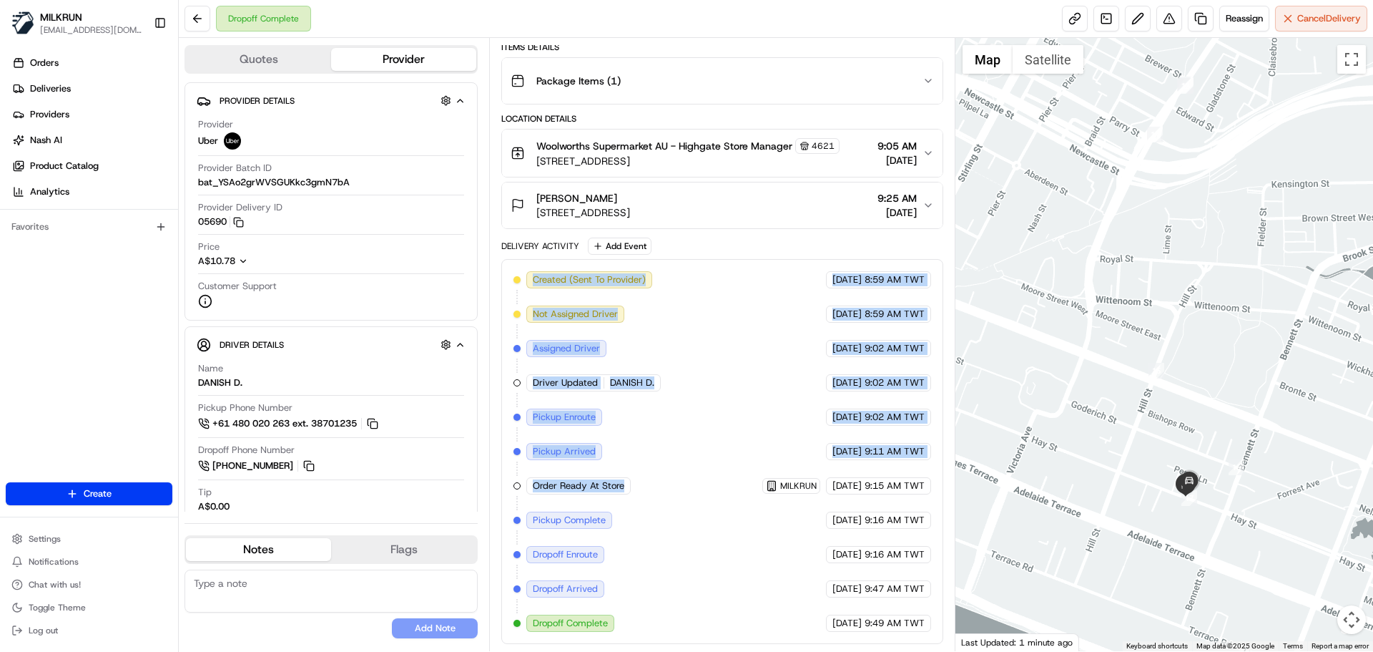
drag, startPoint x: 664, startPoint y: 449, endPoint x: 656, endPoint y: 204, distance: 245.5
click at [656, 205] on div "Package Details N/A A$57.70 Items Details Package Items ( 1 ) Location Details …" at bounding box center [721, 307] width 441 height 674
click at [702, 393] on div "Created (Sent To Provider) Uber [DATE] 8:59 AM TWT Not Assigned Driver Uber [DA…" at bounding box center [722, 451] width 417 height 361
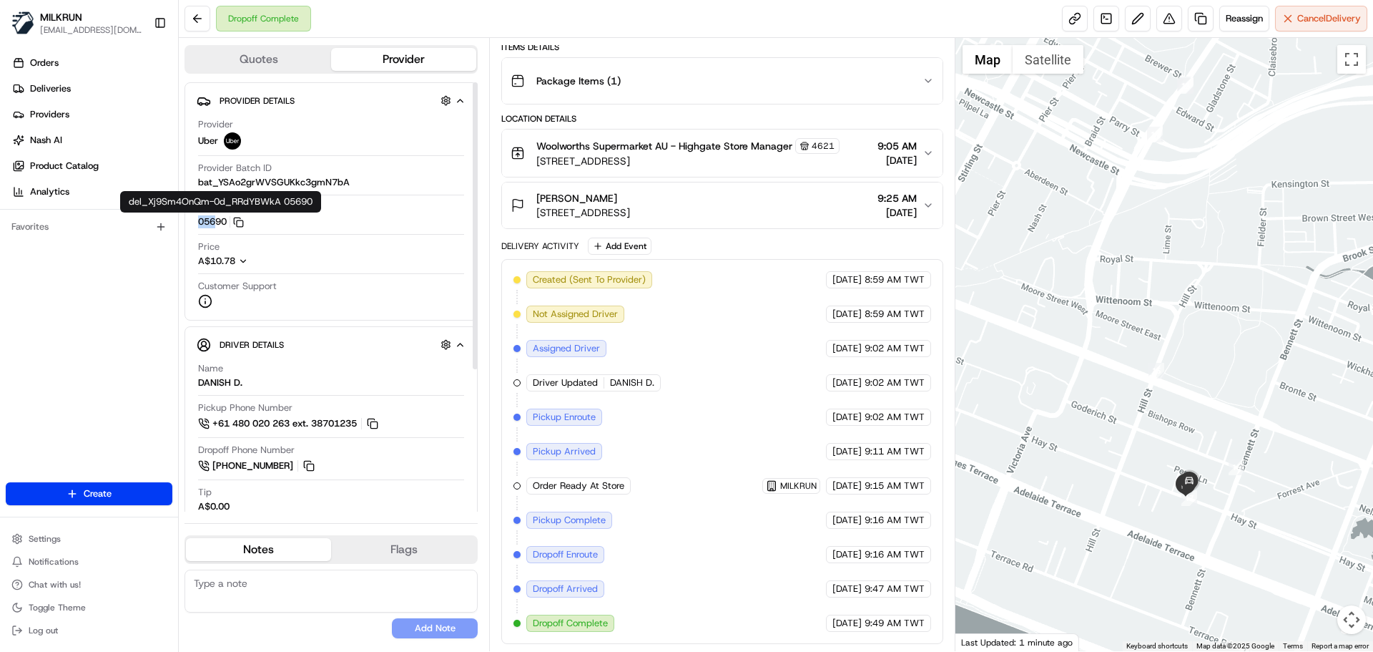
drag, startPoint x: 194, startPoint y: 224, endPoint x: 215, endPoint y: 226, distance: 20.9
click at [215, 226] on div "Provider Details Hidden ( 3 ) Provider Uber Provider Batch ID bat_YSAo2grWVSGUK…" at bounding box center [331, 201] width 293 height 238
click at [127, 322] on div "Orders Deliveries Providers [PERSON_NAME] Product Catalog Analytics Favorites" at bounding box center [89, 268] width 178 height 445
